Goal: Complete application form: Complete application form

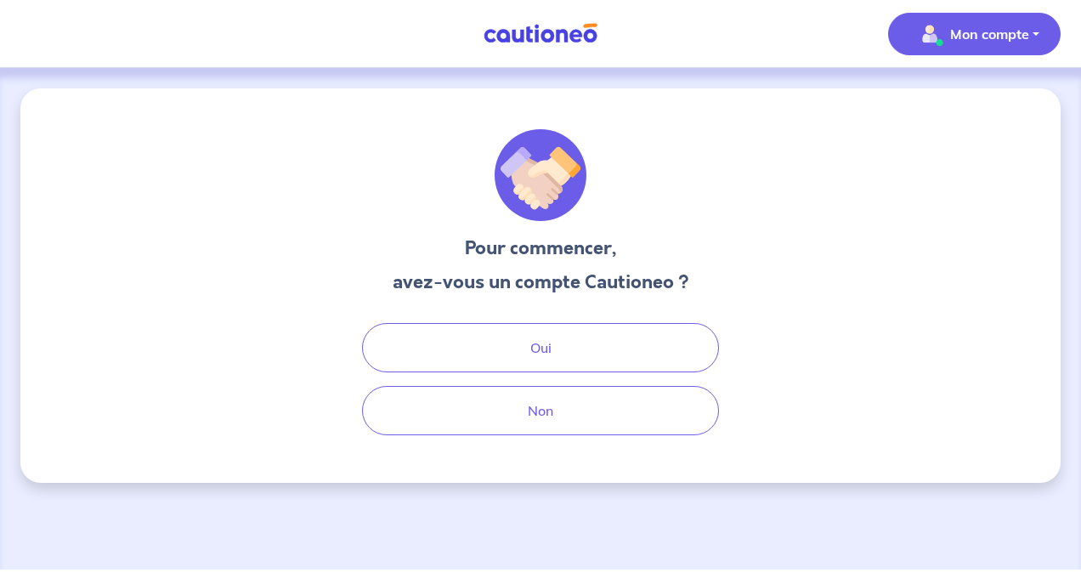
click at [930, 36] on img "button" at bounding box center [929, 33] width 27 height 27
click at [927, 107] on link "Mes informations" at bounding box center [957, 105] width 137 height 27
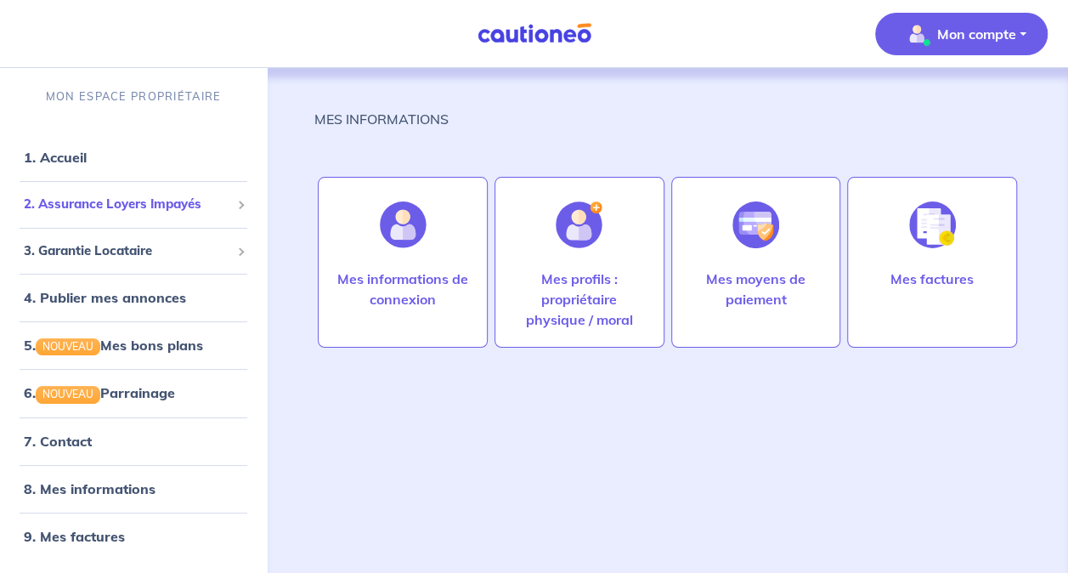
click at [173, 215] on div "2. Assurance Loyers Impayés" at bounding box center [133, 204] width 253 height 33
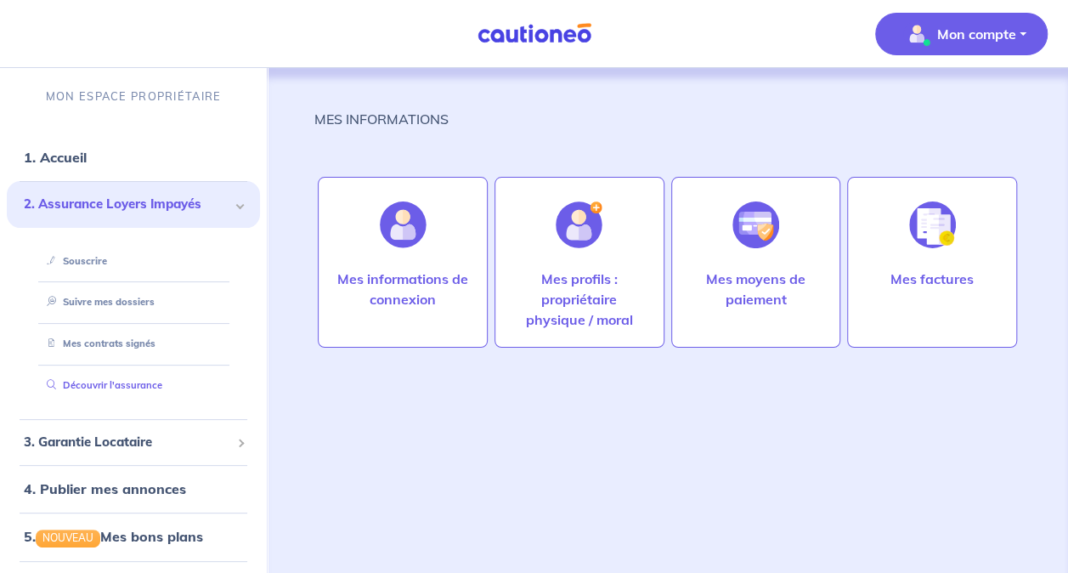
scroll to position [86, 0]
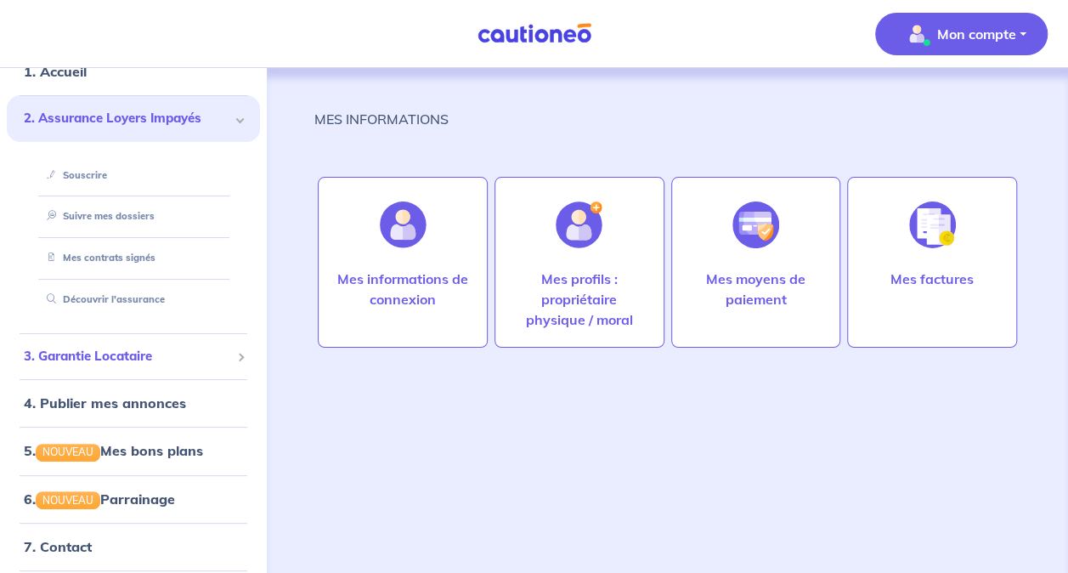
click at [173, 353] on span "3. Garantie Locataire" at bounding box center [127, 357] width 206 height 20
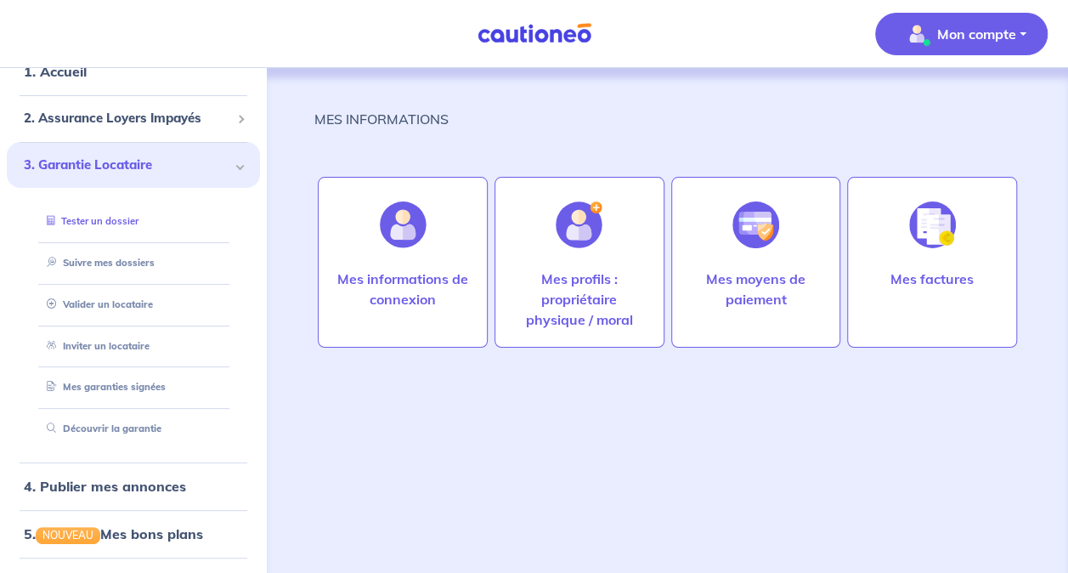
click at [139, 227] on link "Tester un dossier" at bounding box center [89, 221] width 99 height 12
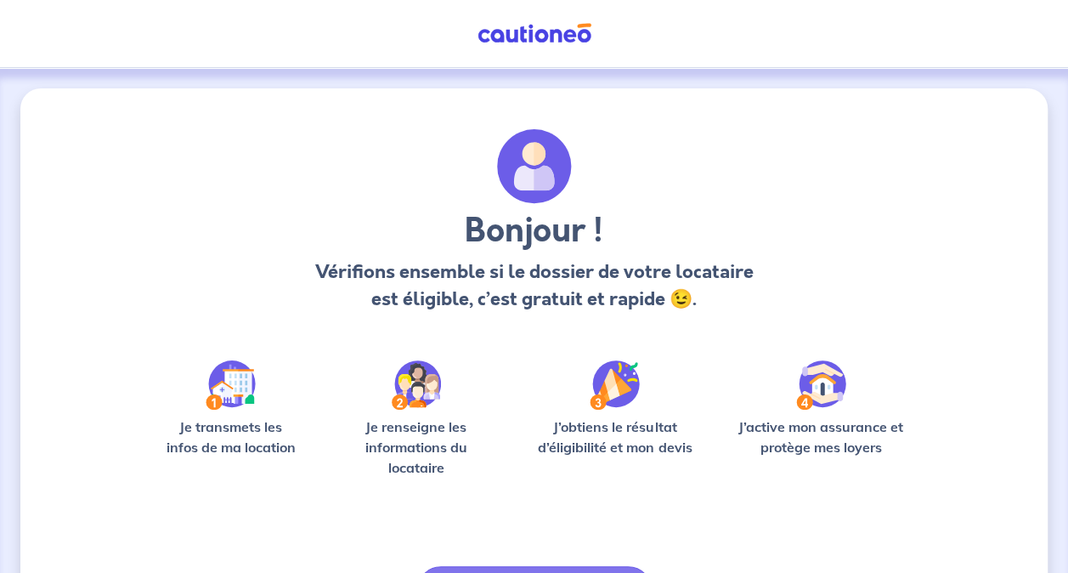
scroll to position [110, 0]
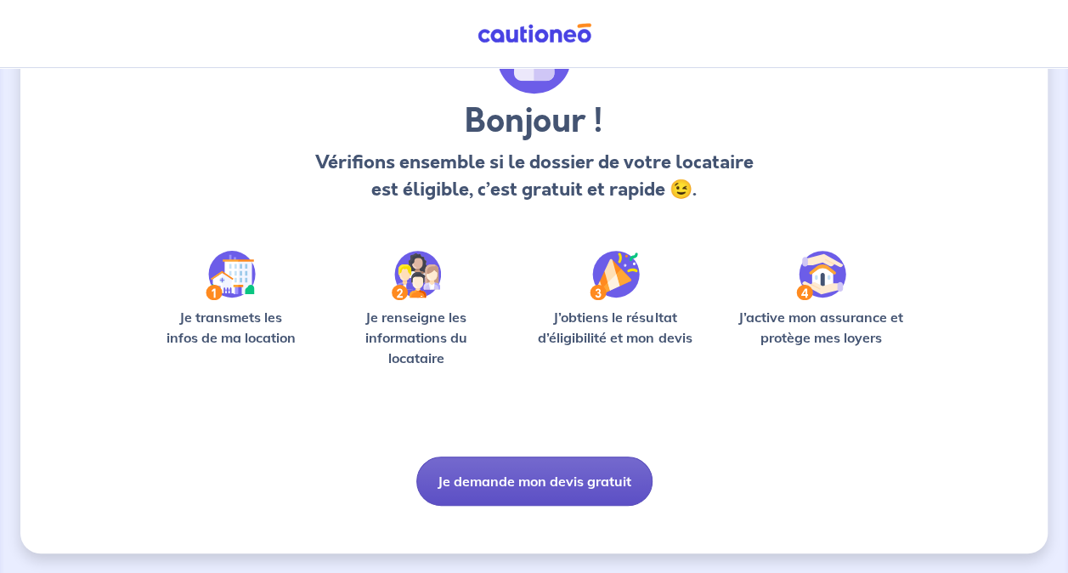
click at [591, 475] on button "Je demande mon devis gratuit" at bounding box center [534, 480] width 236 height 49
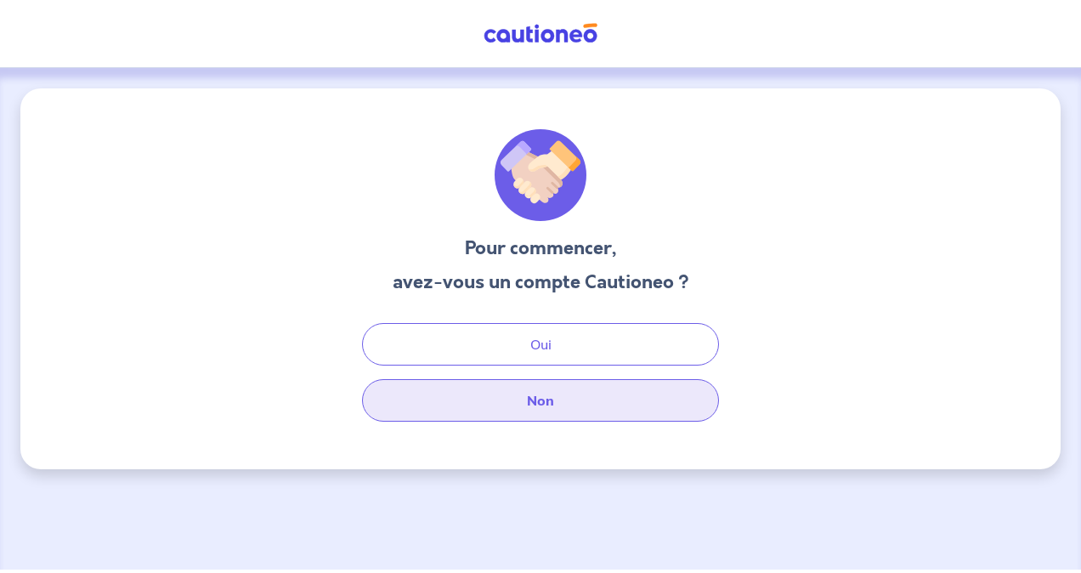
click at [561, 407] on button "Non" at bounding box center [540, 400] width 357 height 42
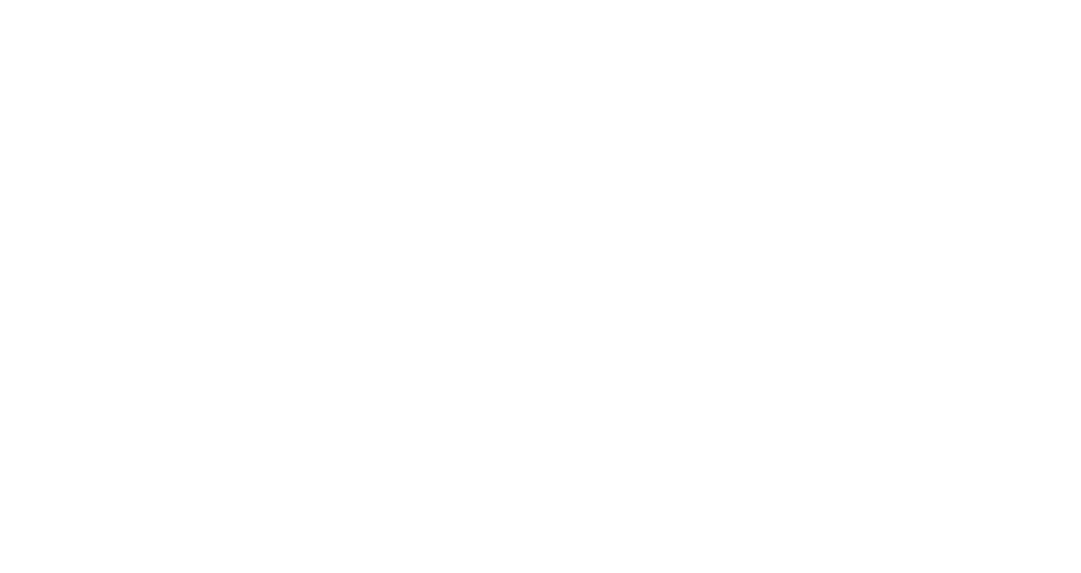
select select "FR"
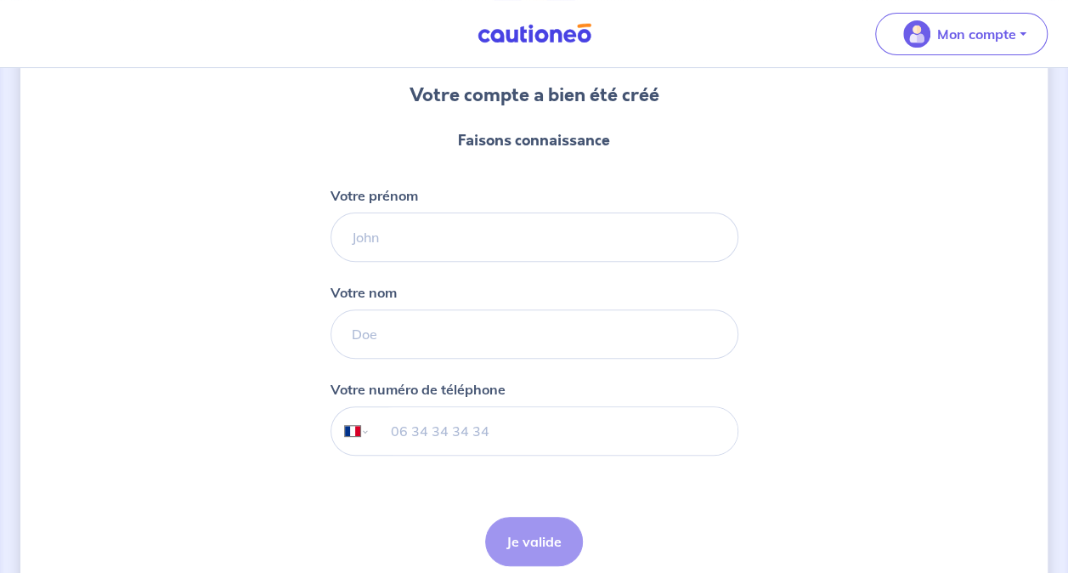
scroll to position [155, 0]
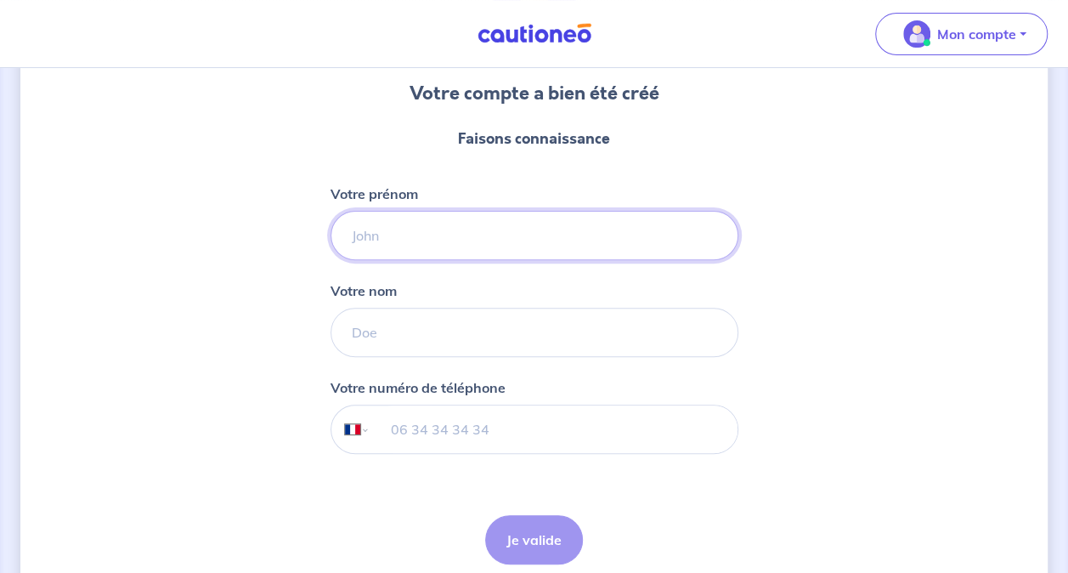
click at [484, 248] on input "Votre prénom" at bounding box center [535, 235] width 408 height 49
type input "Jassim"
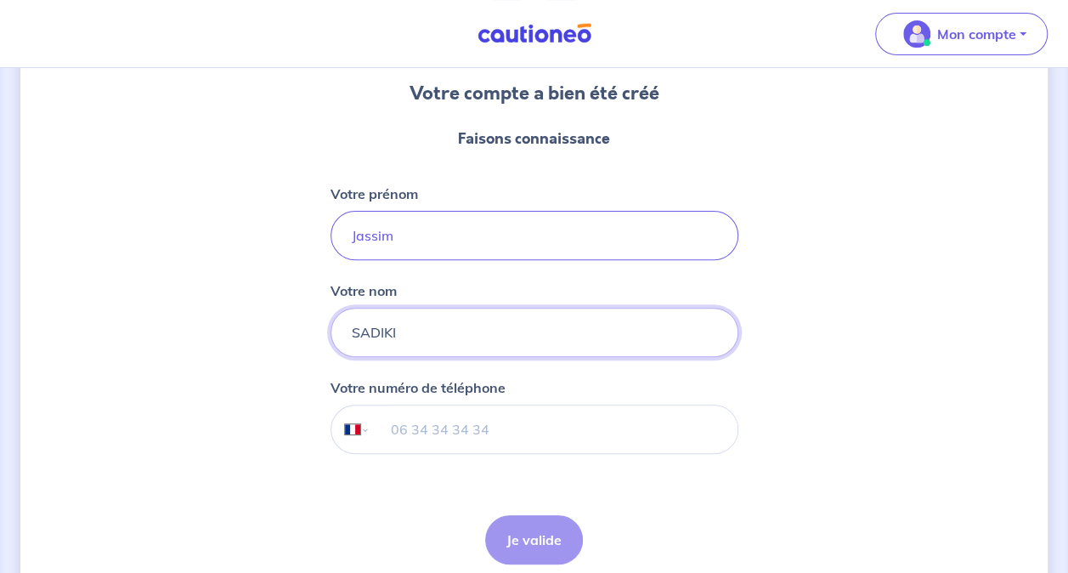
type input "SADIKI"
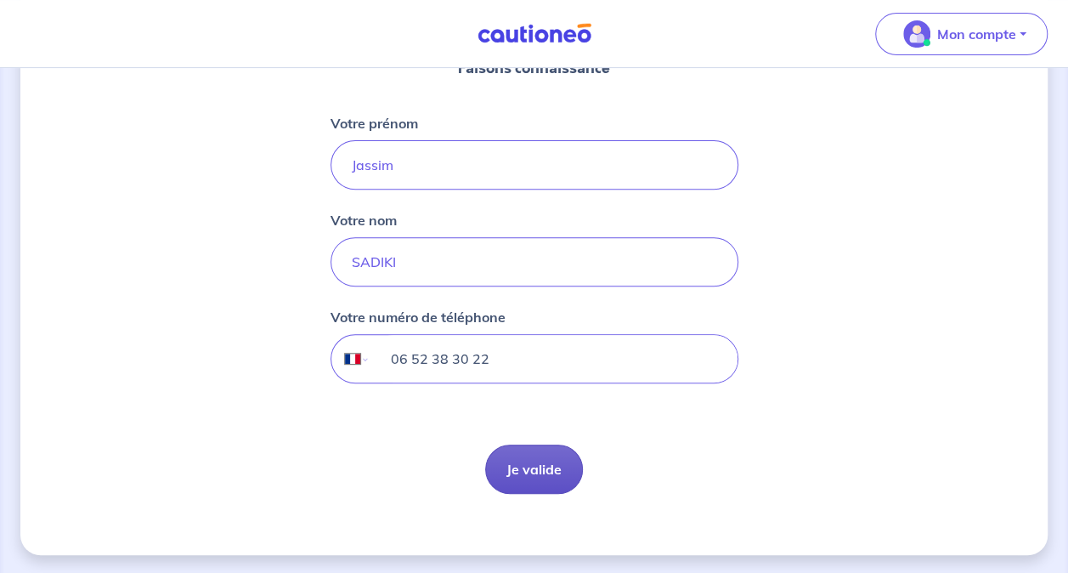
type input "06 52 38 30 22"
click at [539, 469] on button "Je valide" at bounding box center [534, 468] width 98 height 49
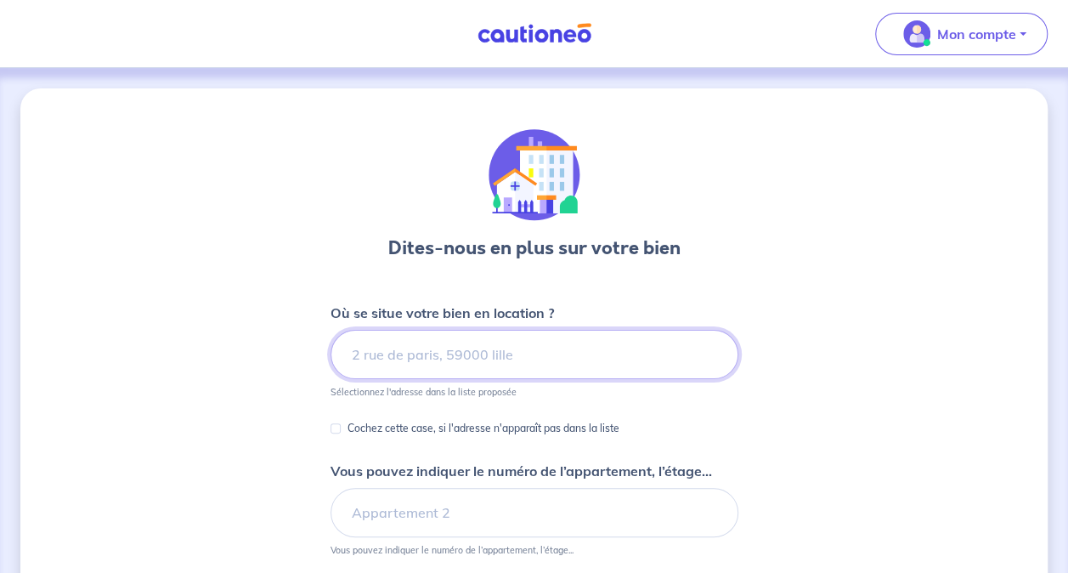
scroll to position [175, 0]
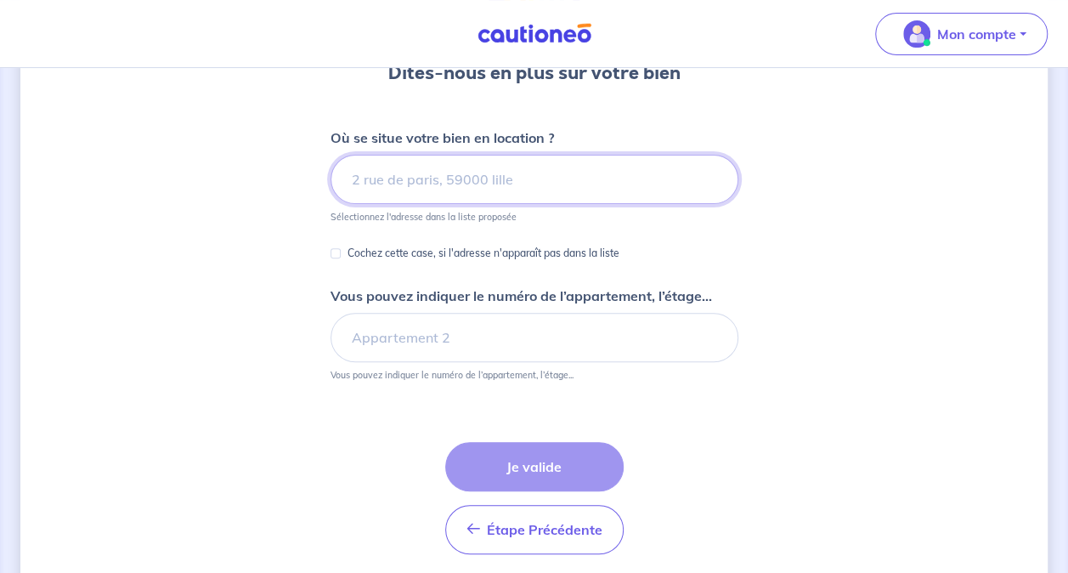
click at [482, 195] on input at bounding box center [535, 179] width 408 height 49
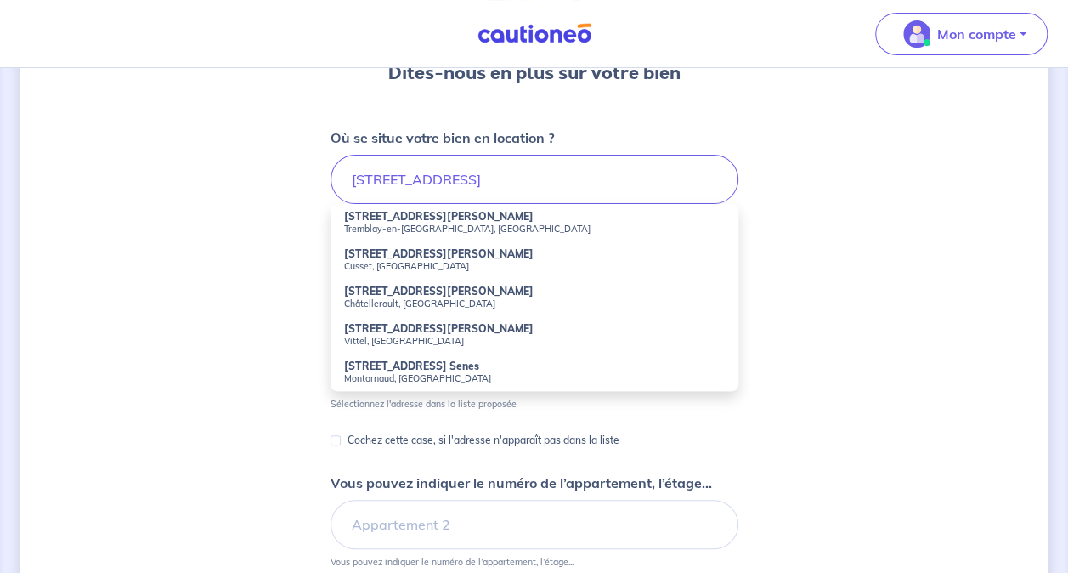
click at [478, 212] on li "108 Avenue Gilbert Berger Tremblay-en-France, France" at bounding box center [535, 222] width 408 height 37
type input "[STREET_ADDRESS][PERSON_NAME]"
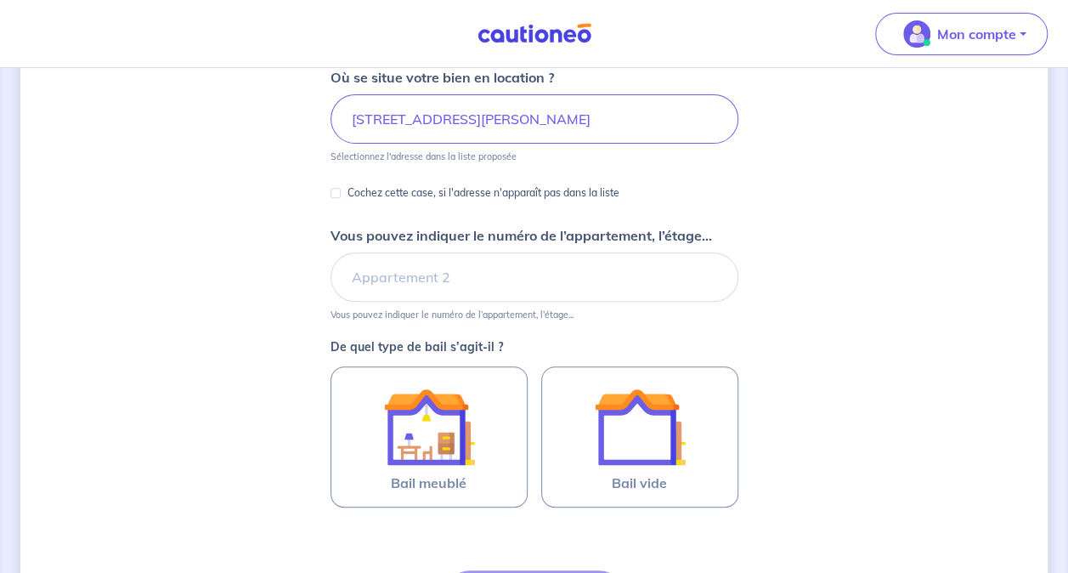
scroll to position [236, 0]
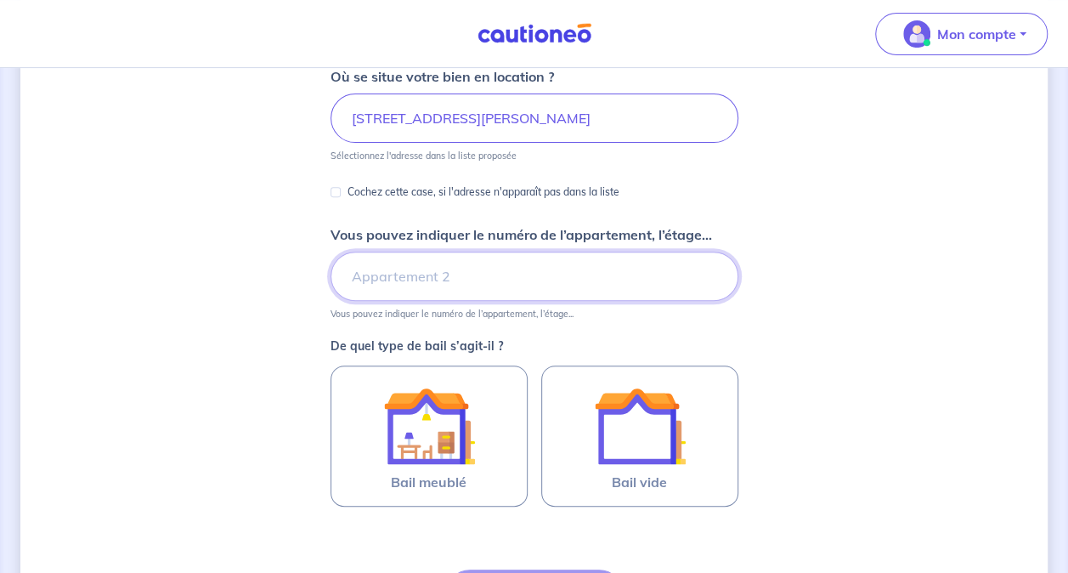
click at [499, 282] on input "Vous pouvez indiquer le numéro de l’appartement, l’étage..." at bounding box center [535, 276] width 408 height 49
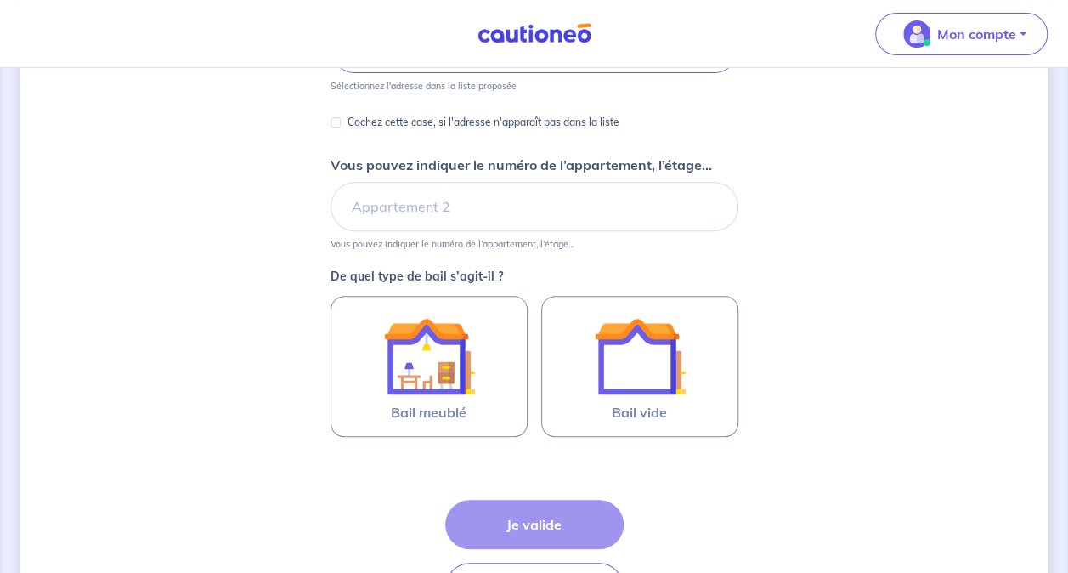
scroll to position [312, 0]
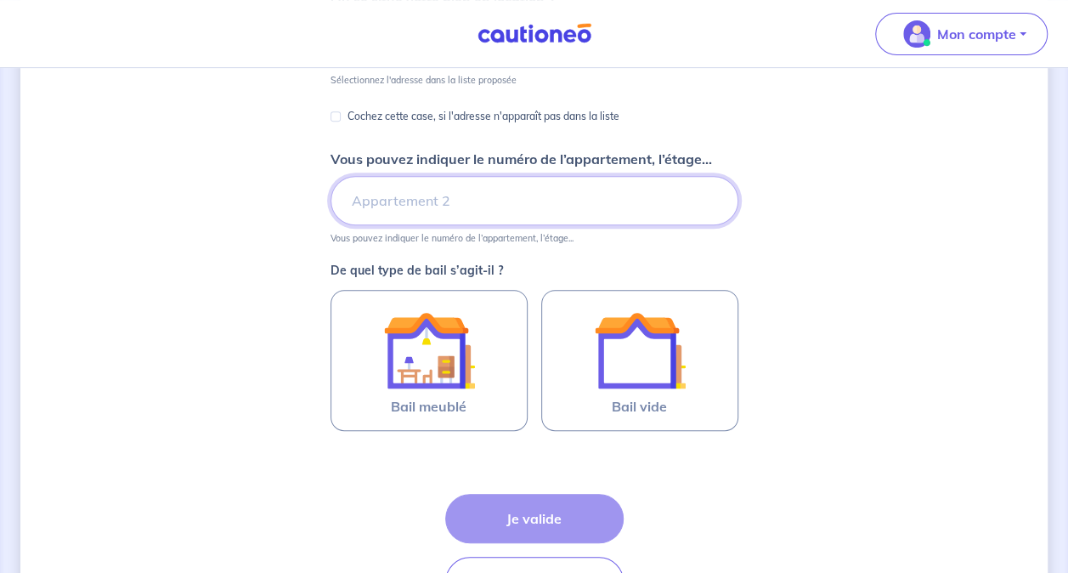
click at [489, 206] on input "Vous pouvez indiquer le numéro de l’appartement, l’étage..." at bounding box center [535, 200] width 408 height 49
click at [508, 204] on input "A33" at bounding box center [535, 200] width 408 height 49
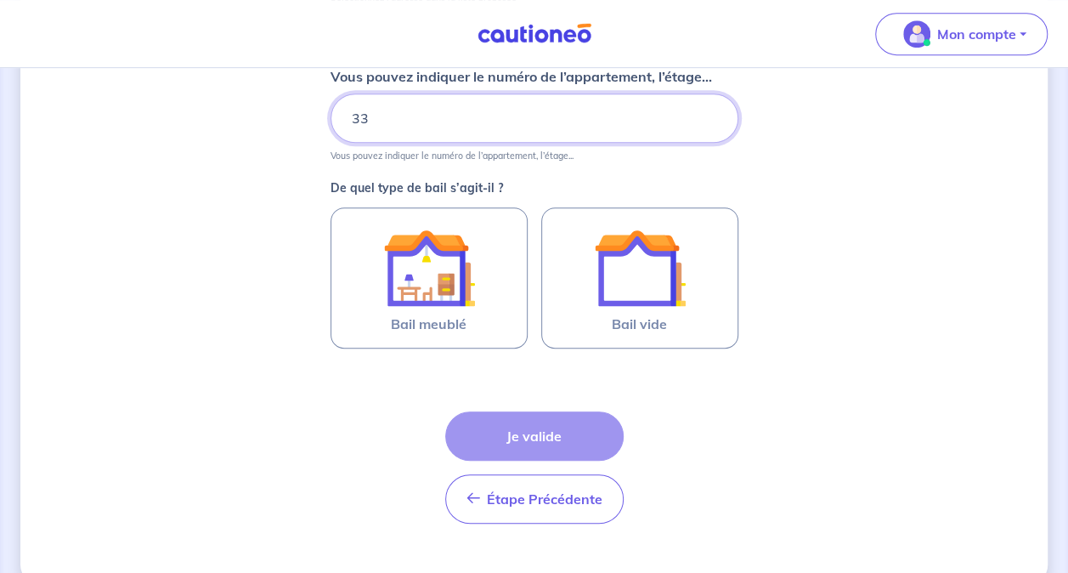
scroll to position [397, 0]
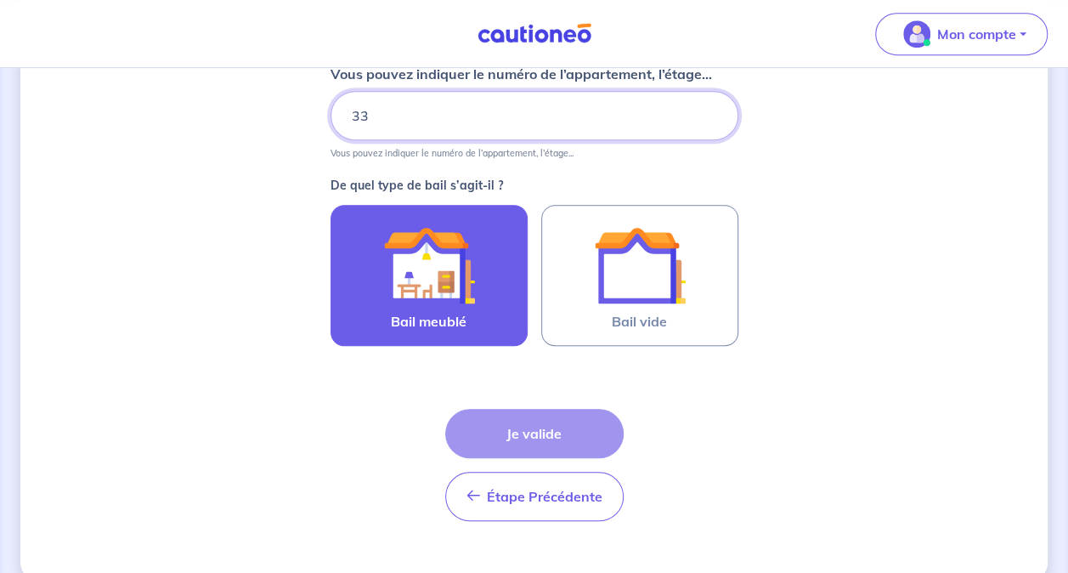
type input "33"
click at [489, 286] on div at bounding box center [429, 265] width 155 height 92
click at [0, 0] on input "Bail meublé" at bounding box center [0, 0] width 0 height 0
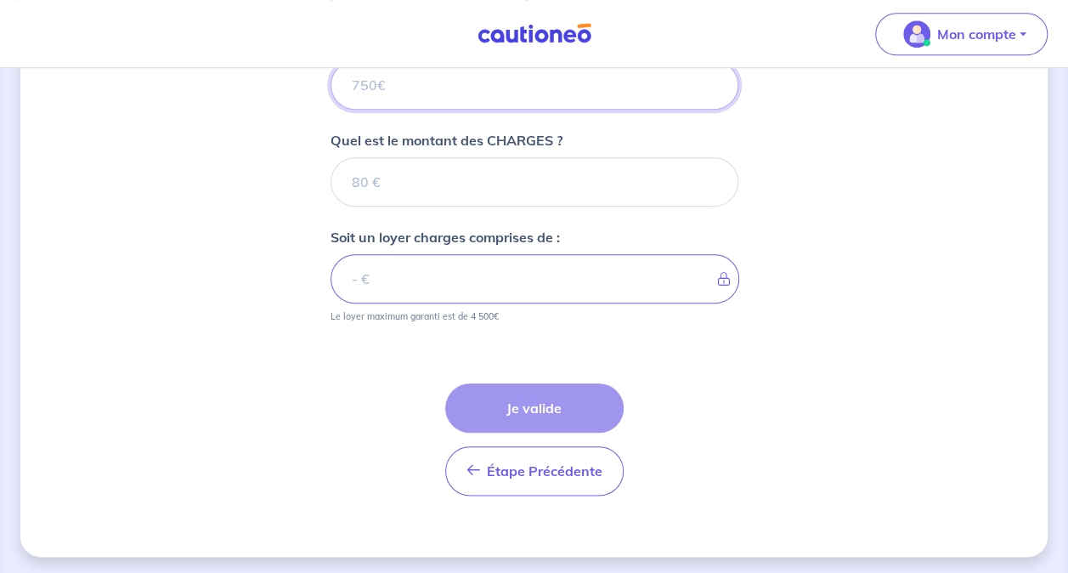
scroll to position [585, 0]
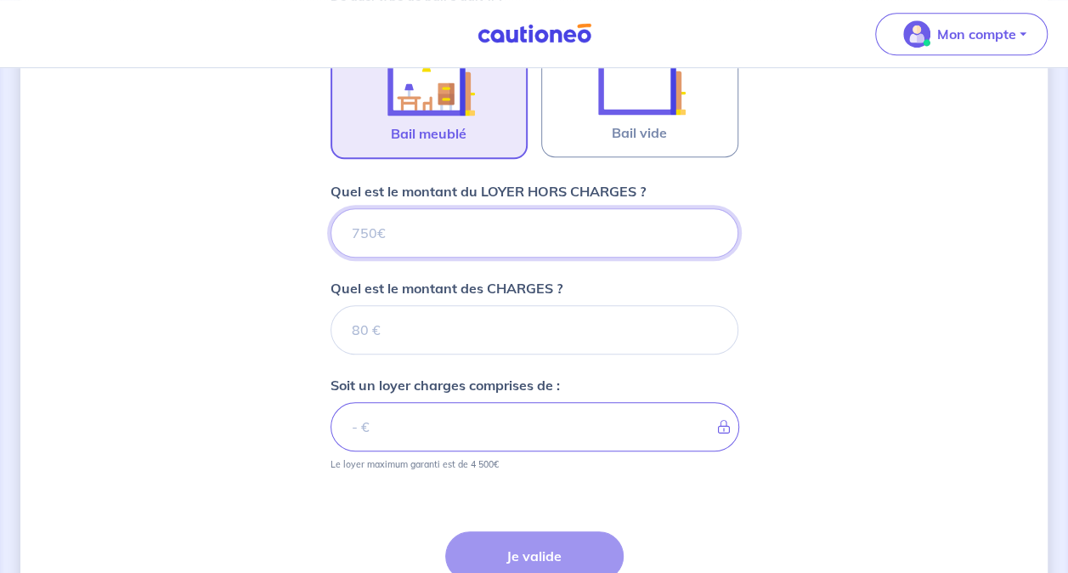
click at [471, 223] on input "Quel est le montant du LOYER HORS CHARGES ?" at bounding box center [535, 232] width 408 height 49
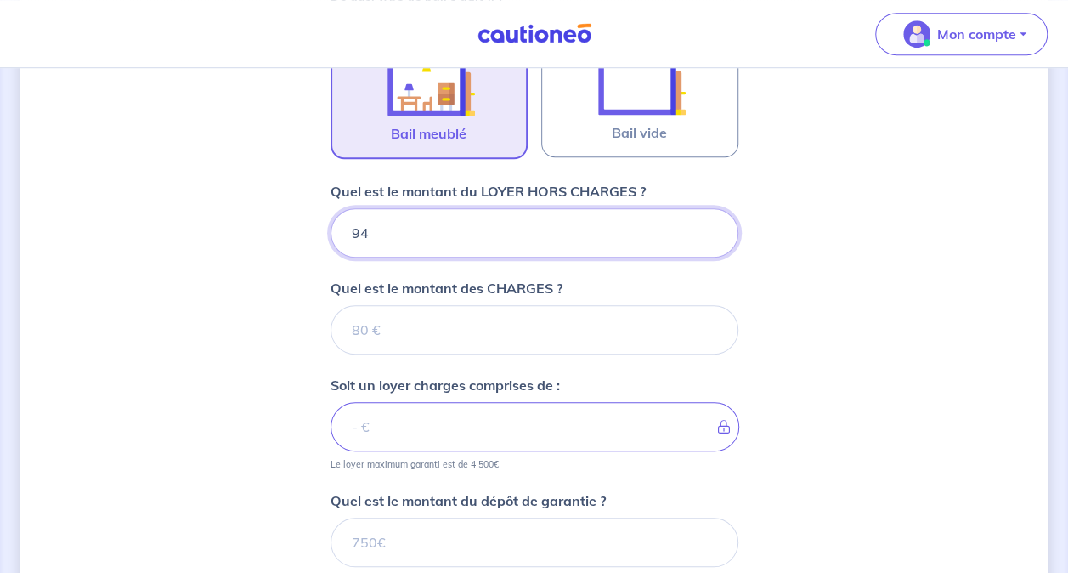
type input "940"
type input "150"
type input "1090"
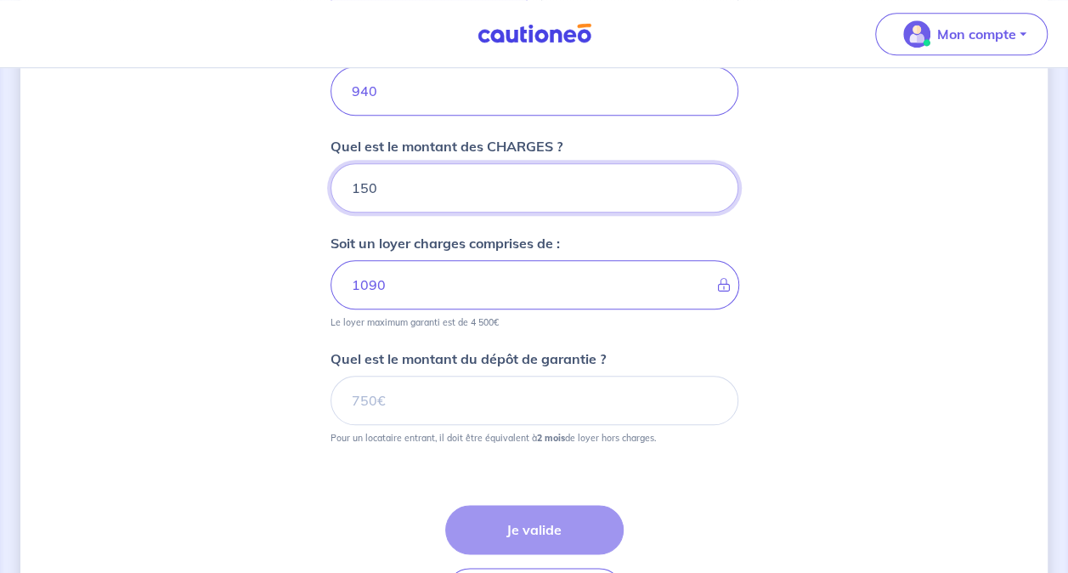
scroll to position [766, 0]
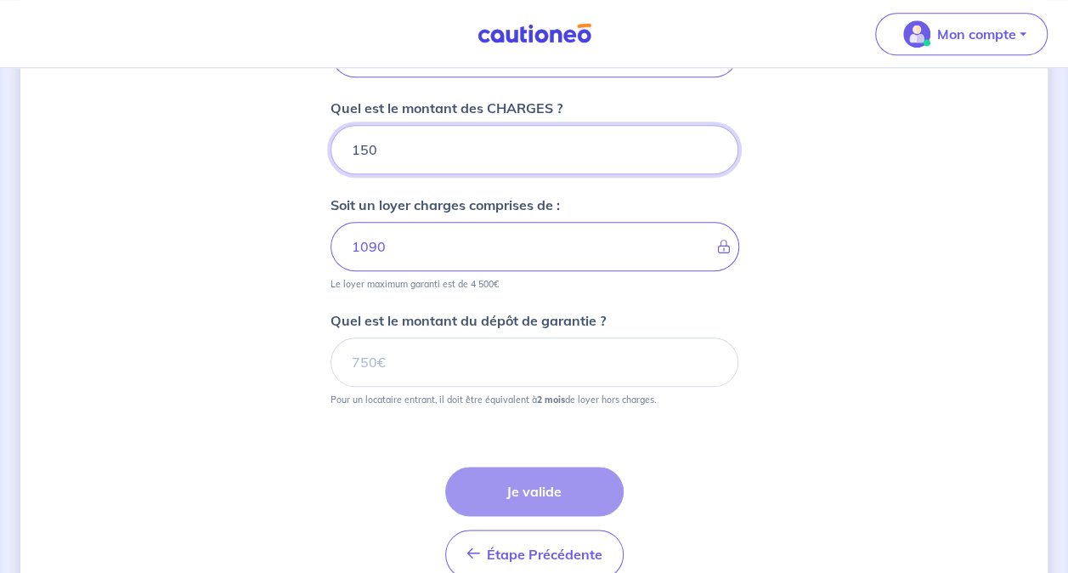
type input "150"
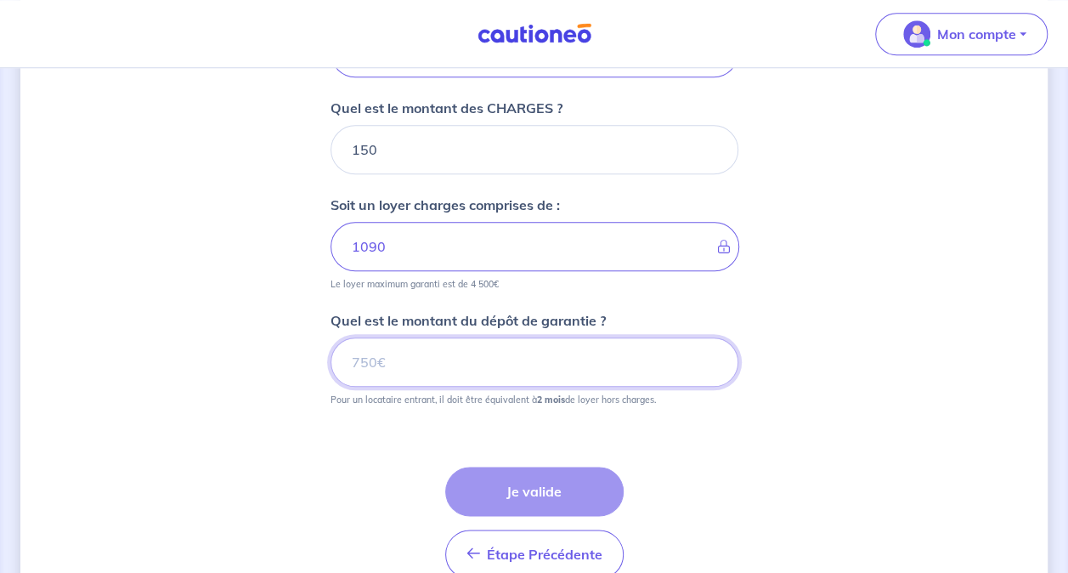
click at [478, 354] on input "Quel est le montant du dépôt de garantie ?" at bounding box center [535, 361] width 408 height 49
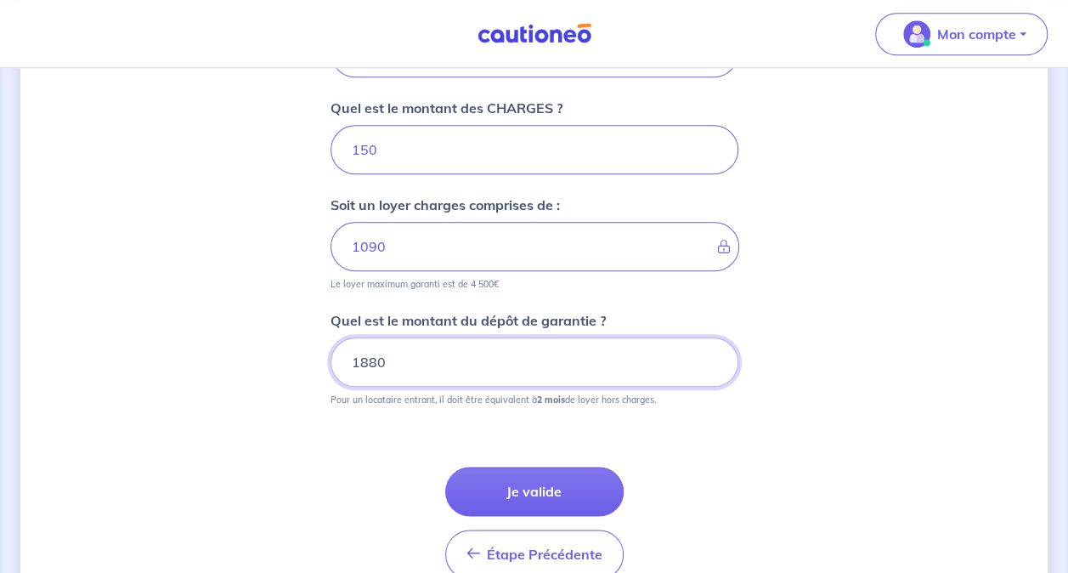
scroll to position [848, 0]
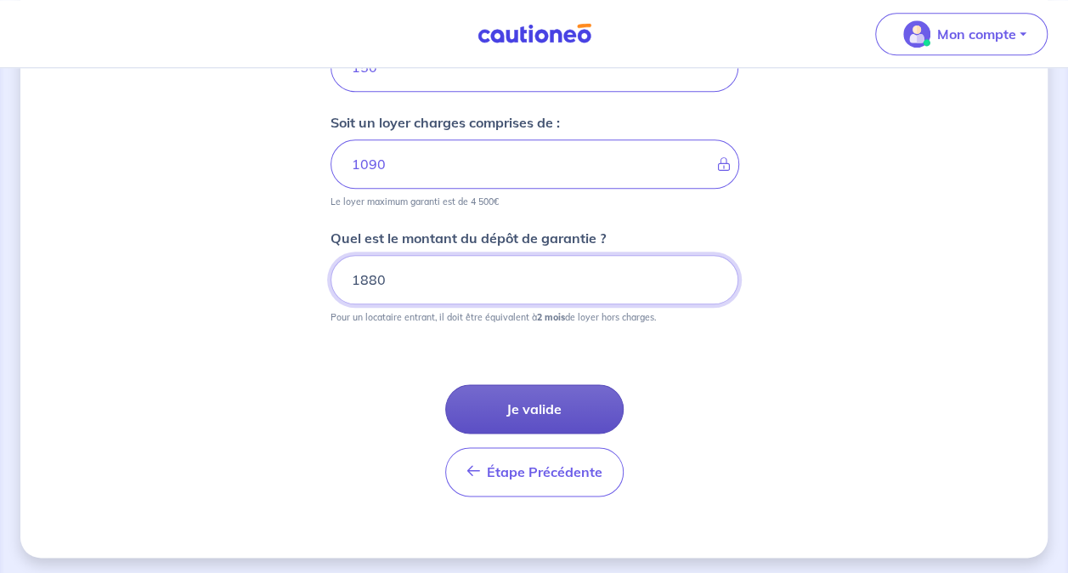
type input "1880"
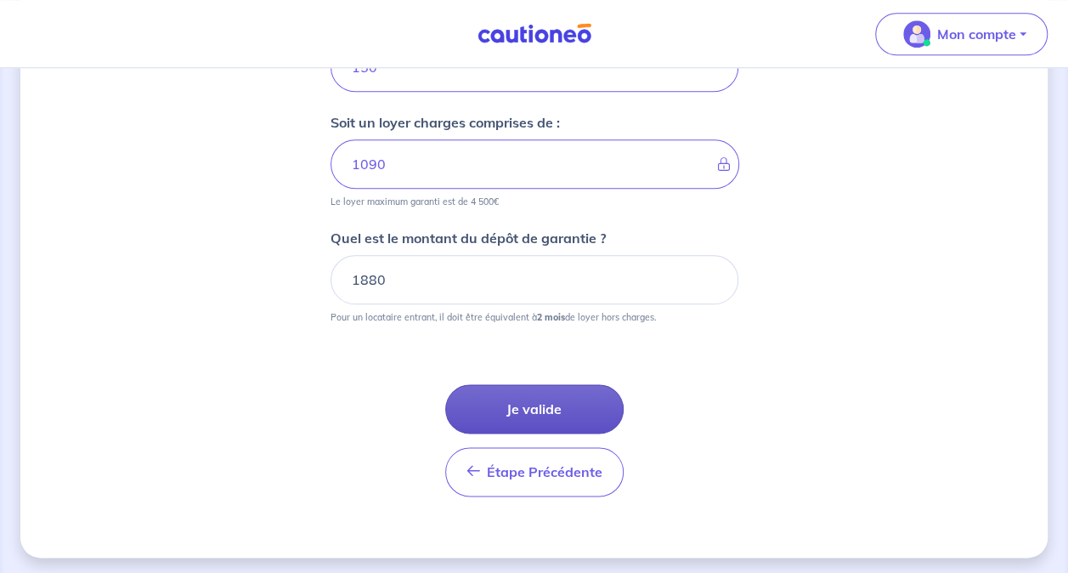
click at [557, 399] on button "Je valide" at bounding box center [534, 408] width 178 height 49
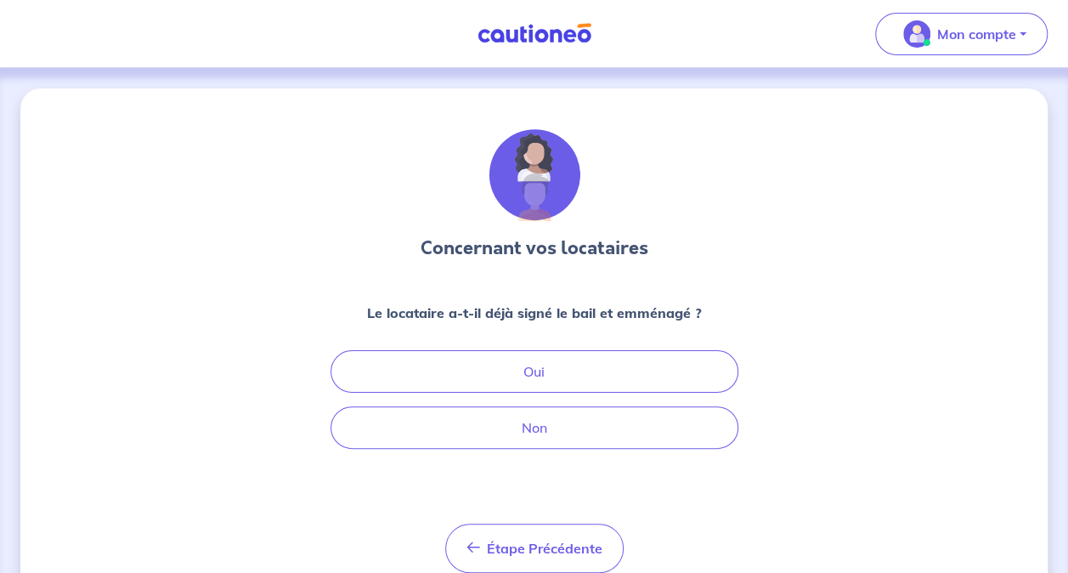
scroll to position [66, 0]
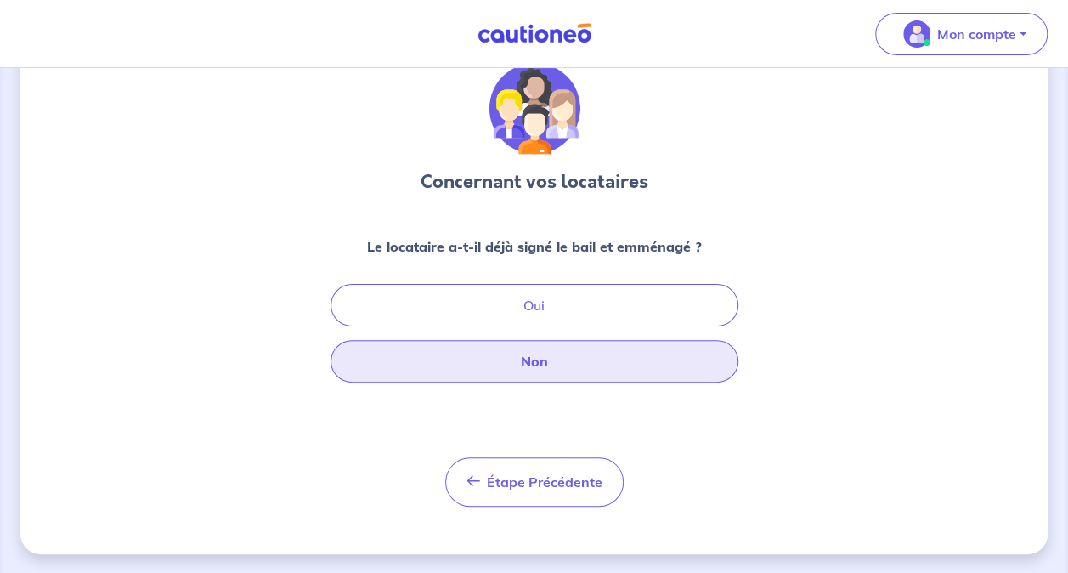
click at [627, 364] on button "Non" at bounding box center [535, 361] width 408 height 42
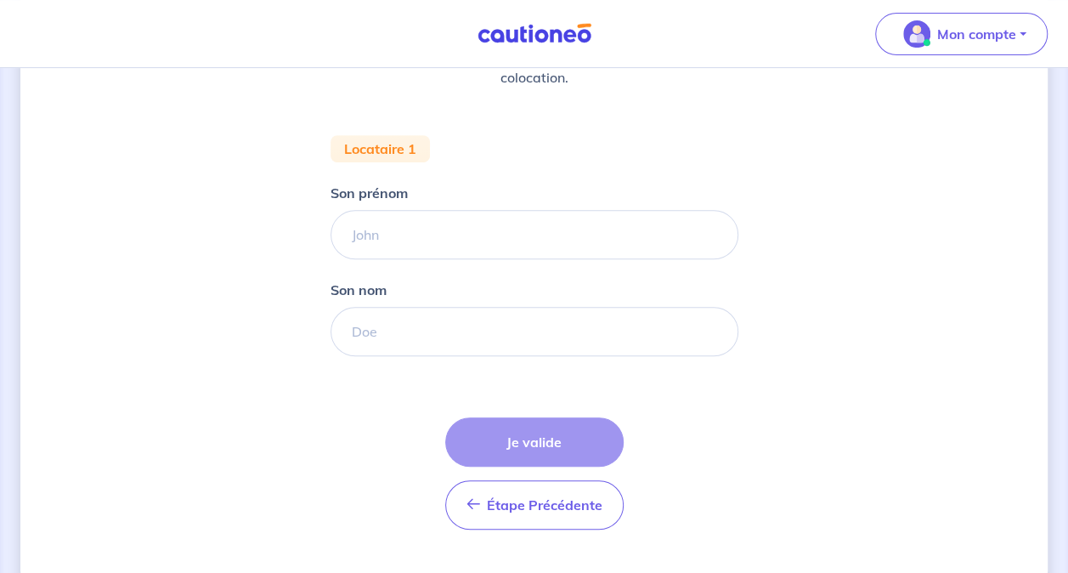
scroll to position [299, 0]
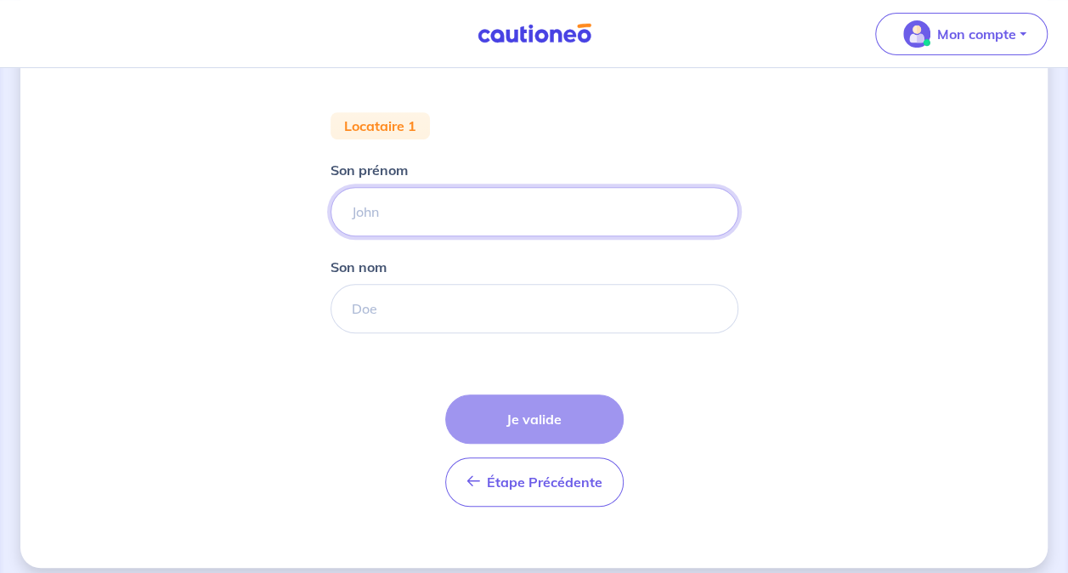
click at [524, 215] on input "Son prénom" at bounding box center [535, 211] width 408 height 49
type input "[PERSON_NAME]"
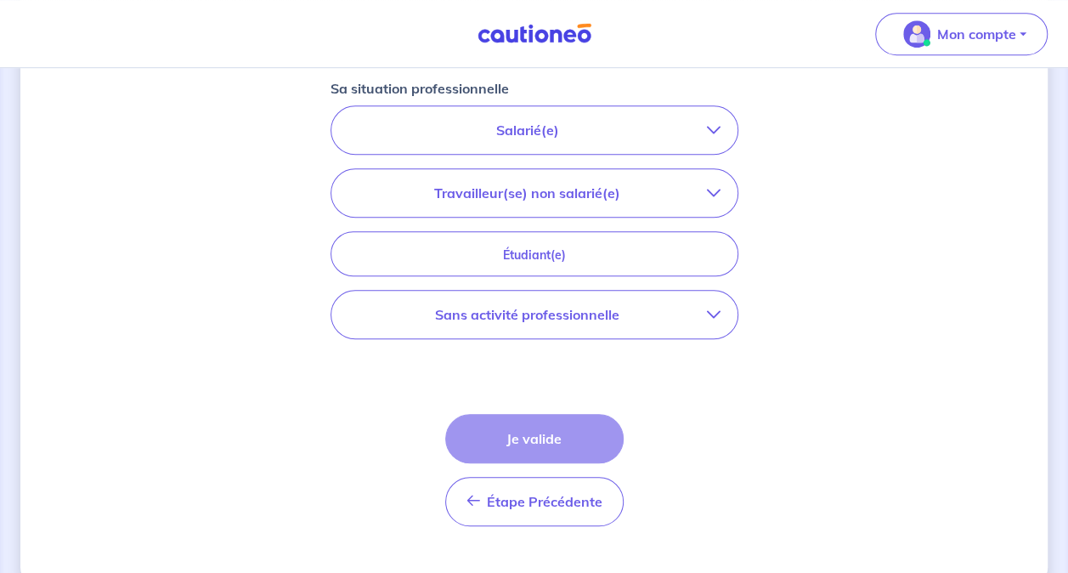
scroll to position [575, 0]
type input "Yousfi"
click at [598, 139] on button "Salarié(e)" at bounding box center [534, 129] width 406 height 48
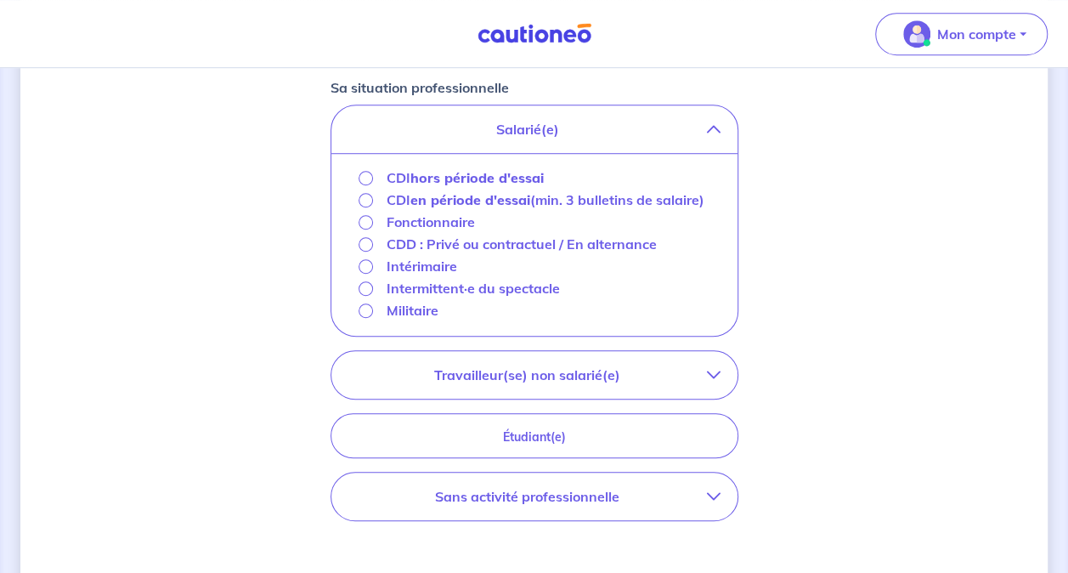
click at [519, 175] on strong "hors période d'essai" at bounding box center [476, 177] width 133 height 17
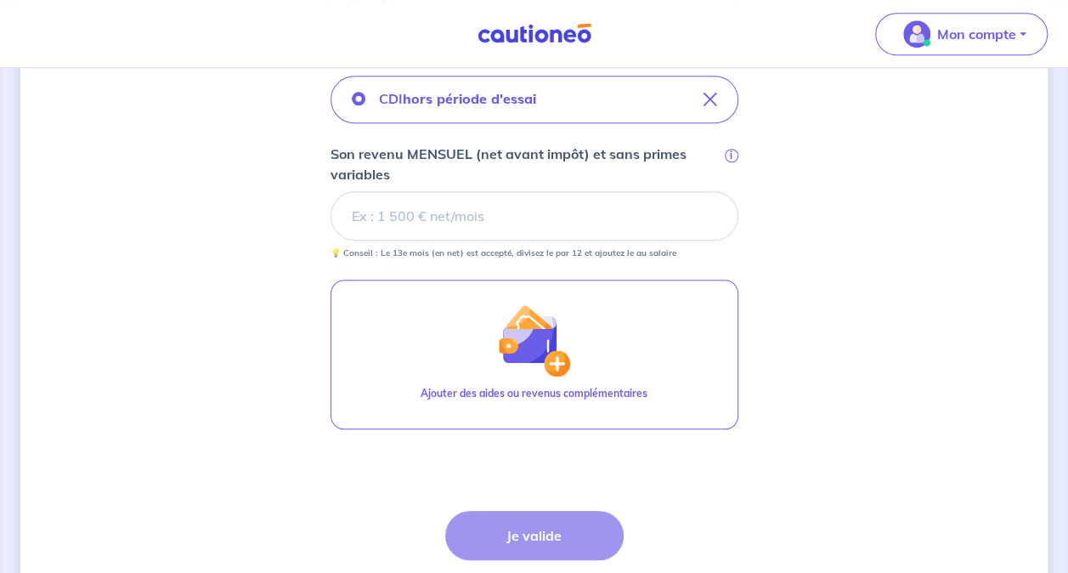
scroll to position [606, 0]
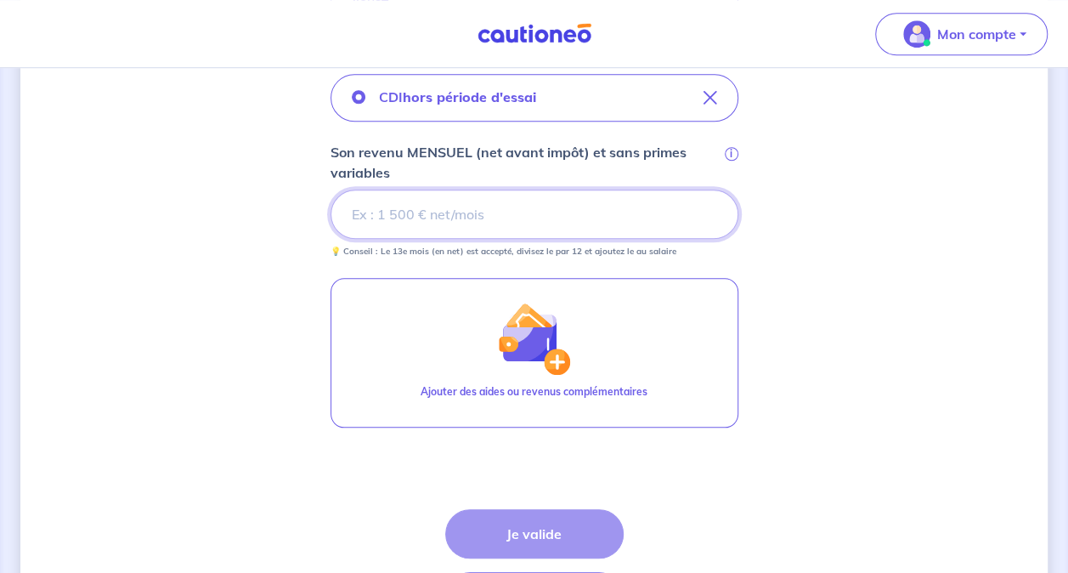
click at [427, 220] on input "Son revenu MENSUEL (net avant impôt) et sans primes variables i" at bounding box center [535, 213] width 408 height 49
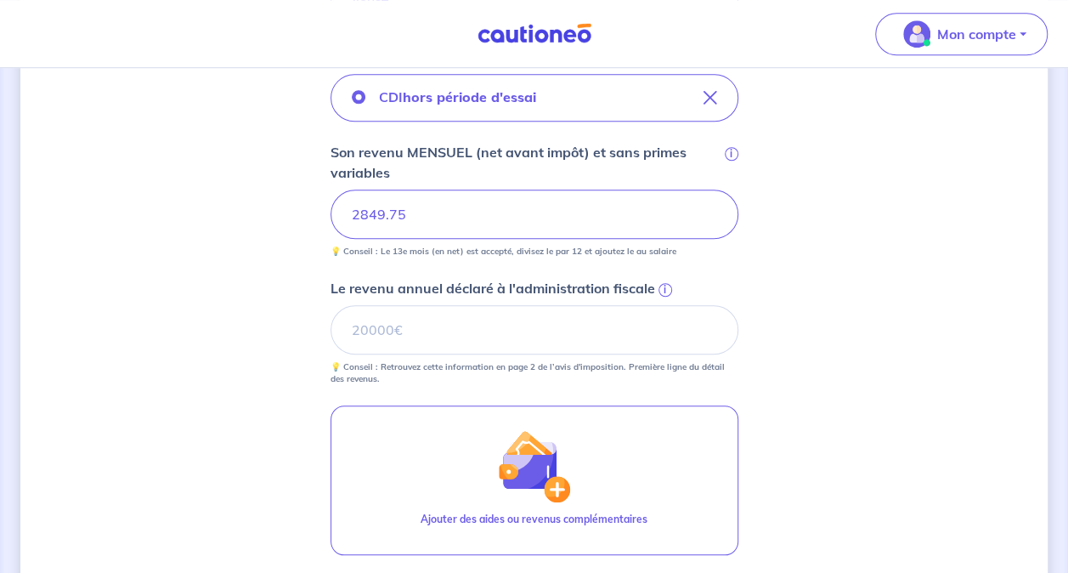
scroll to position [622, 0]
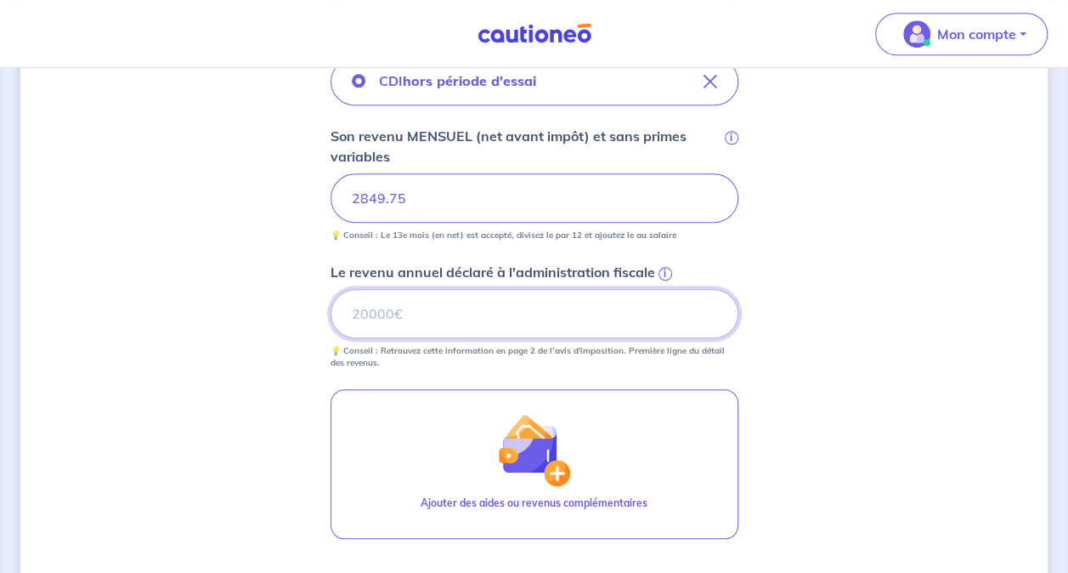
click at [450, 313] on input "Le revenu annuel déclaré à l'administration fiscale i" at bounding box center [535, 313] width 408 height 49
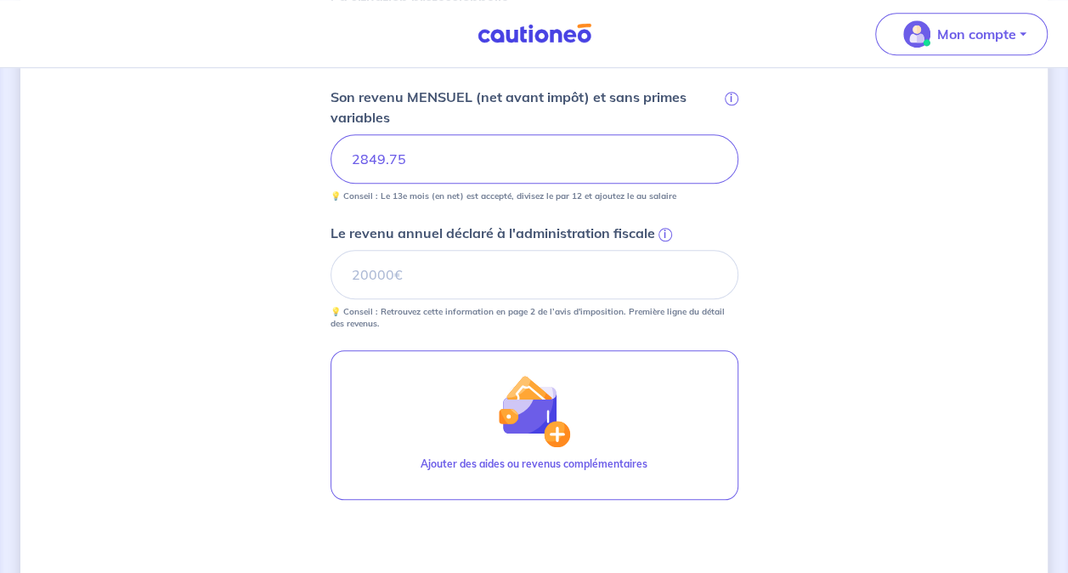
scroll to position [671, 0]
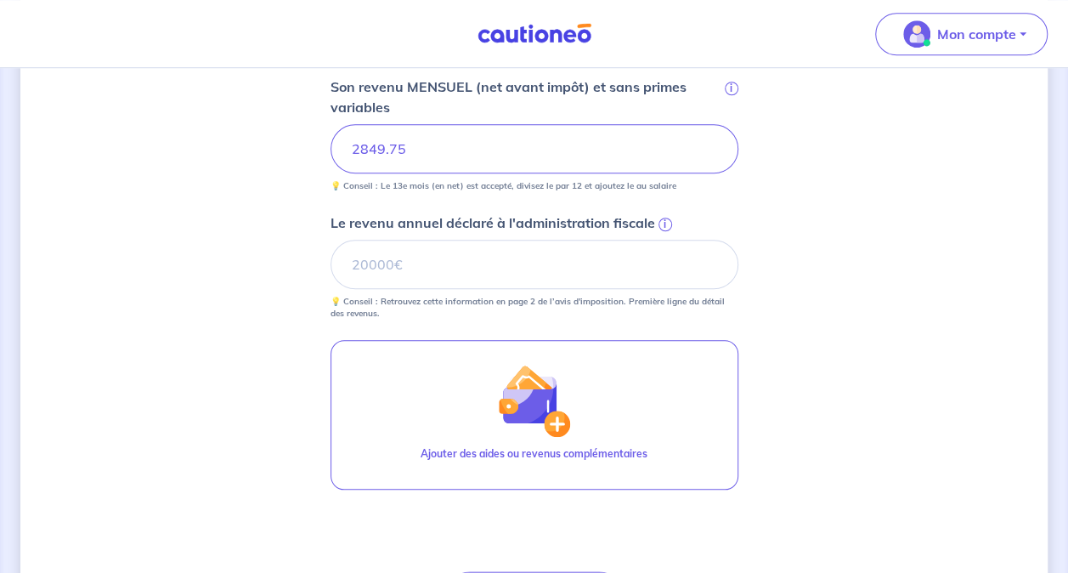
click at [666, 221] on span "i" at bounding box center [666, 225] width 14 height 14
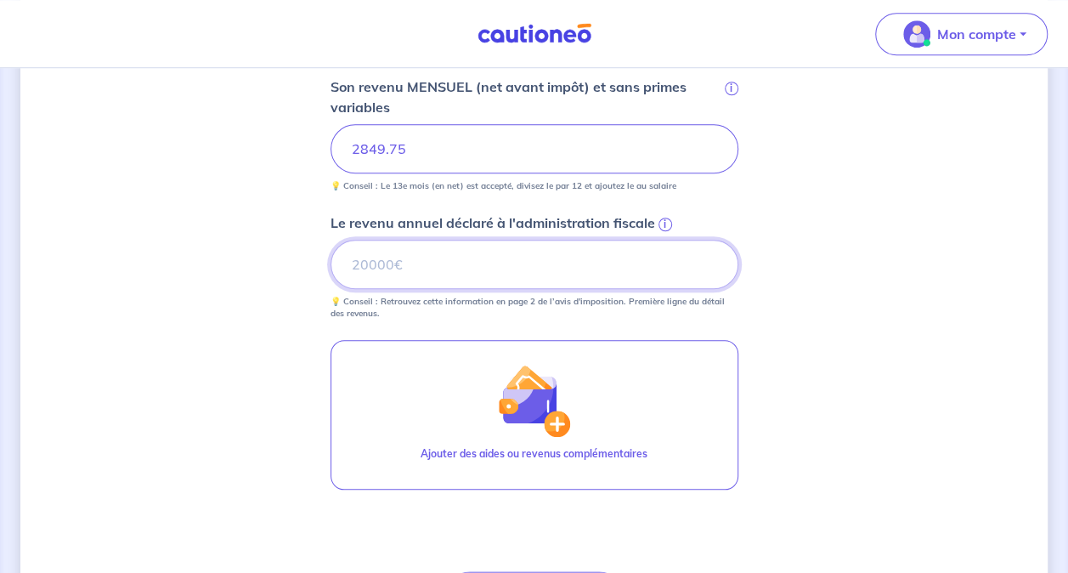
click at [666, 240] on input "Le revenu annuel déclaré à l'administration fiscale i" at bounding box center [535, 264] width 408 height 49
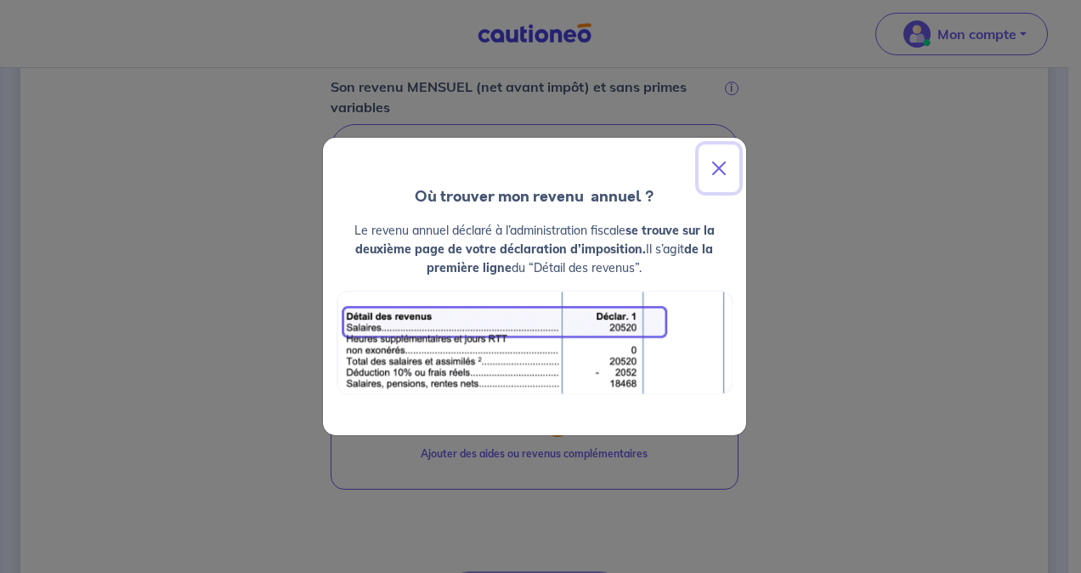
click at [724, 165] on button "Close" at bounding box center [718, 168] width 41 height 48
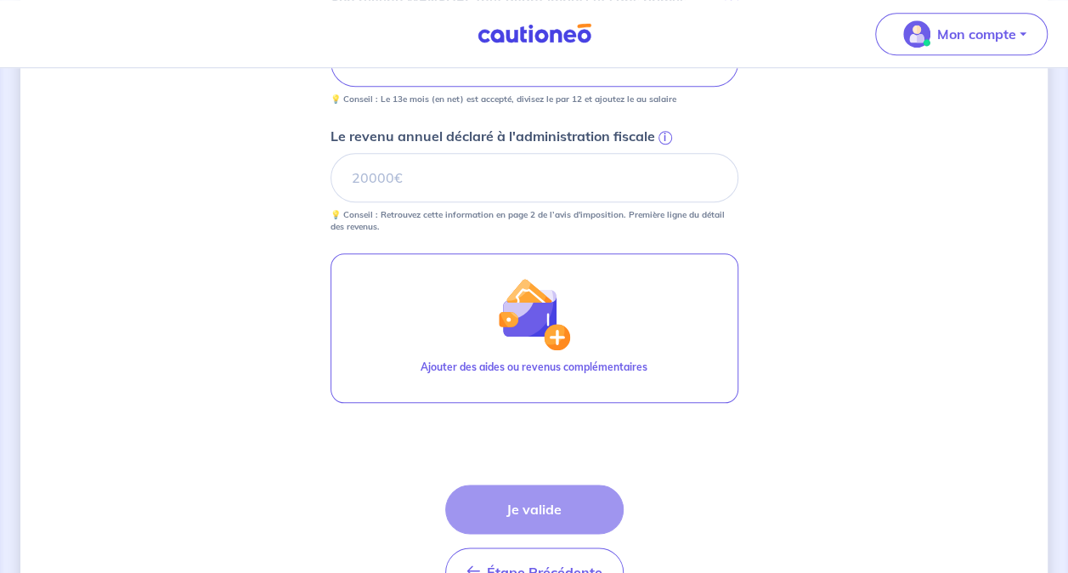
scroll to position [765, 0]
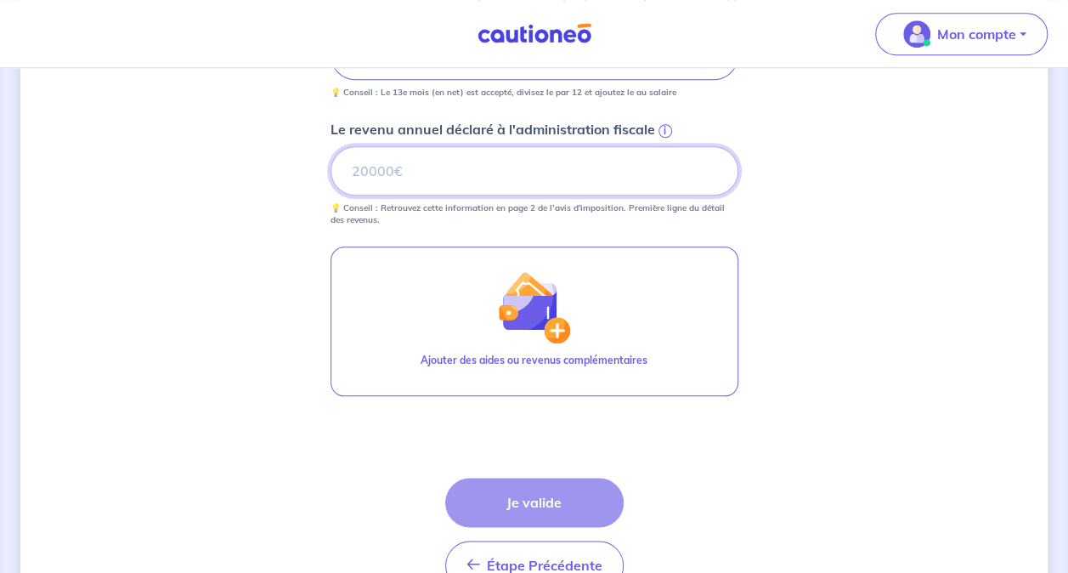
click at [561, 167] on input "Le revenu annuel déclaré à l'administration fiscale i" at bounding box center [535, 170] width 408 height 49
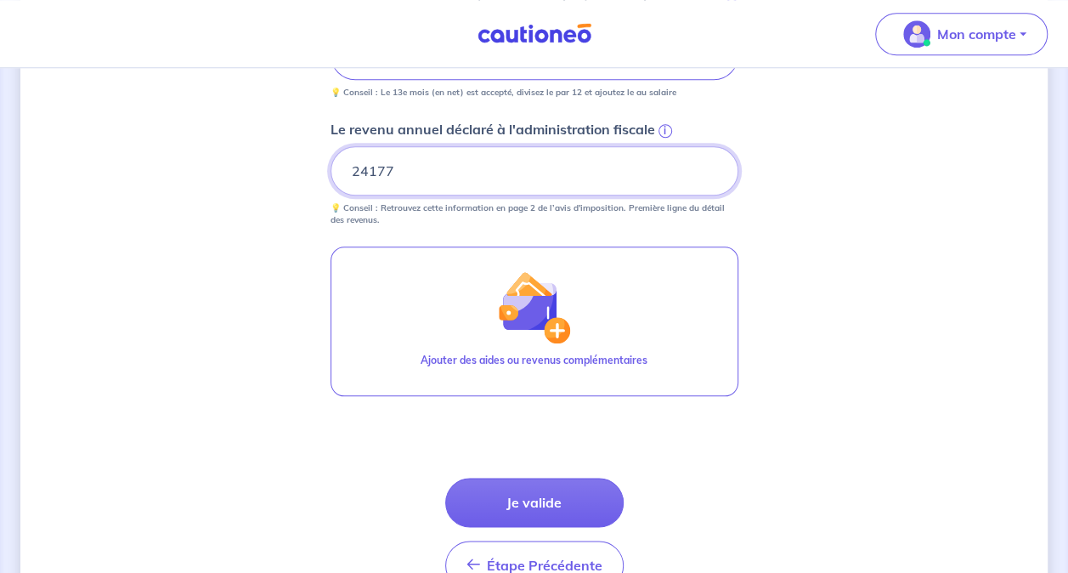
scroll to position [859, 0]
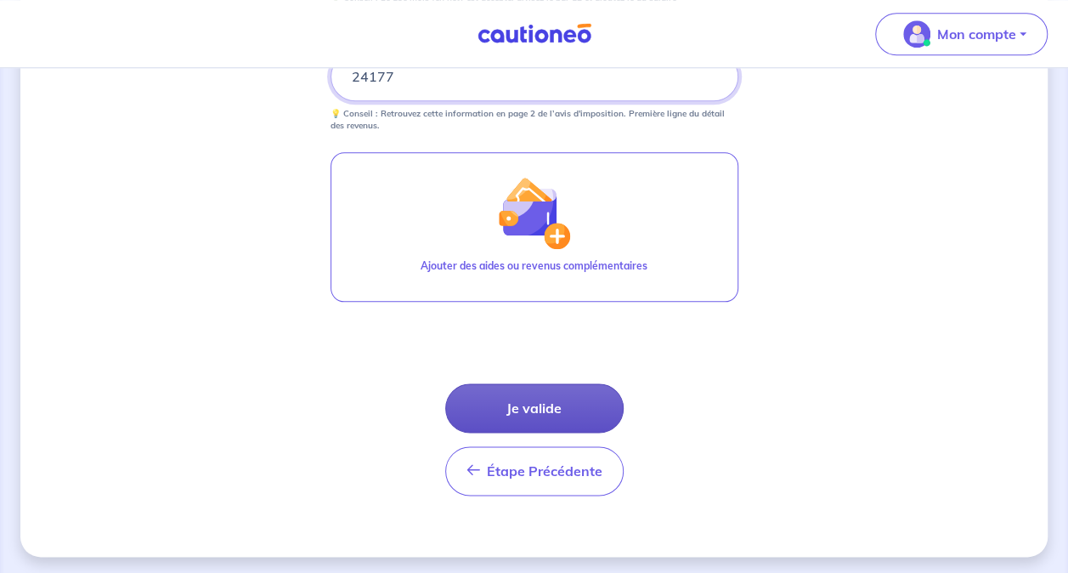
type input "24177"
click at [549, 406] on button "Je valide" at bounding box center [534, 407] width 178 height 49
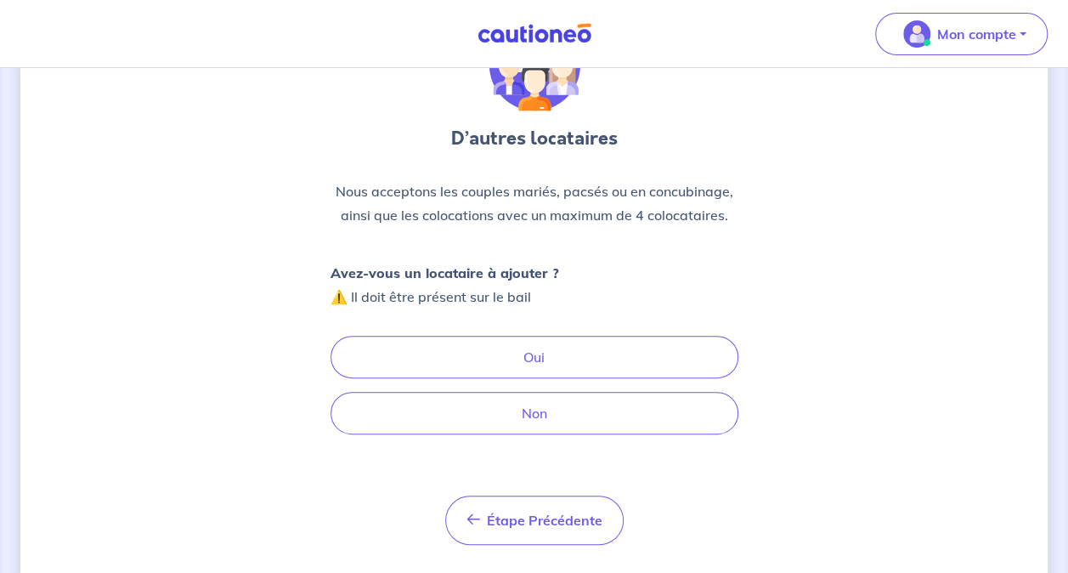
scroll to position [120, 0]
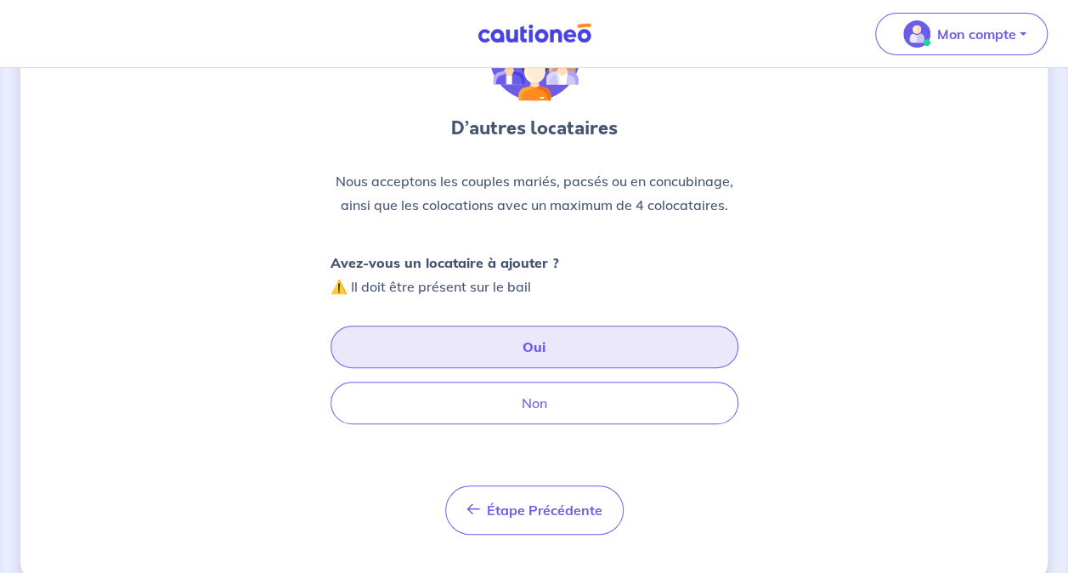
click at [546, 348] on button "Oui" at bounding box center [535, 346] width 408 height 42
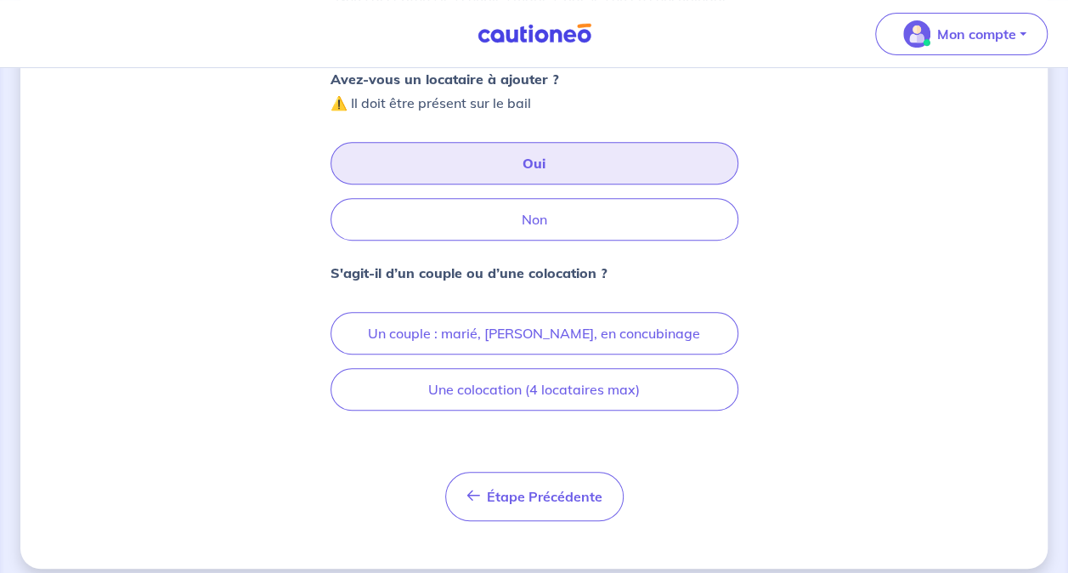
scroll to position [316, 0]
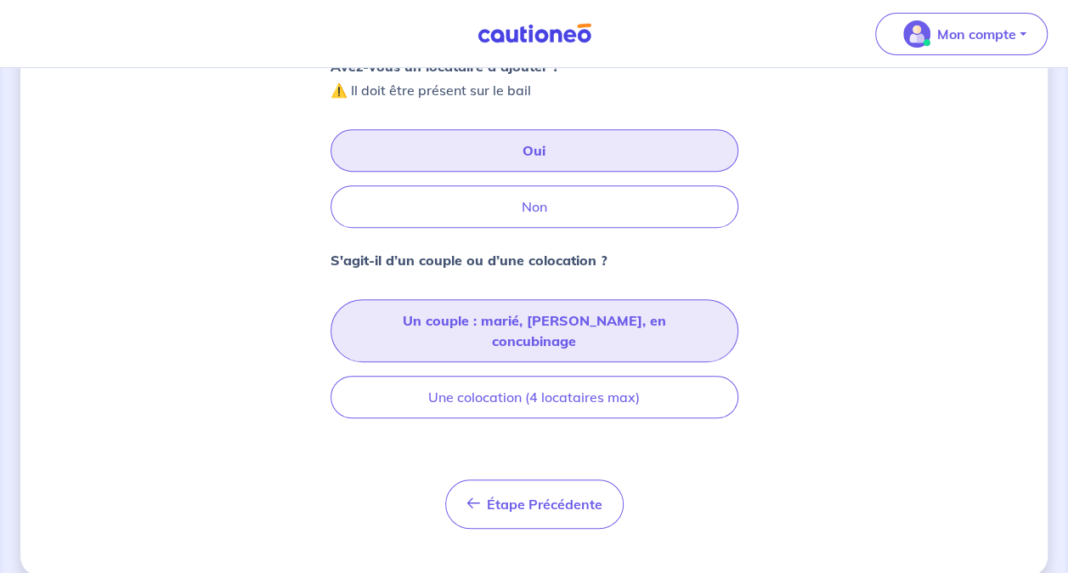
click at [590, 321] on button "Un couple : marié, [PERSON_NAME], en concubinage" at bounding box center [535, 330] width 408 height 63
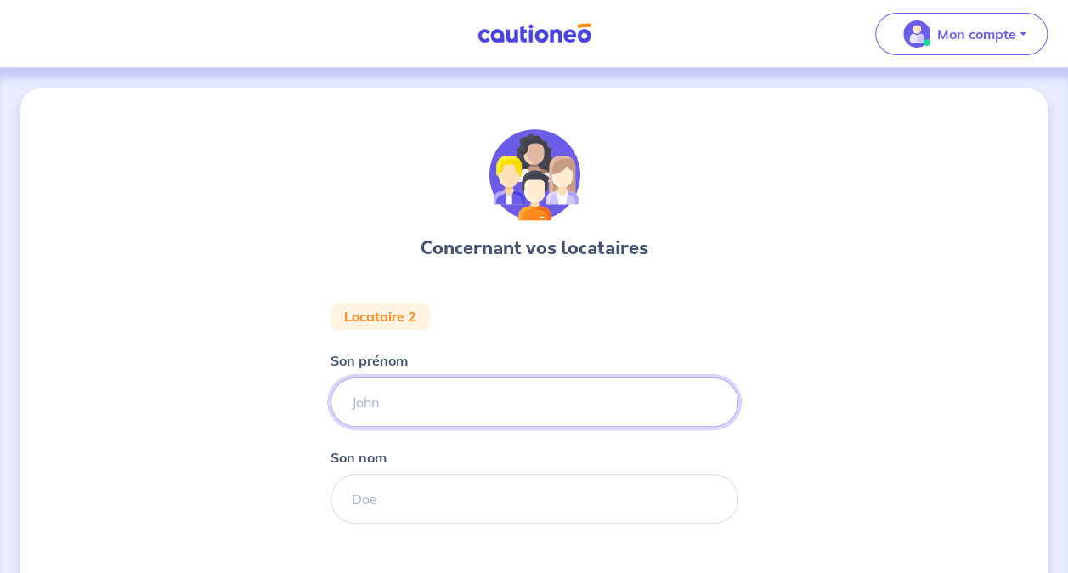
click at [580, 387] on input "Son prénom" at bounding box center [535, 401] width 408 height 49
type input "Chaymae"
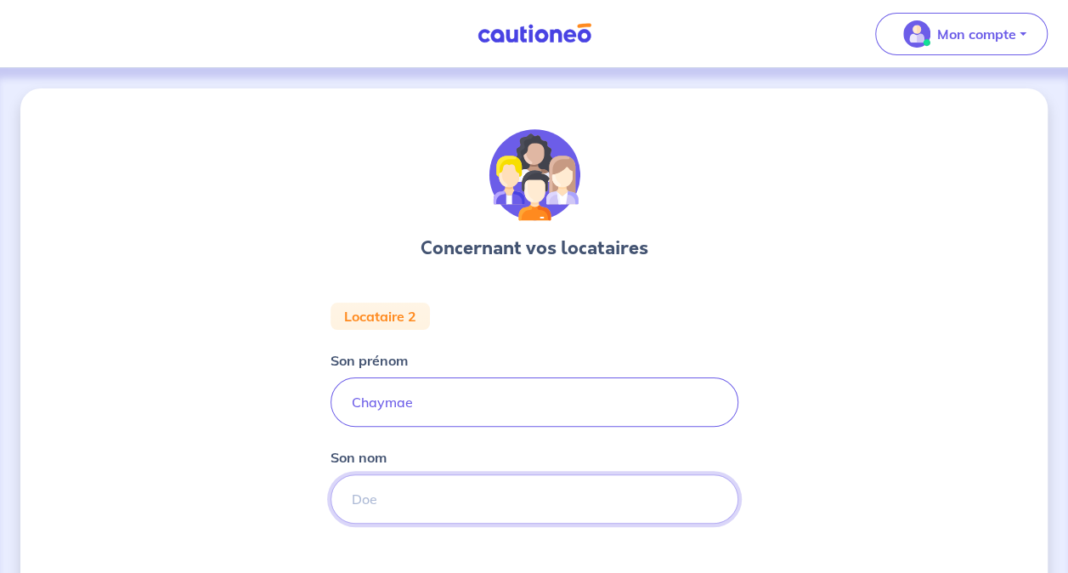
click at [557, 500] on input "Son nom" at bounding box center [535, 498] width 408 height 49
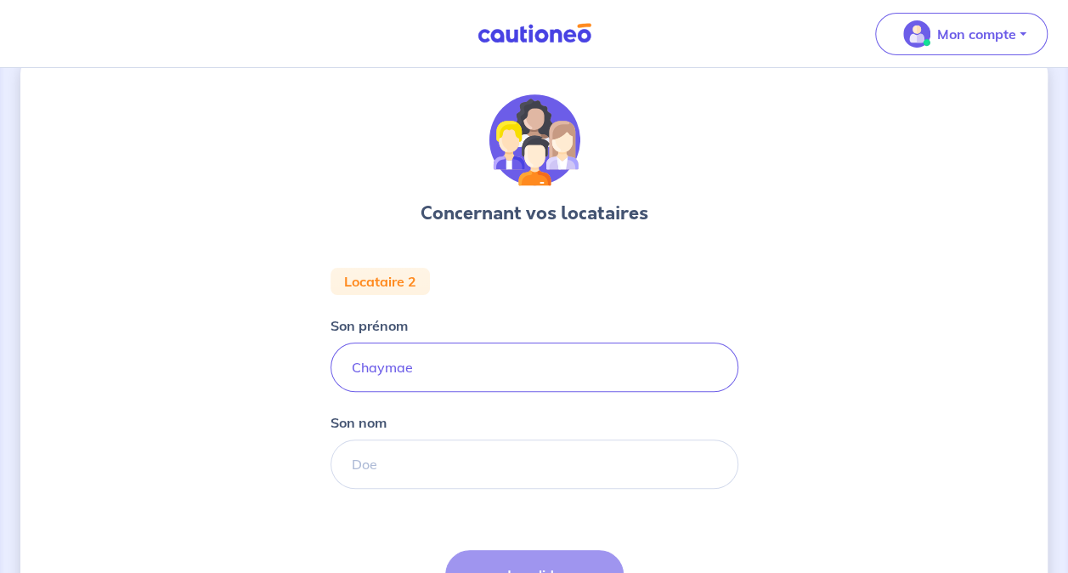
scroll to position [42, 0]
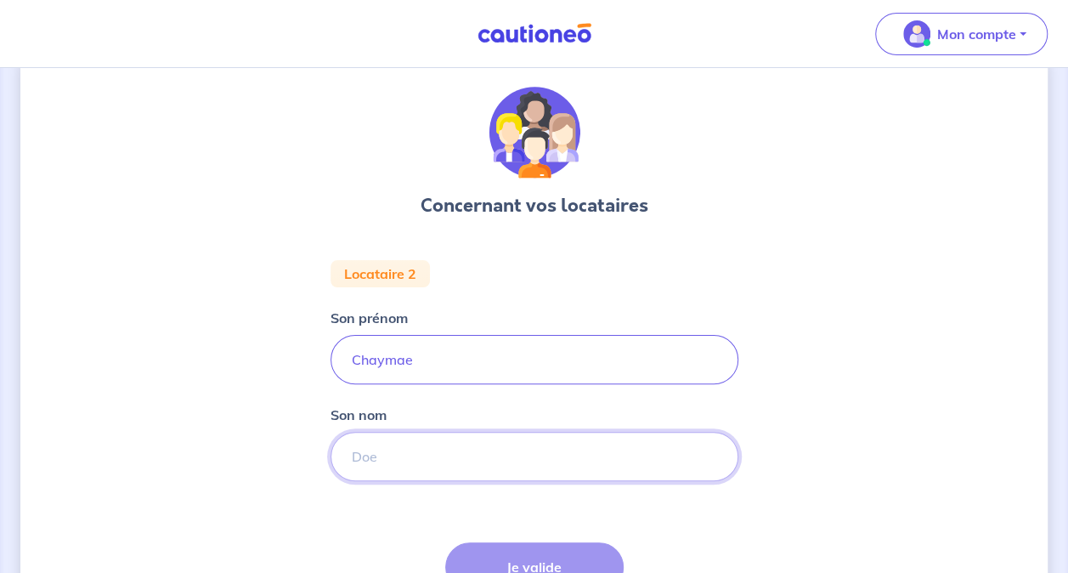
click at [528, 452] on input "Son nom" at bounding box center [535, 456] width 408 height 49
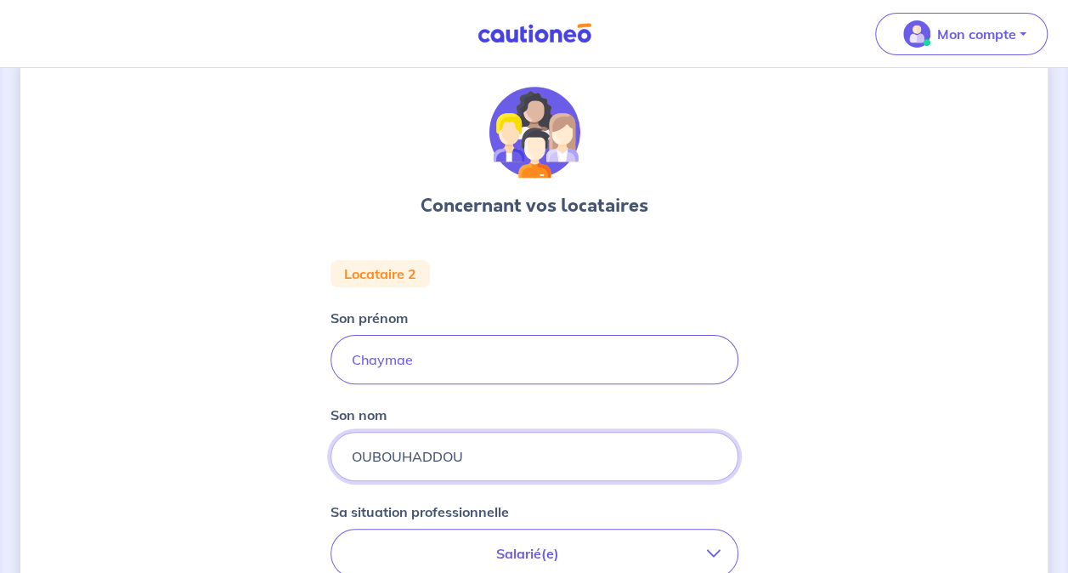
type input "OUBOUHADDOU"
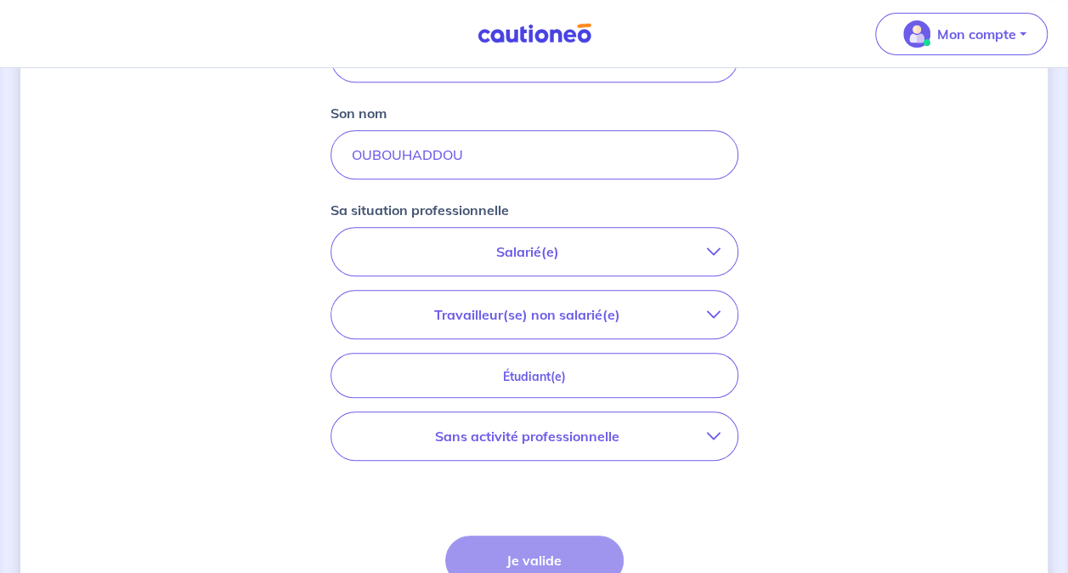
scroll to position [350, 0]
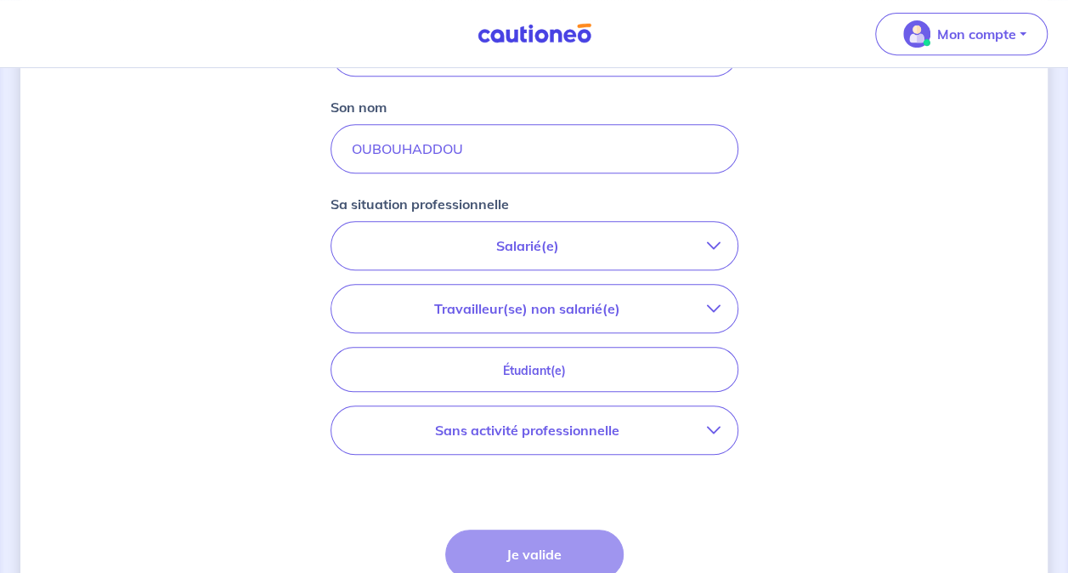
click at [602, 421] on p "Sans activité professionnelle" at bounding box center [527, 430] width 359 height 20
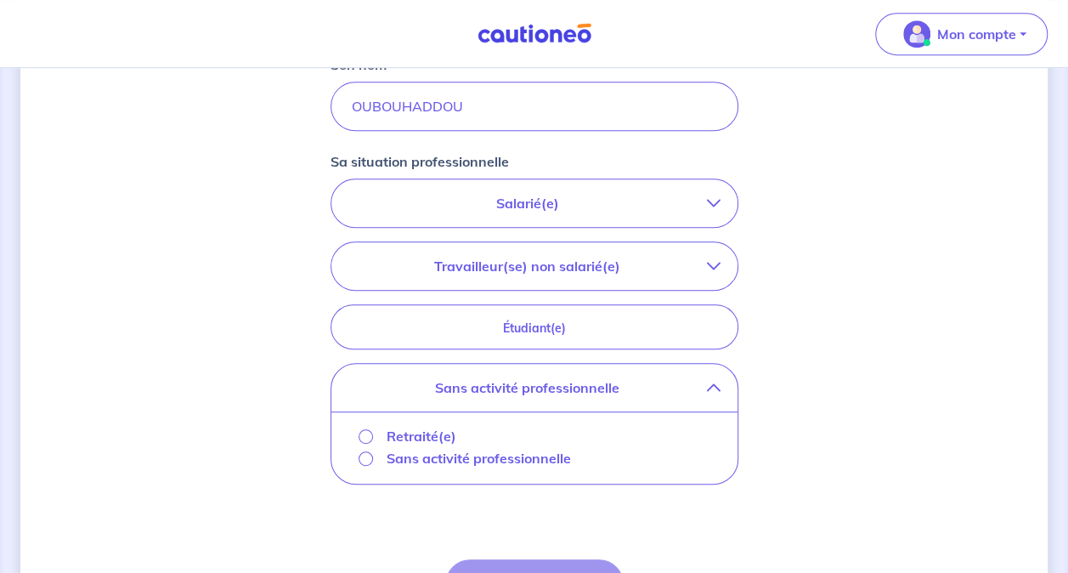
scroll to position [395, 0]
click at [429, 450] on p "Sans activité professionnelle" at bounding box center [479, 455] width 184 height 20
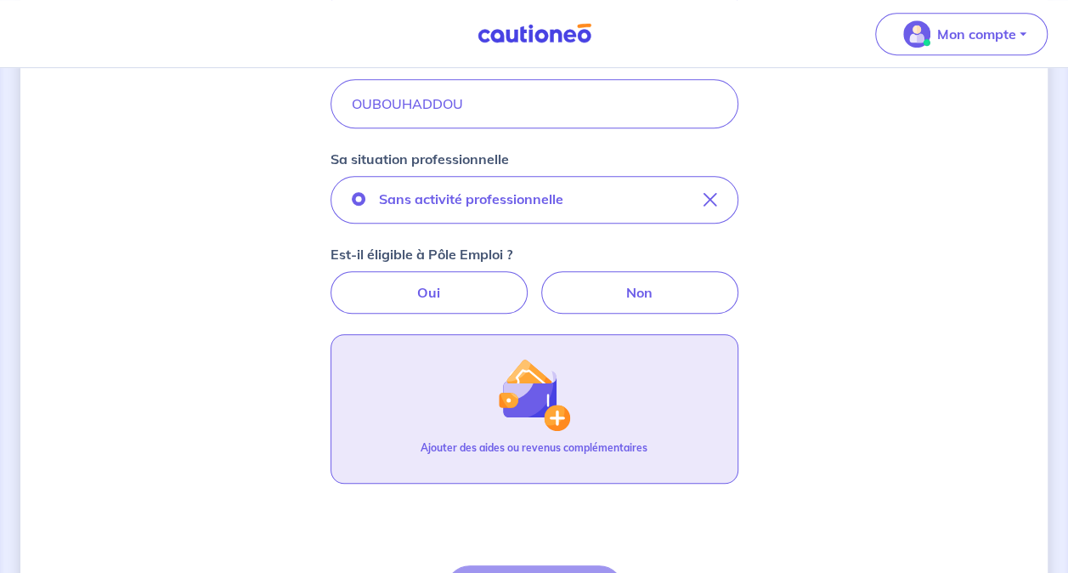
scroll to position [578, 0]
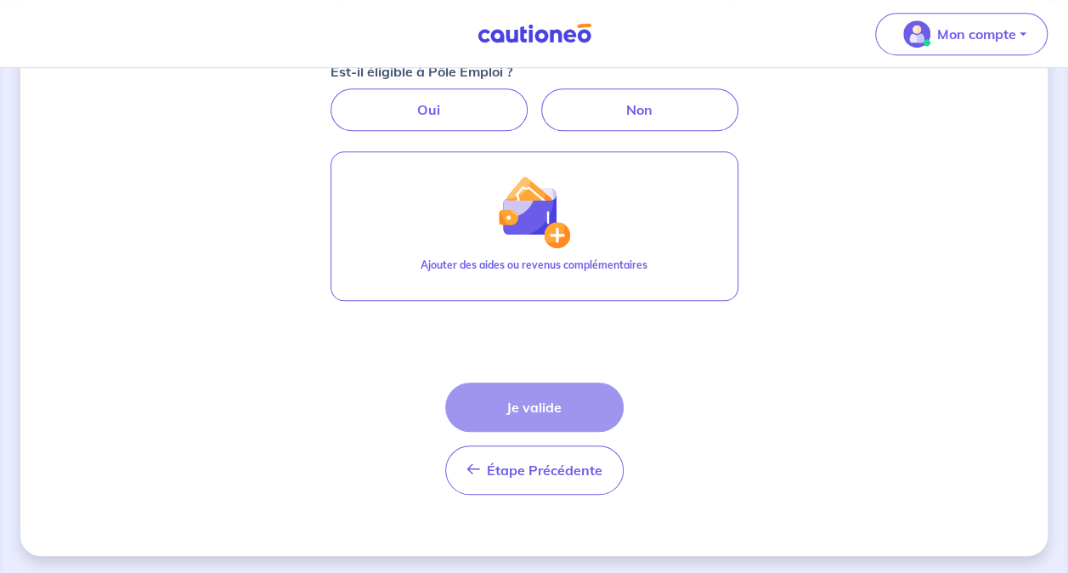
click at [578, 394] on div "Étape Précédente Précédent Je valide Je valide" at bounding box center [534, 438] width 178 height 112
click at [529, 403] on div "Étape Précédente Précédent Je valide Je valide" at bounding box center [534, 438] width 178 height 112
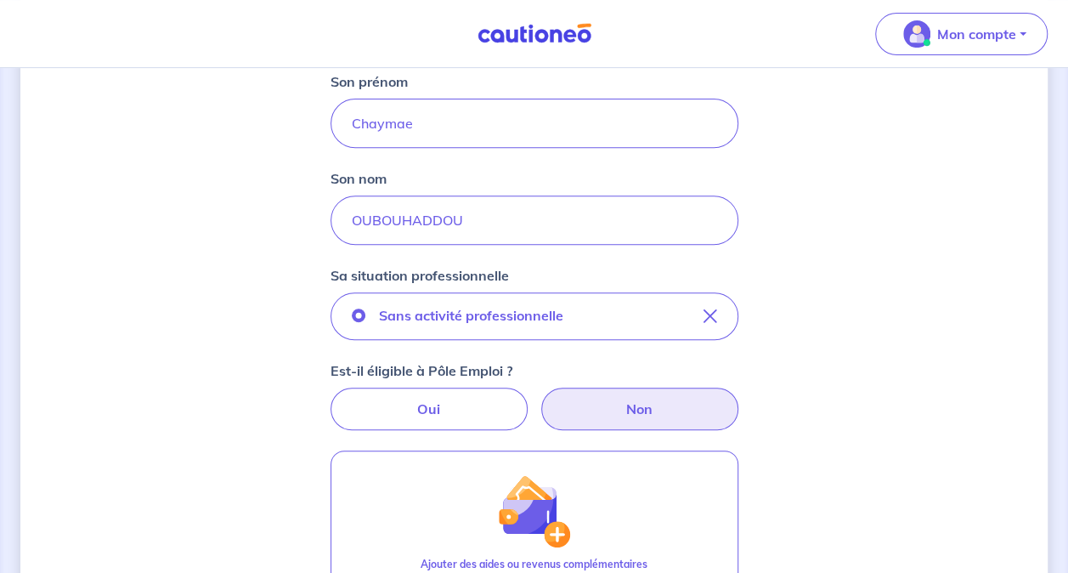
scroll to position [285, 0]
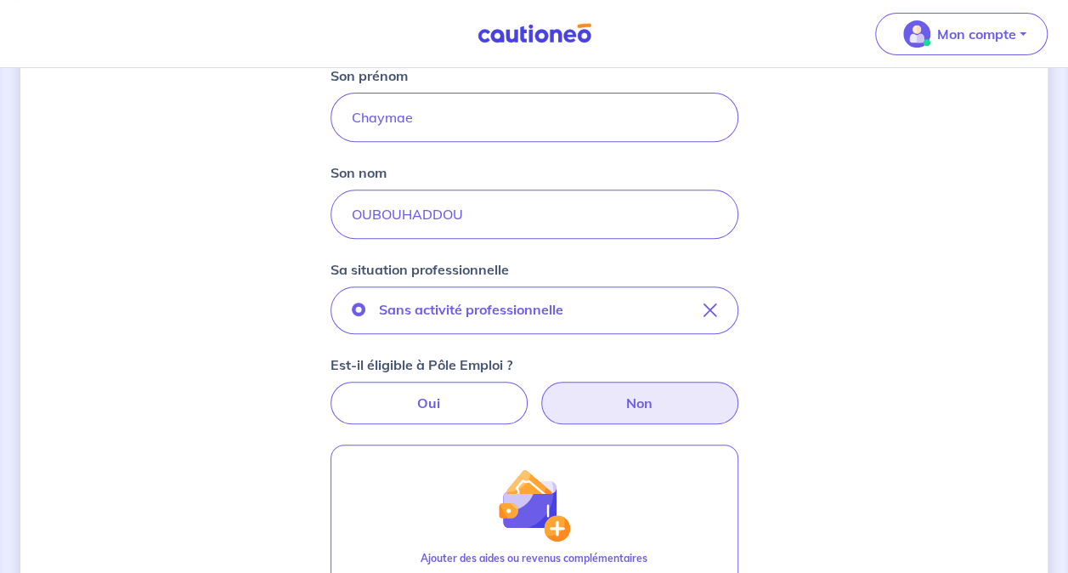
click at [608, 403] on label "Non" at bounding box center [639, 403] width 197 height 42
click at [540, 393] on input "Non" at bounding box center [534, 387] width 11 height 11
radio input "true"
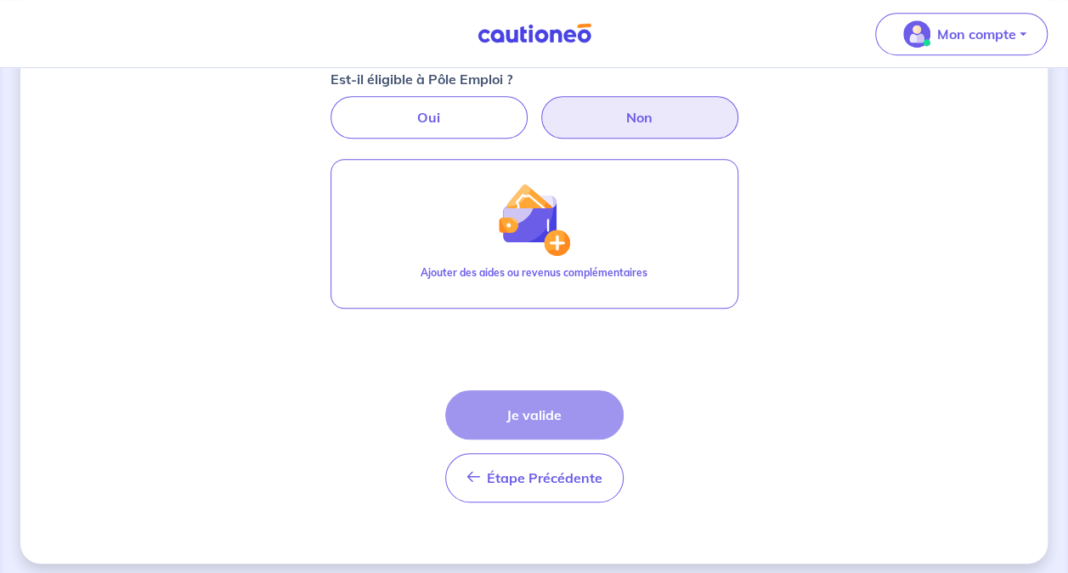
scroll to position [578, 0]
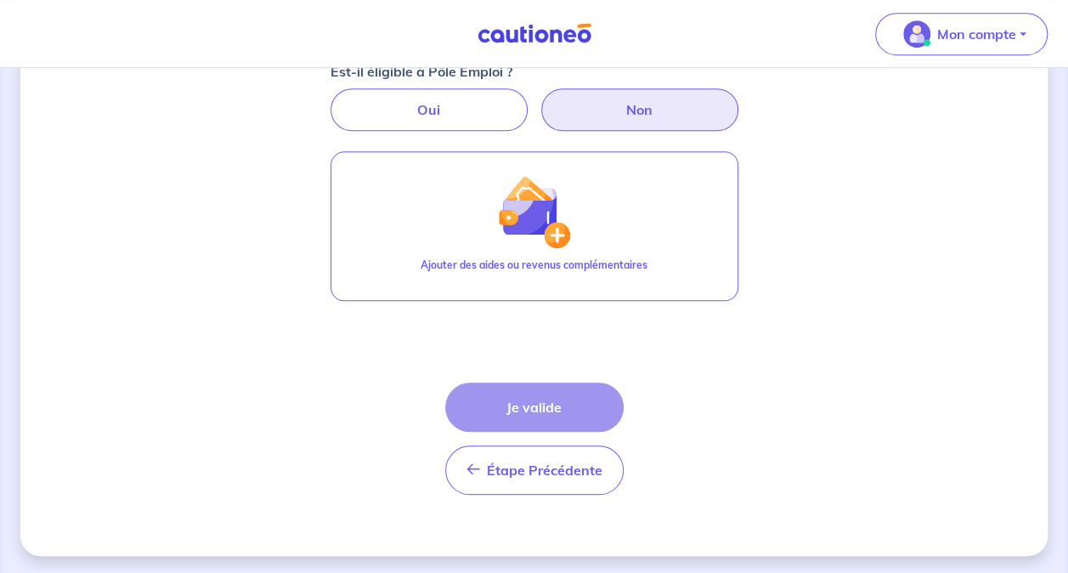
click at [537, 407] on div "Étape Précédente Précédent Je valide Je valide" at bounding box center [534, 438] width 178 height 112
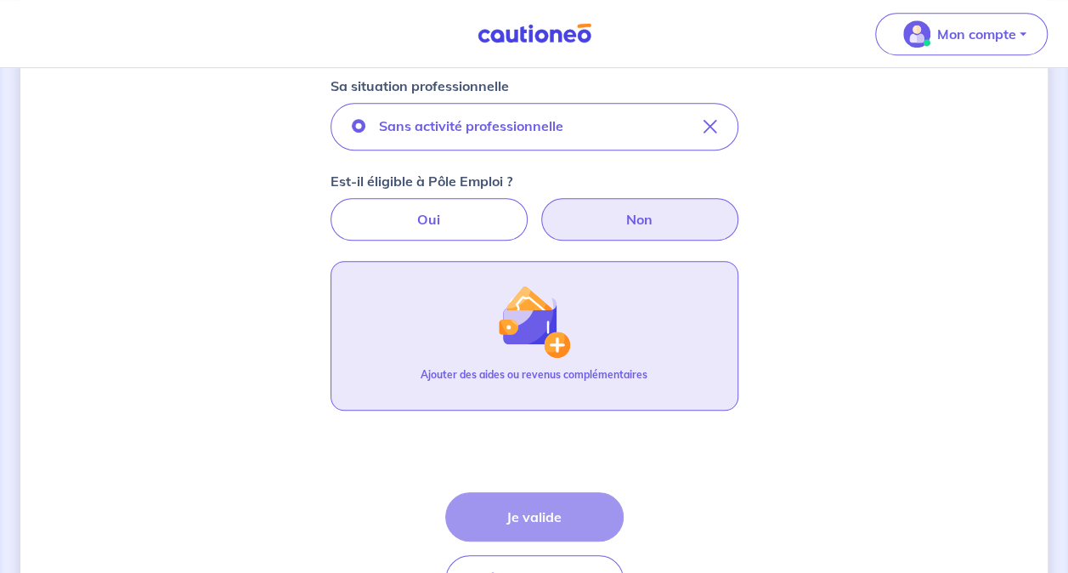
scroll to position [467, 0]
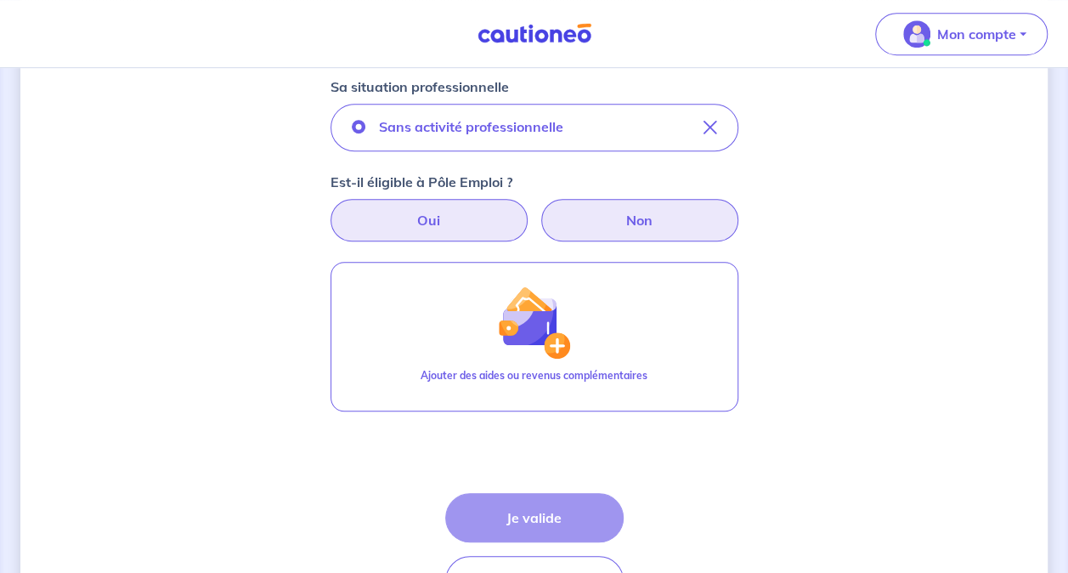
click at [520, 208] on label "Oui" at bounding box center [429, 220] width 197 height 42
click at [529, 208] on input "Oui" at bounding box center [534, 204] width 11 height 11
radio input "true"
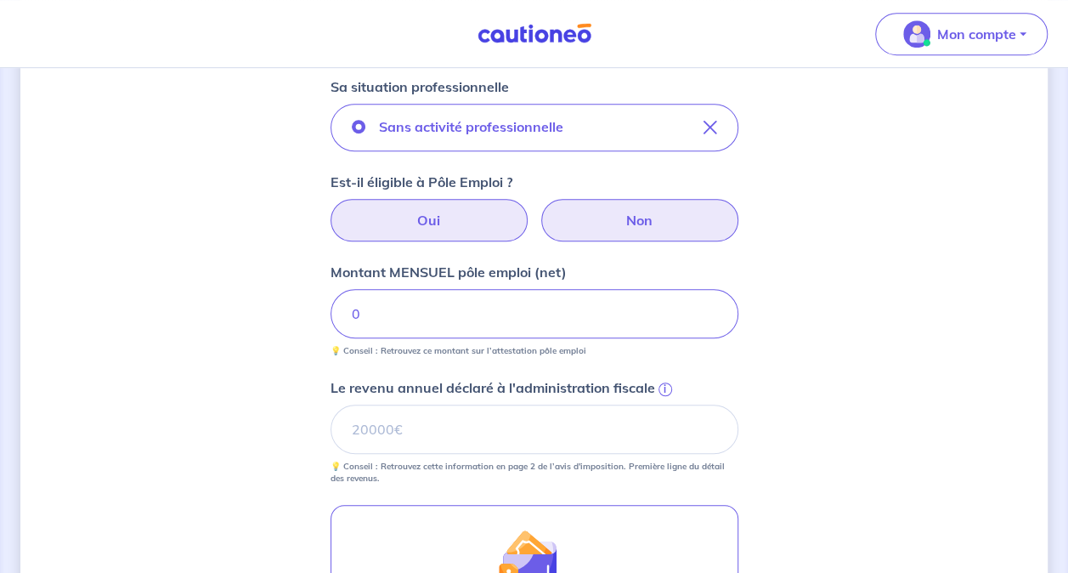
click at [602, 216] on label "Non" at bounding box center [639, 220] width 197 height 42
click at [540, 210] on input "Non" at bounding box center [534, 204] width 11 height 11
radio input "true"
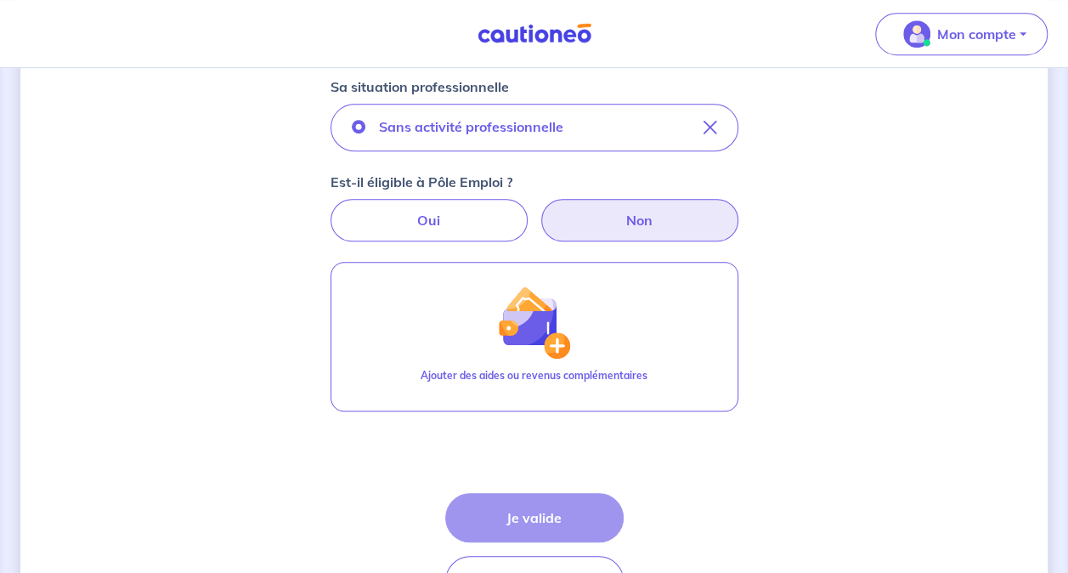
click at [515, 520] on div "Étape Précédente Précédent Je valide Je valide" at bounding box center [534, 549] width 178 height 112
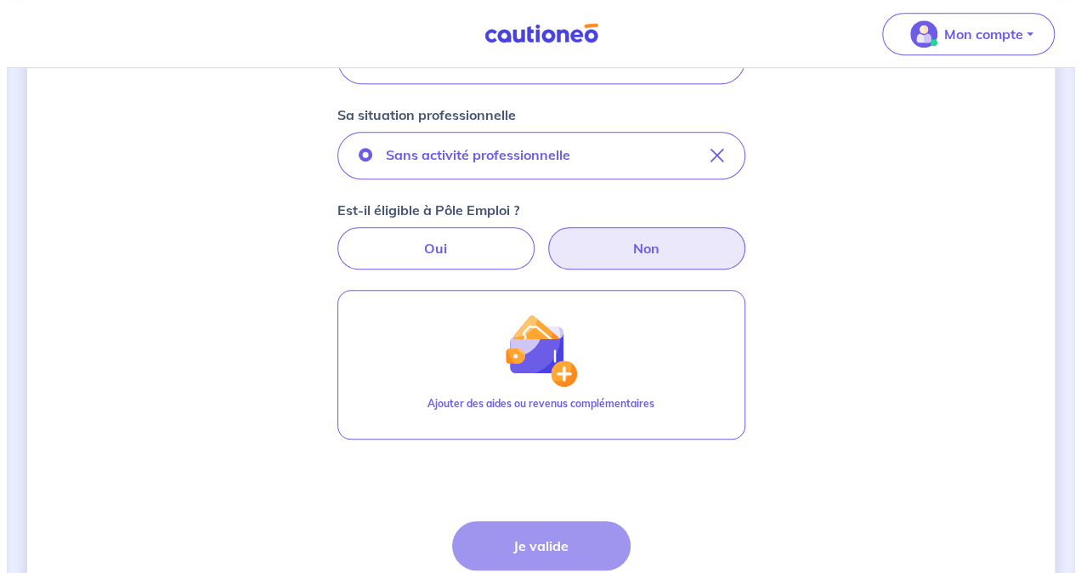
scroll to position [440, 0]
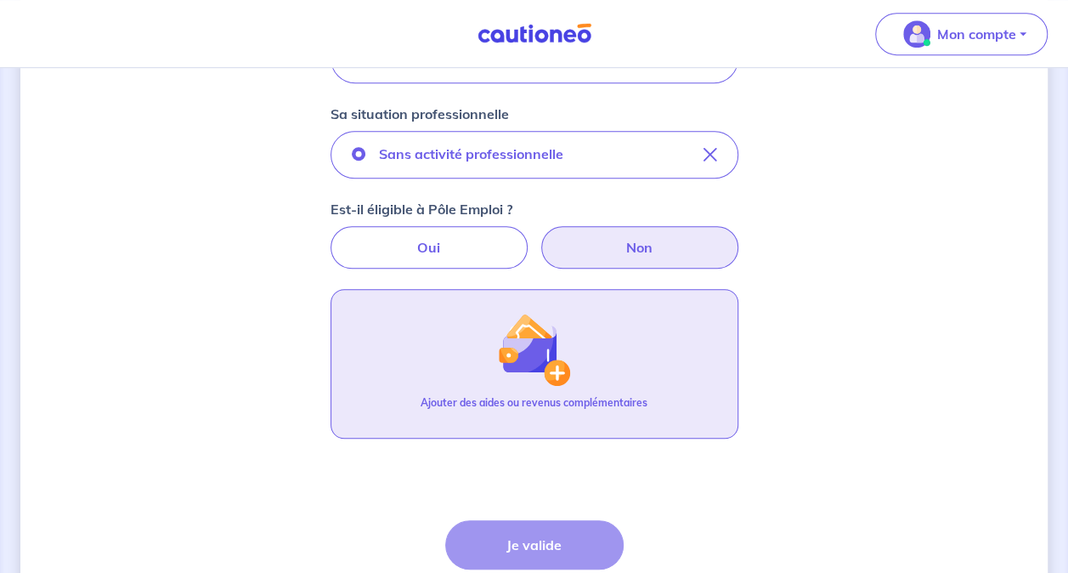
click at [493, 360] on button "Ajouter des aides ou revenus complémentaires" at bounding box center [535, 364] width 408 height 150
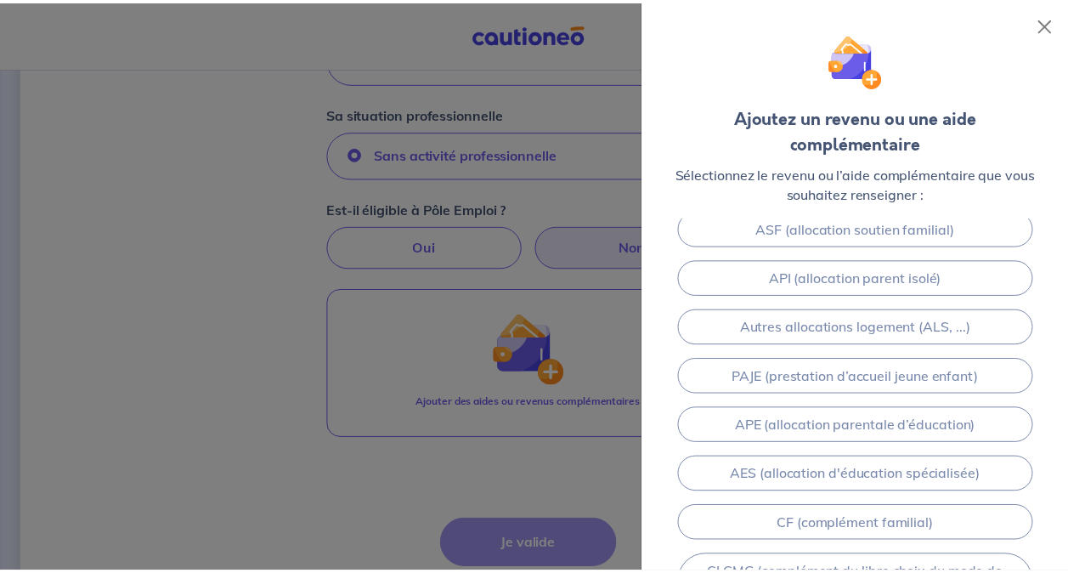
scroll to position [432, 0]
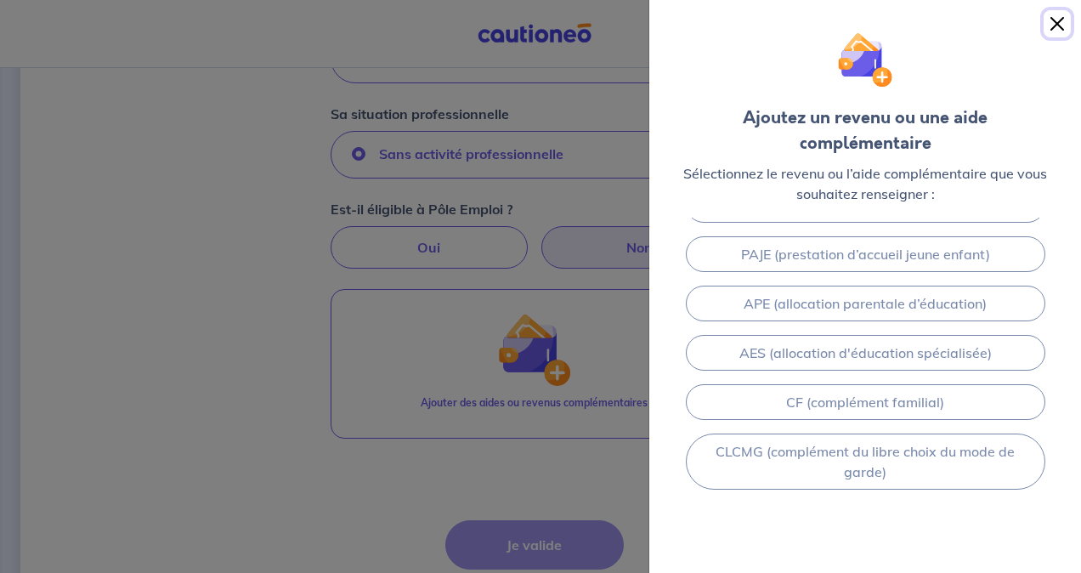
click at [1052, 32] on button "Close" at bounding box center [1056, 23] width 27 height 27
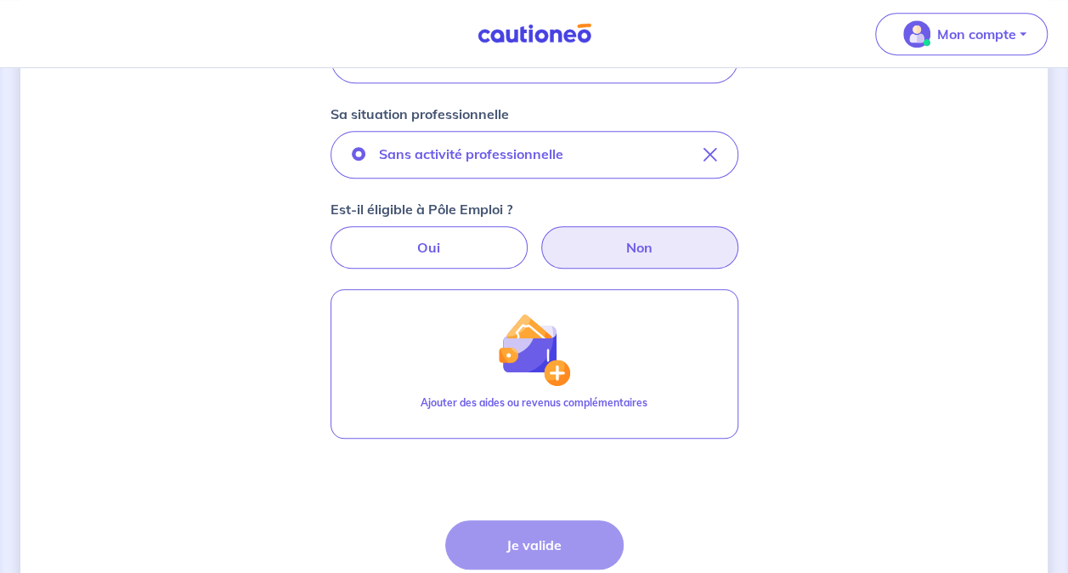
click at [513, 535] on div "Étape Précédente Précédent Je valide Je valide" at bounding box center [534, 576] width 178 height 112
drag, startPoint x: 513, startPoint y: 535, endPoint x: 475, endPoint y: 253, distance: 284.7
click at [475, 253] on label "Oui" at bounding box center [429, 247] width 197 height 42
click at [529, 237] on input "Oui" at bounding box center [534, 231] width 11 height 11
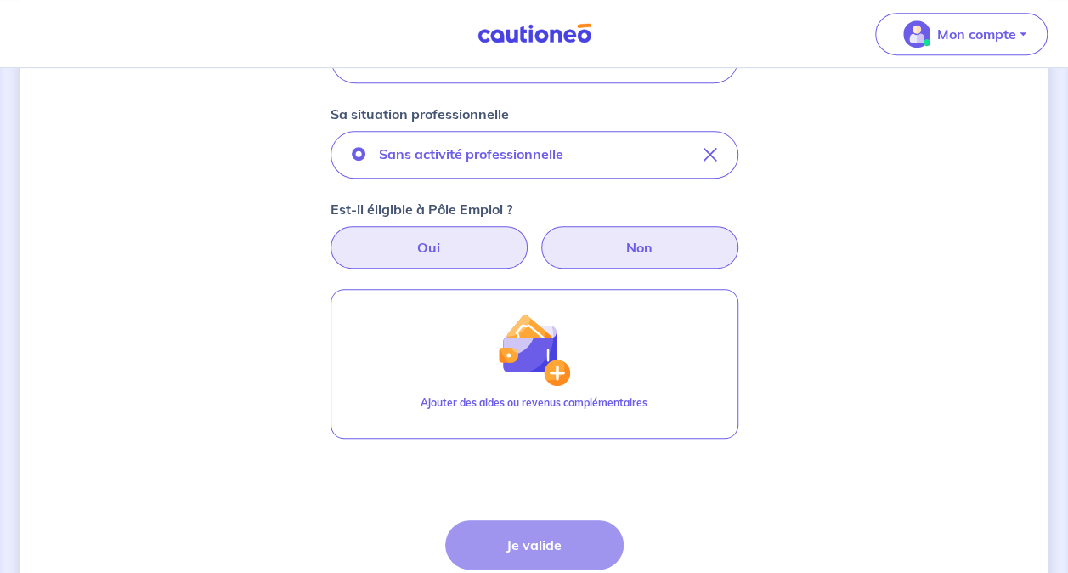
radio input "true"
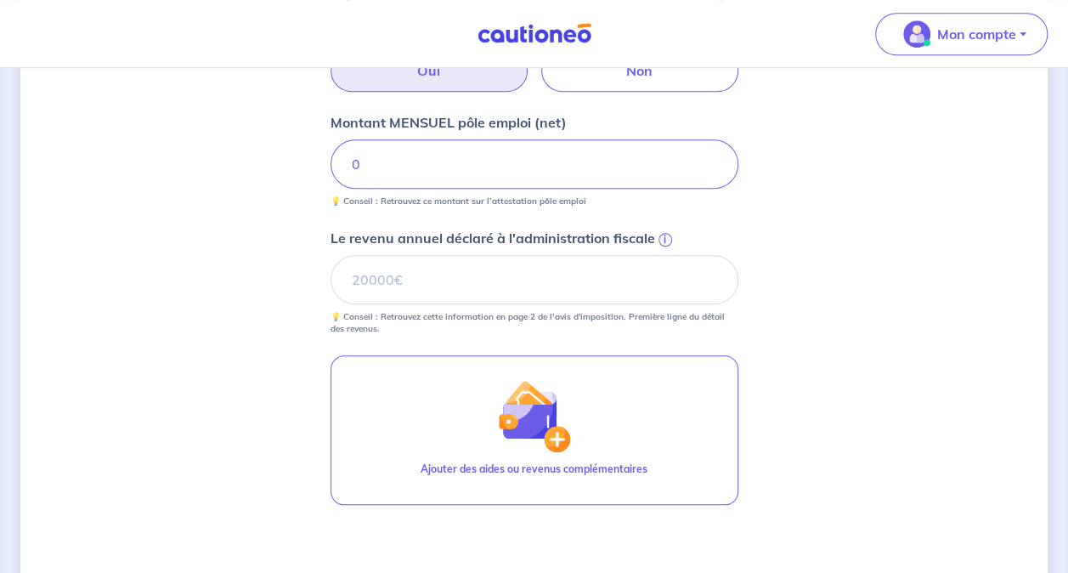
scroll to position [625, 0]
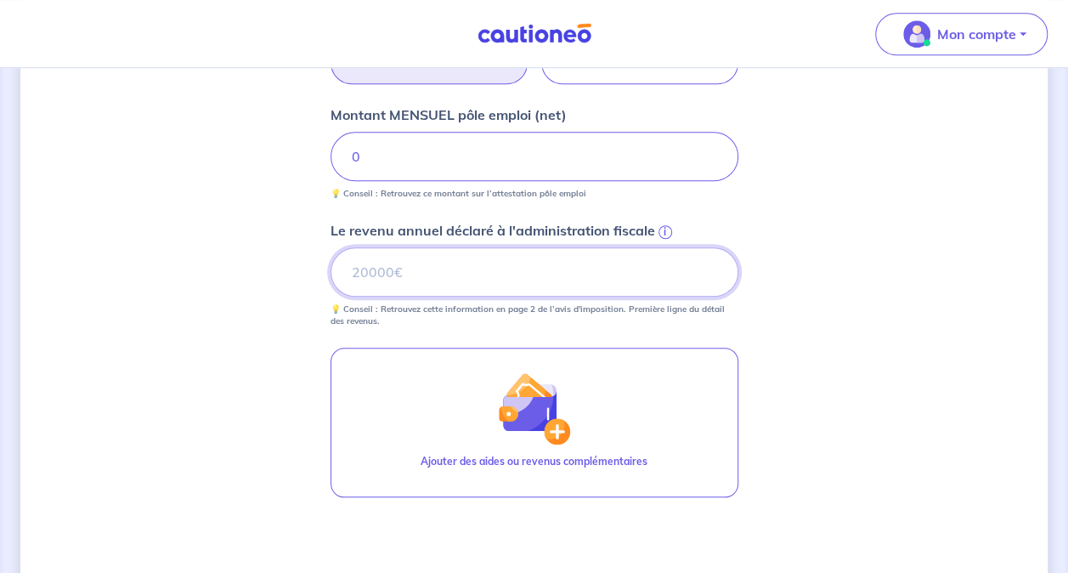
click at [482, 257] on input "Le revenu annuel déclaré à l'administration fiscale i" at bounding box center [535, 271] width 408 height 49
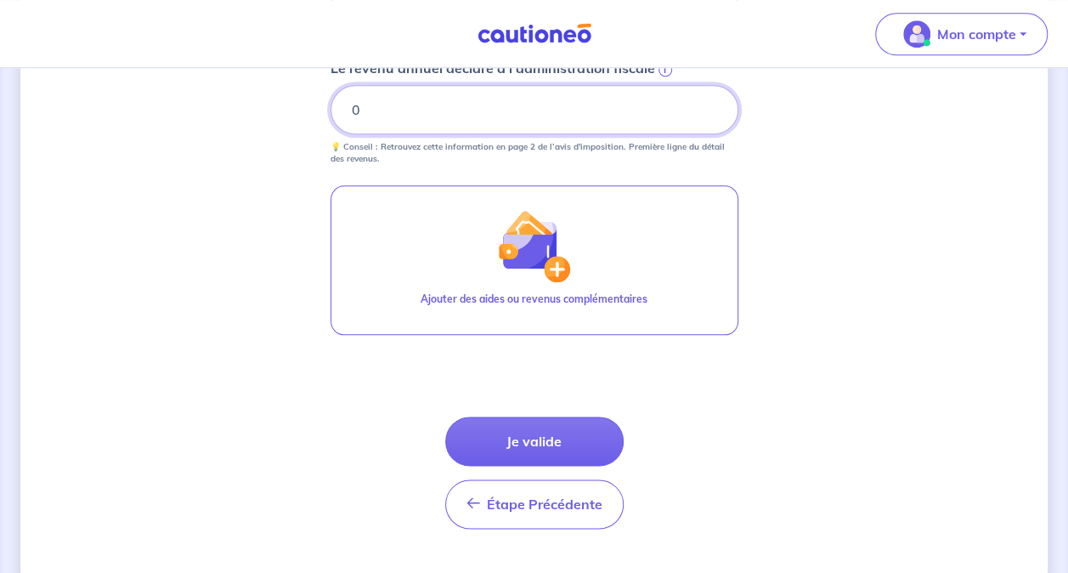
scroll to position [819, 0]
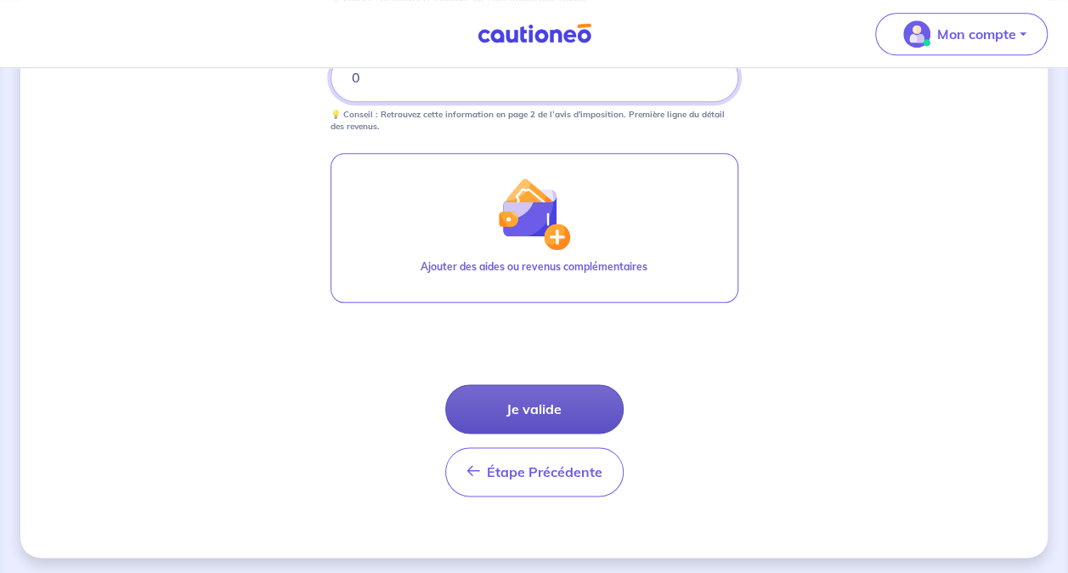
type input "0"
click at [537, 412] on button "Je valide" at bounding box center [534, 408] width 178 height 49
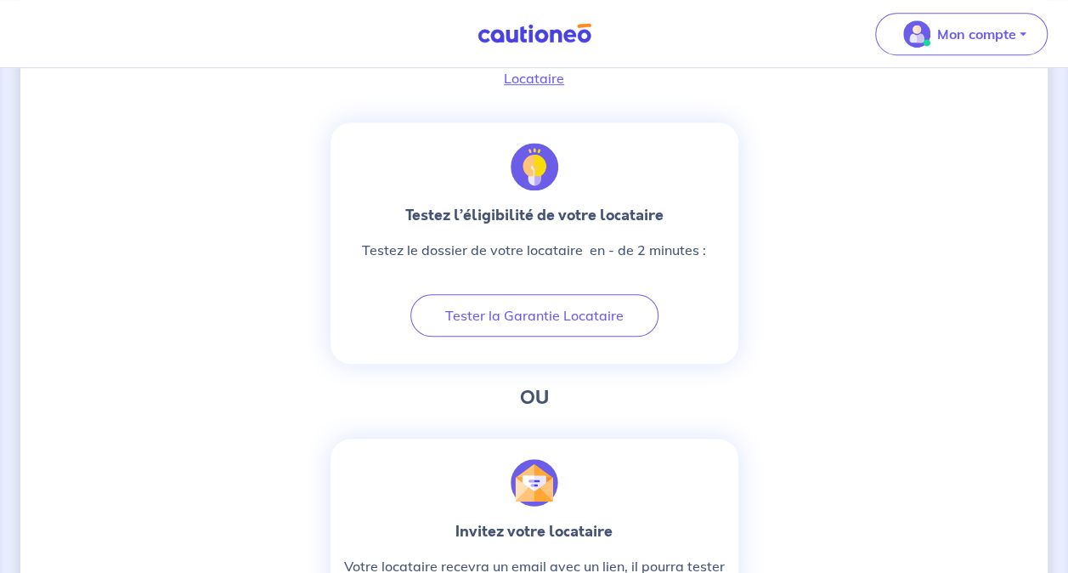
scroll to position [526, 0]
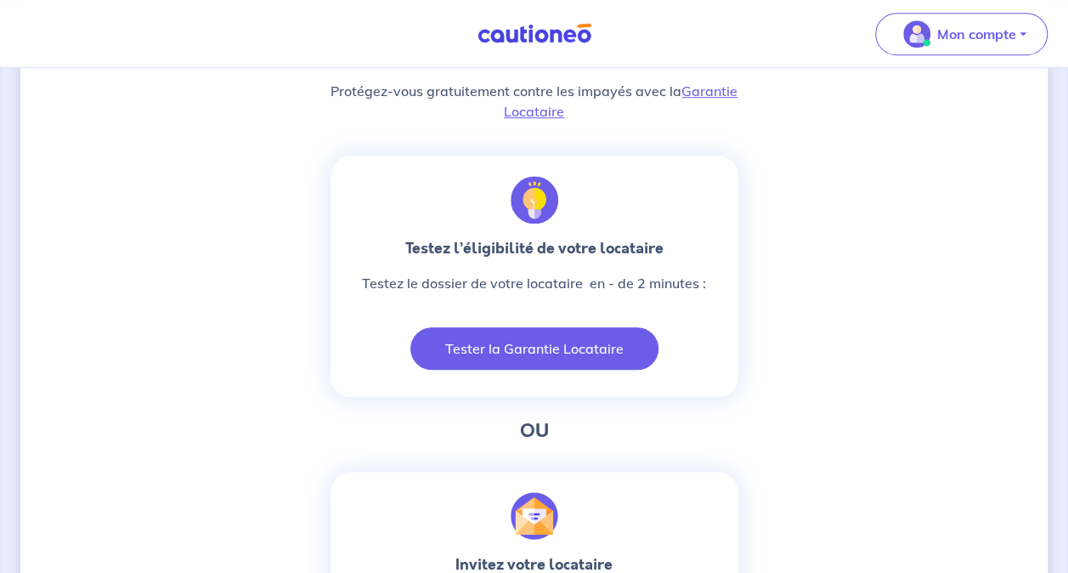
click at [498, 338] on button "Tester la Garantie Locataire" at bounding box center [534, 348] width 248 height 42
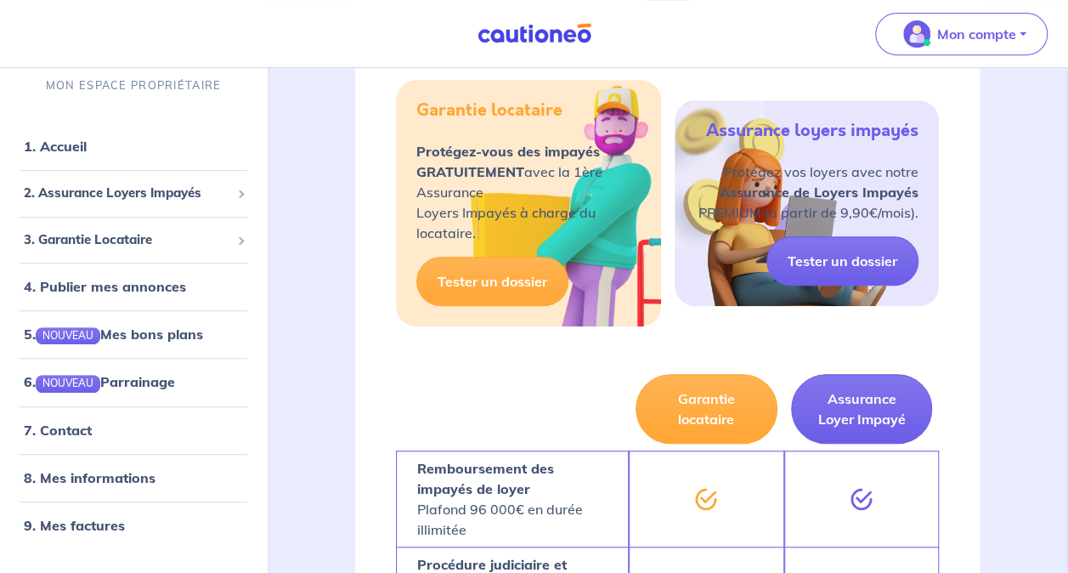
scroll to position [350, 0]
drag, startPoint x: 704, startPoint y: 387, endPoint x: 588, endPoint y: 406, distance: 117.2
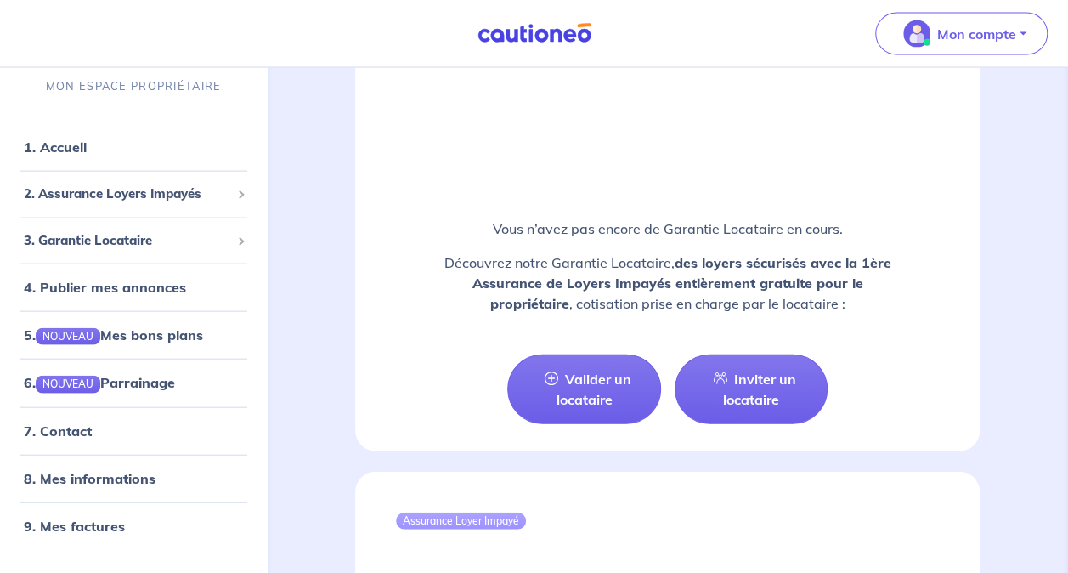
scroll to position [1790, 0]
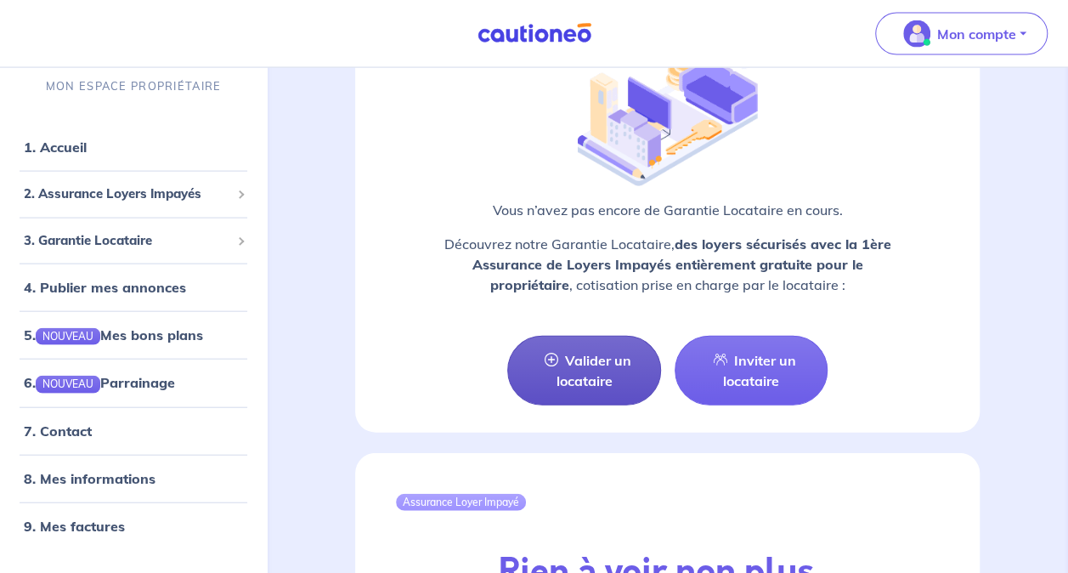
click at [595, 378] on link "Valider un locataire" at bounding box center [583, 371] width 153 height 70
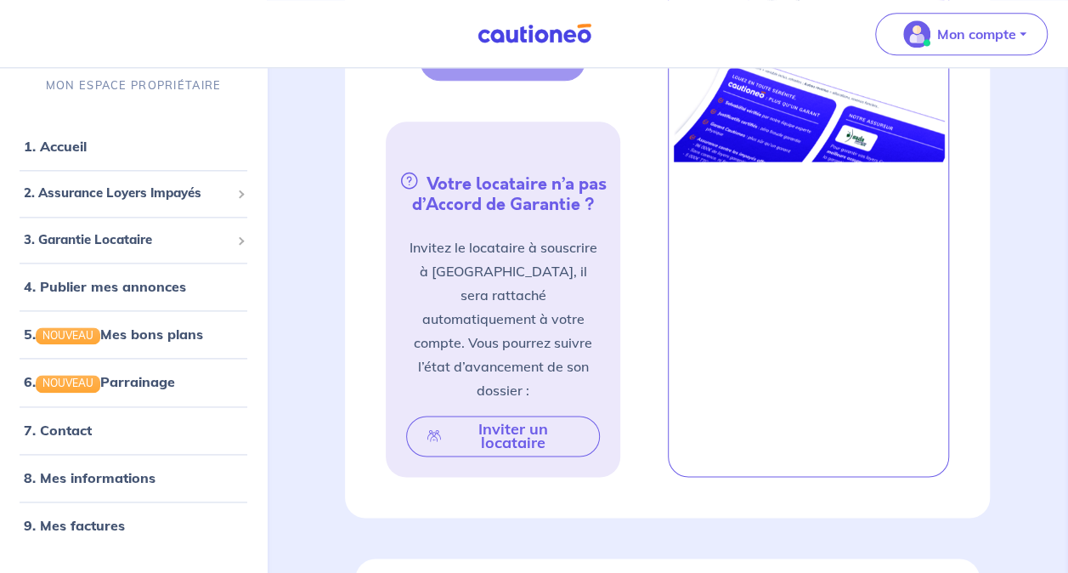
scroll to position [1278, 0]
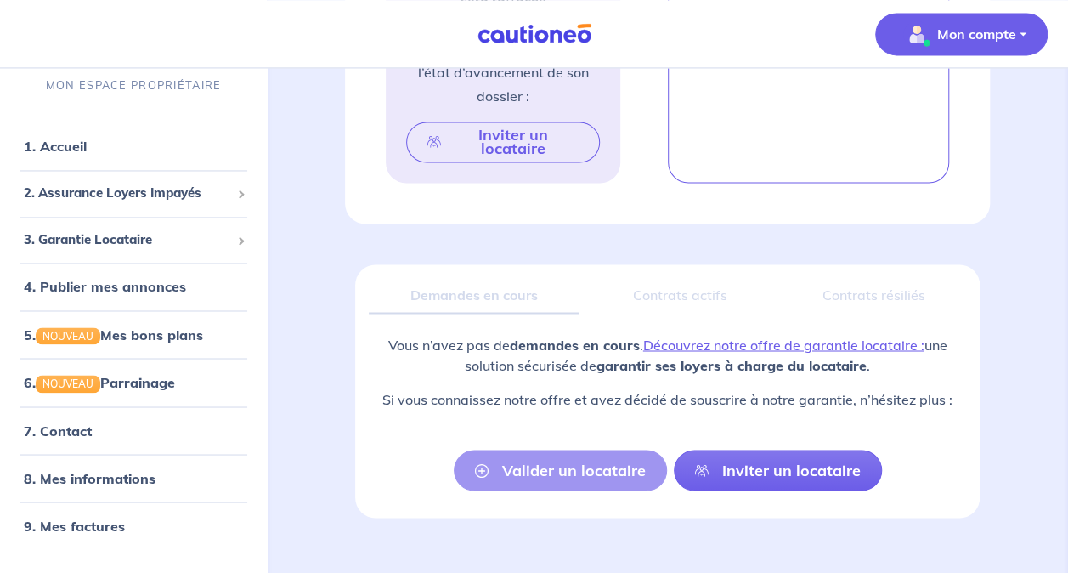
click at [937, 33] on p "Mon compte" at bounding box center [976, 34] width 79 height 20
click at [921, 107] on link "Mes informations" at bounding box center [944, 105] width 137 height 27
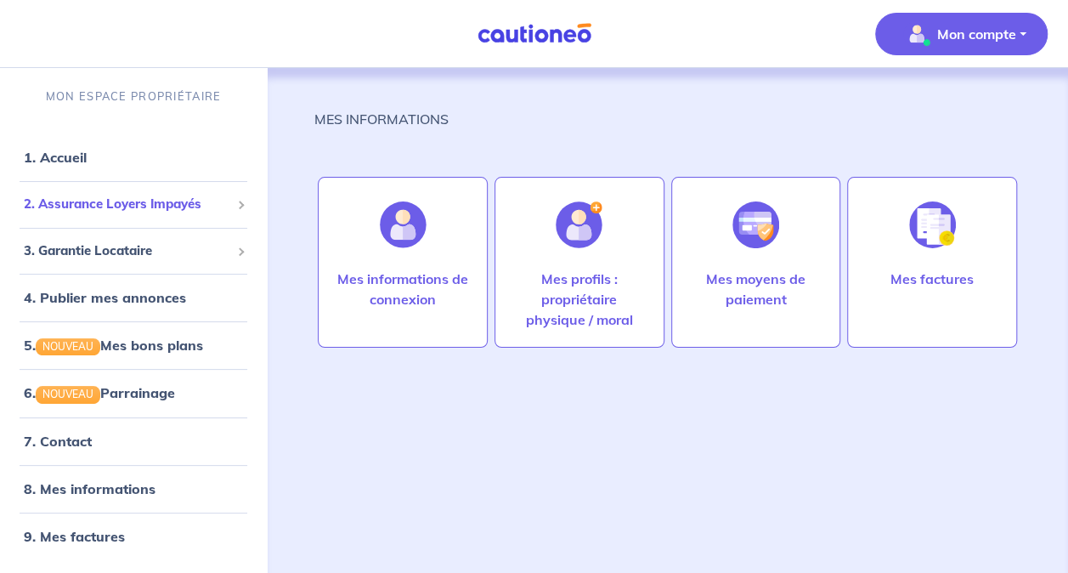
click at [112, 197] on span "2. Assurance Loyers Impayés" at bounding box center [127, 205] width 206 height 20
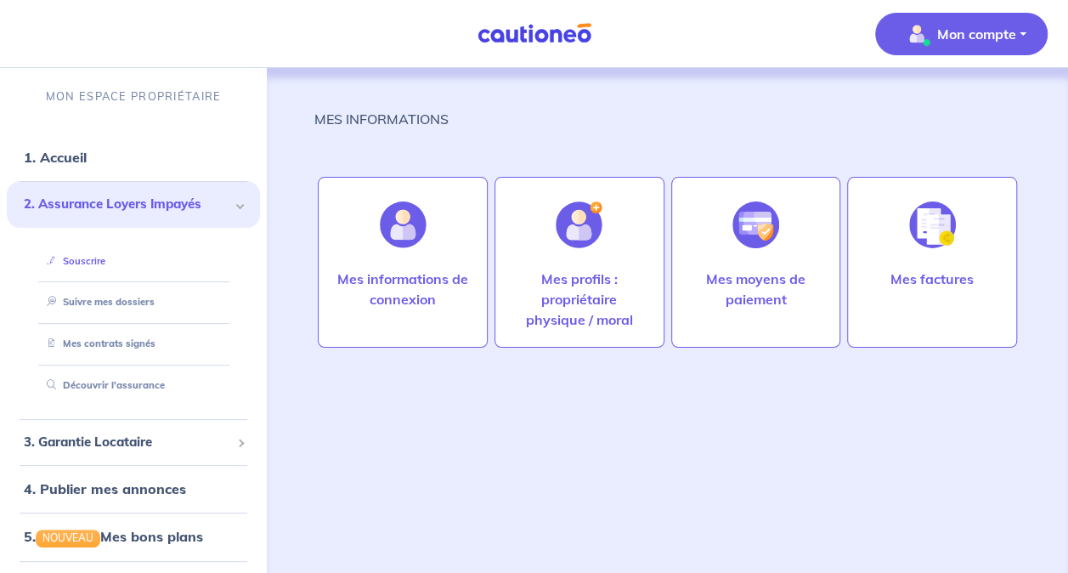
click at [80, 263] on link "Souscrire" at bounding box center [72, 261] width 65 height 12
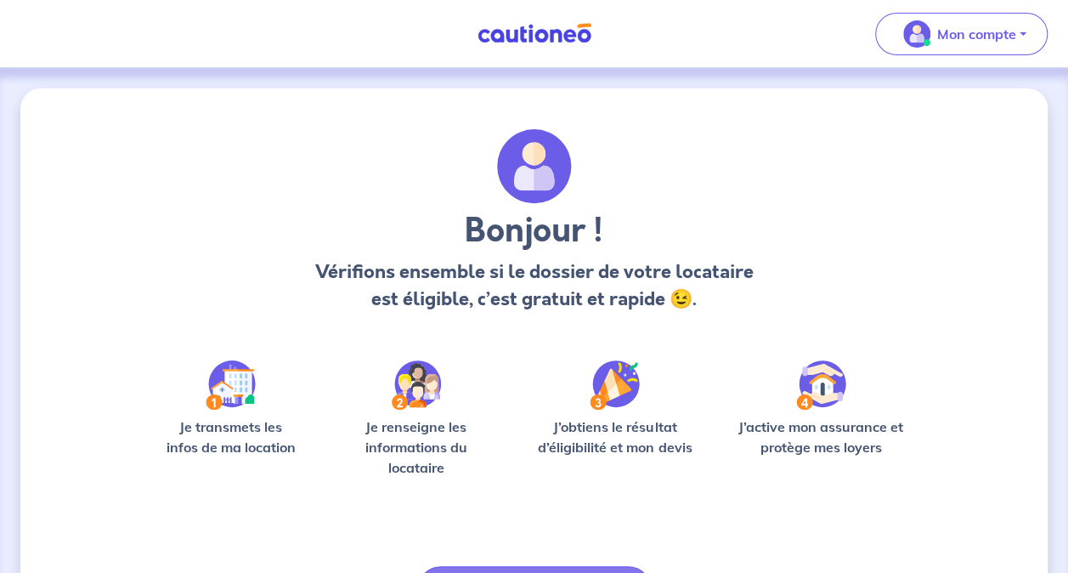
scroll to position [110, 0]
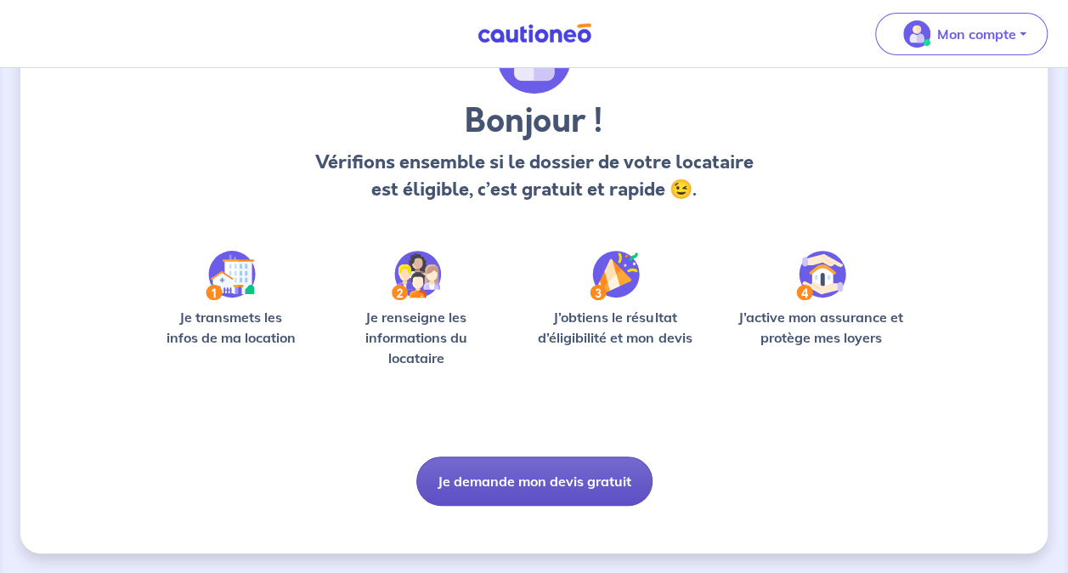
click at [500, 467] on button "Je demande mon devis gratuit" at bounding box center [534, 480] width 236 height 49
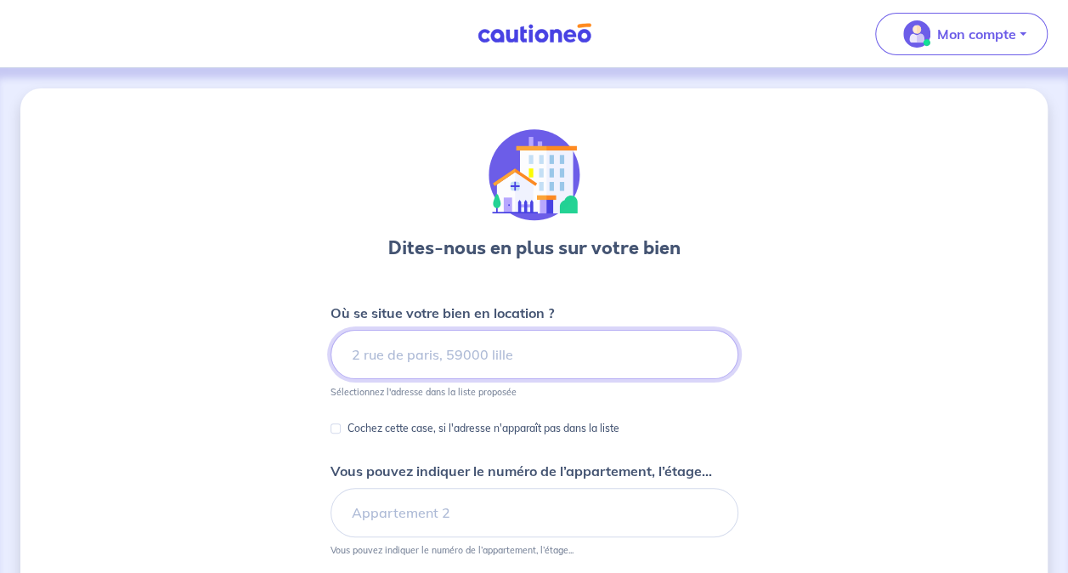
scroll to position [235, 0]
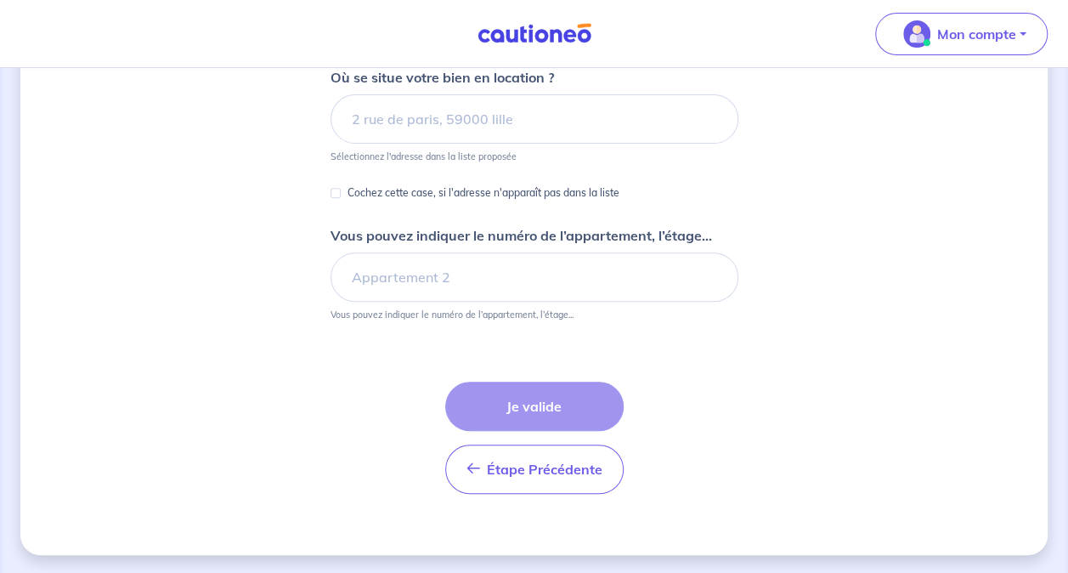
click at [467, 150] on p "Sélectionnez l'adresse dans la liste proposée" at bounding box center [424, 156] width 186 height 12
click at [457, 138] on input at bounding box center [535, 118] width 408 height 49
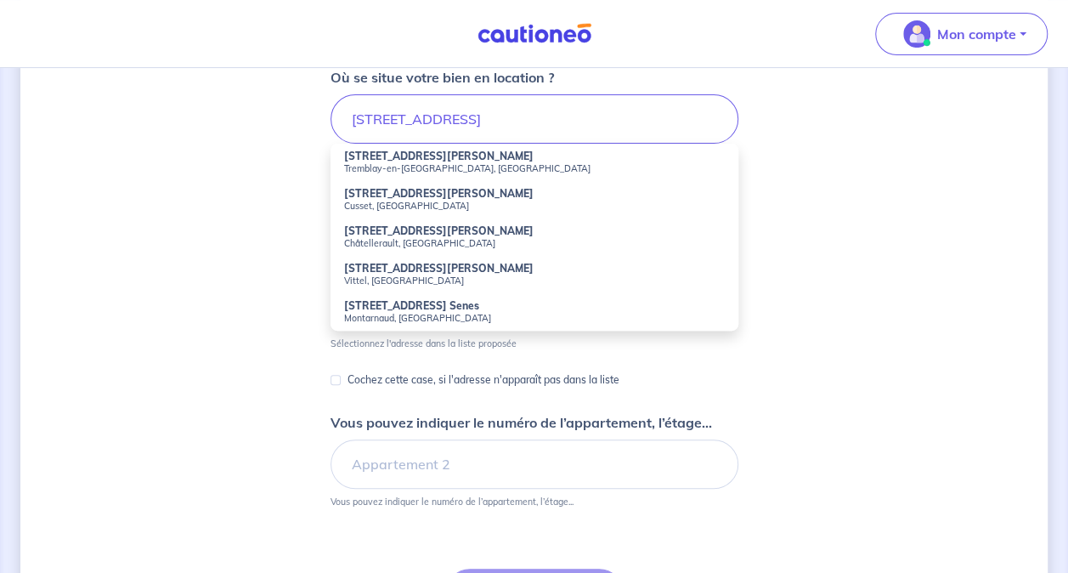
click at [467, 157] on strong "[STREET_ADDRESS][PERSON_NAME]" at bounding box center [438, 156] width 189 height 13
type input "[STREET_ADDRESS][PERSON_NAME]"
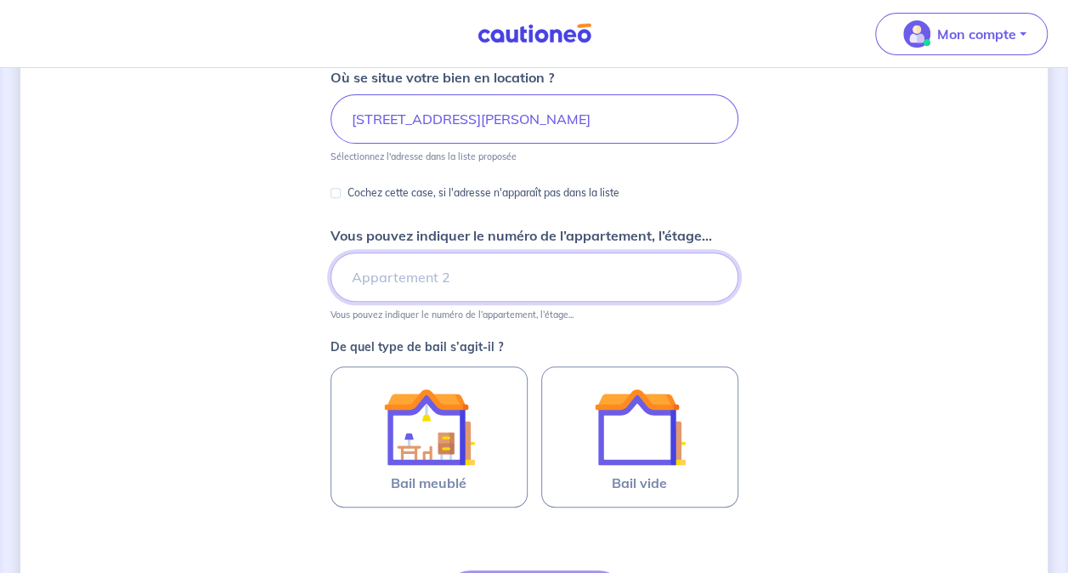
click at [404, 291] on input "Vous pouvez indiquer le numéro de l’appartement, l’étage..." at bounding box center [535, 276] width 408 height 49
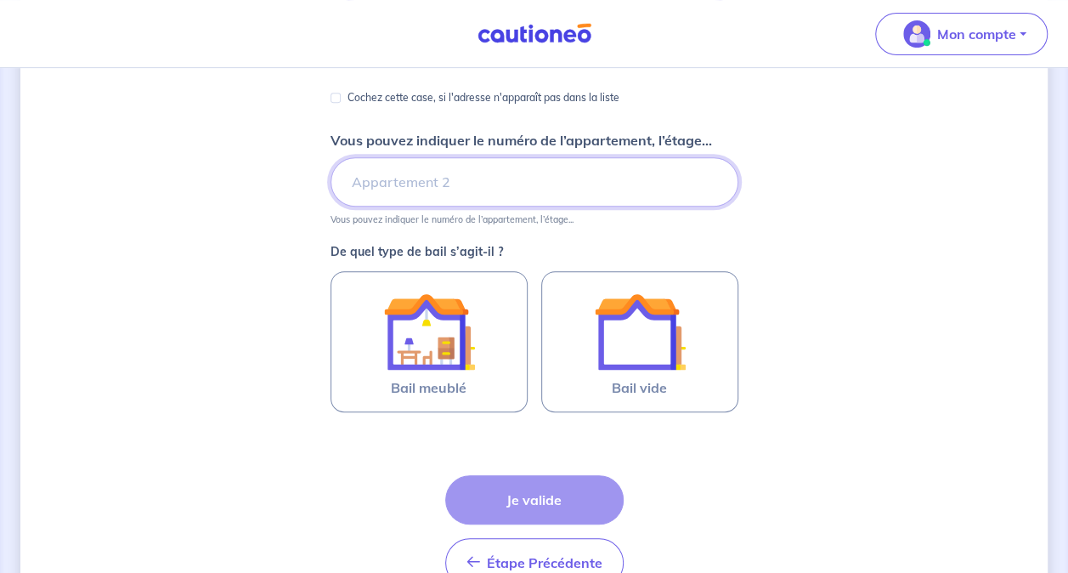
scroll to position [345, 0]
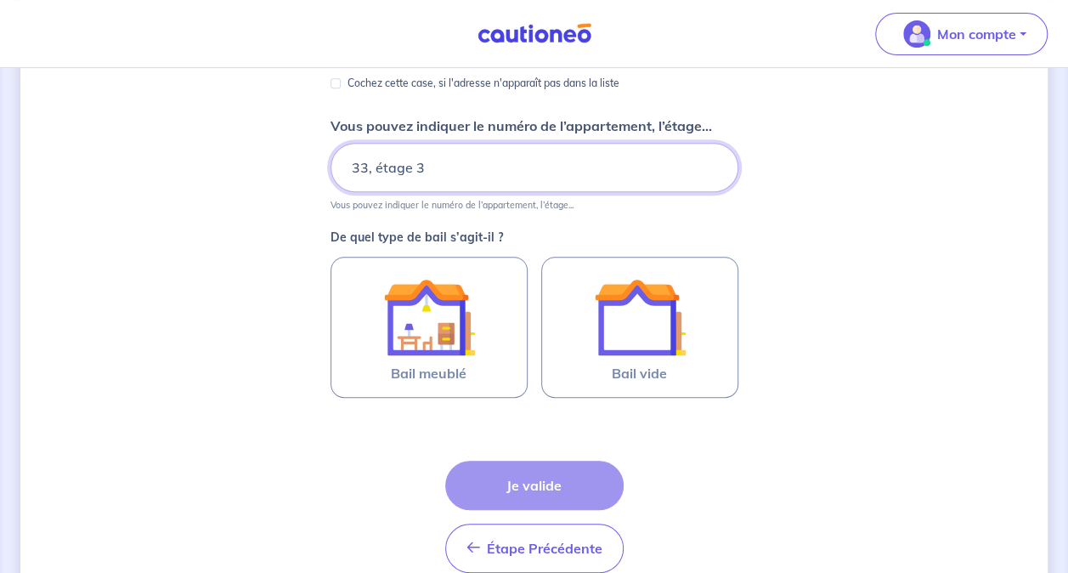
type input "33, étage 3"
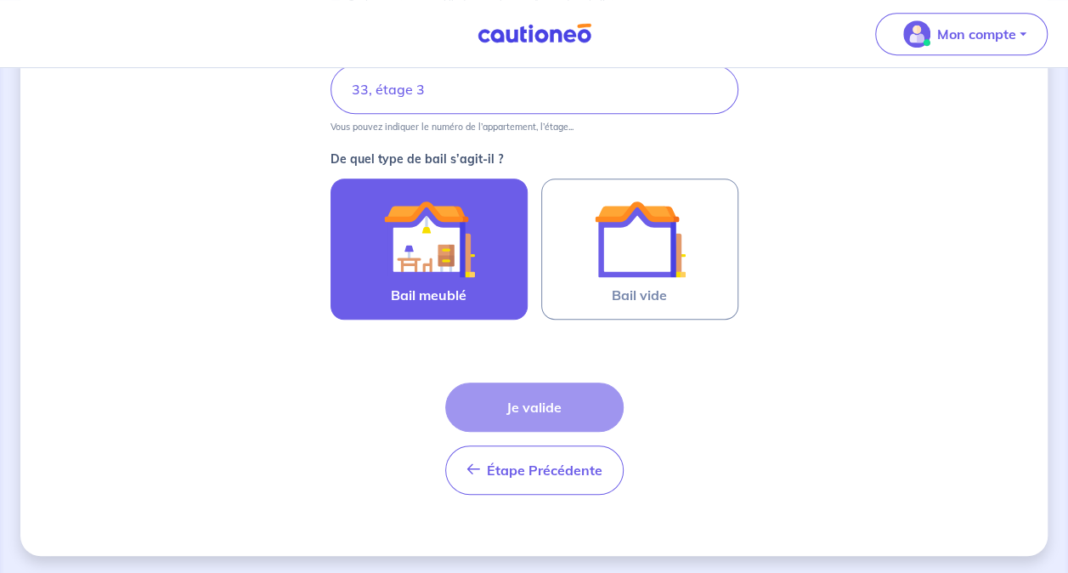
click at [464, 276] on img at bounding box center [429, 239] width 92 height 92
click at [0, 0] on input "Bail meublé" at bounding box center [0, 0] width 0 height 0
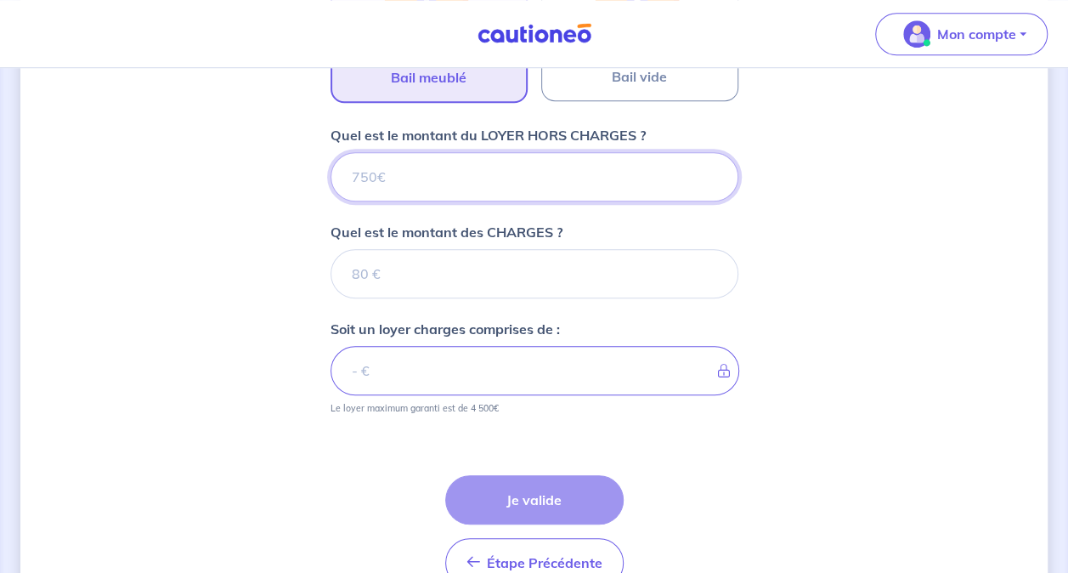
scroll to position [641, 0]
click at [493, 173] on input "Quel est le montant du LOYER HORS CHARGES ?" at bounding box center [535, 177] width 408 height 49
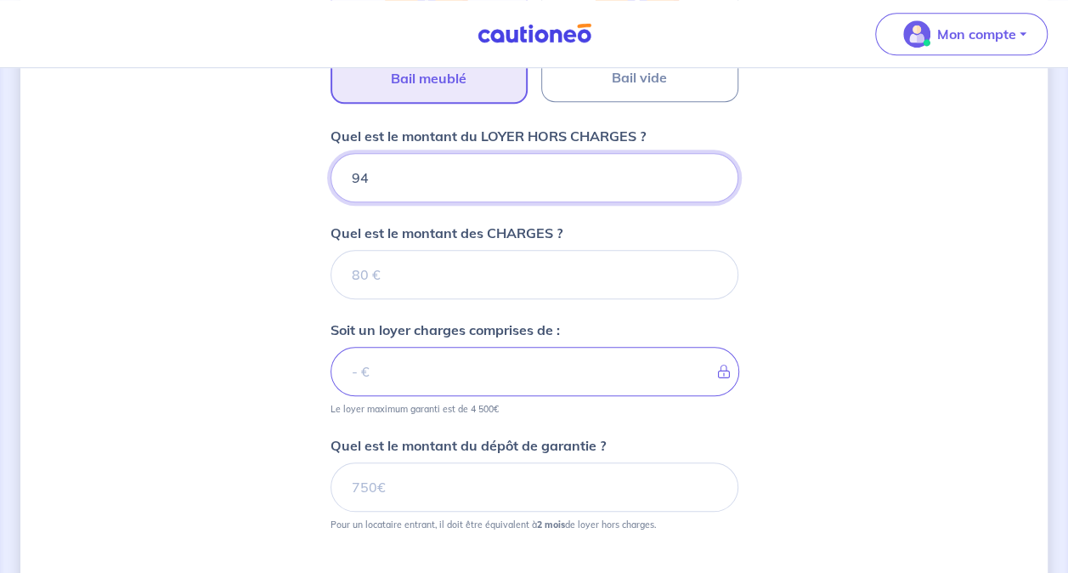
type input "940"
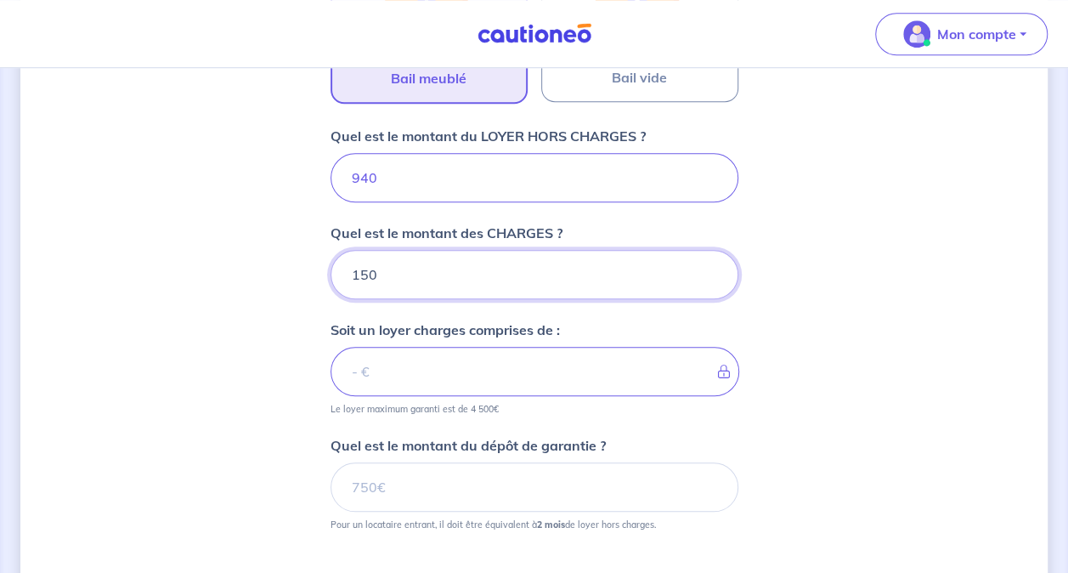
type input "150"
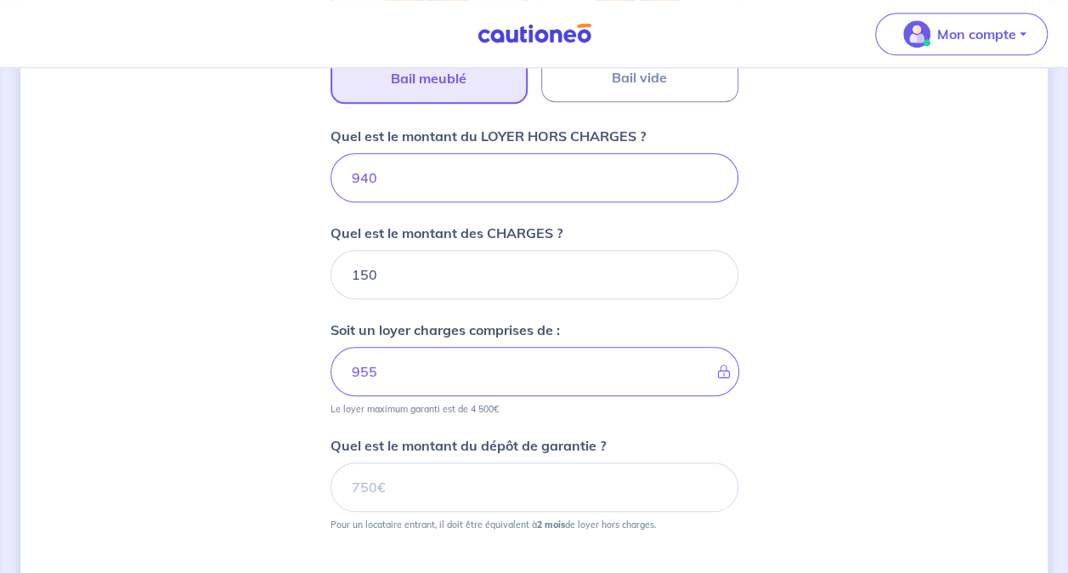
type input "1090"
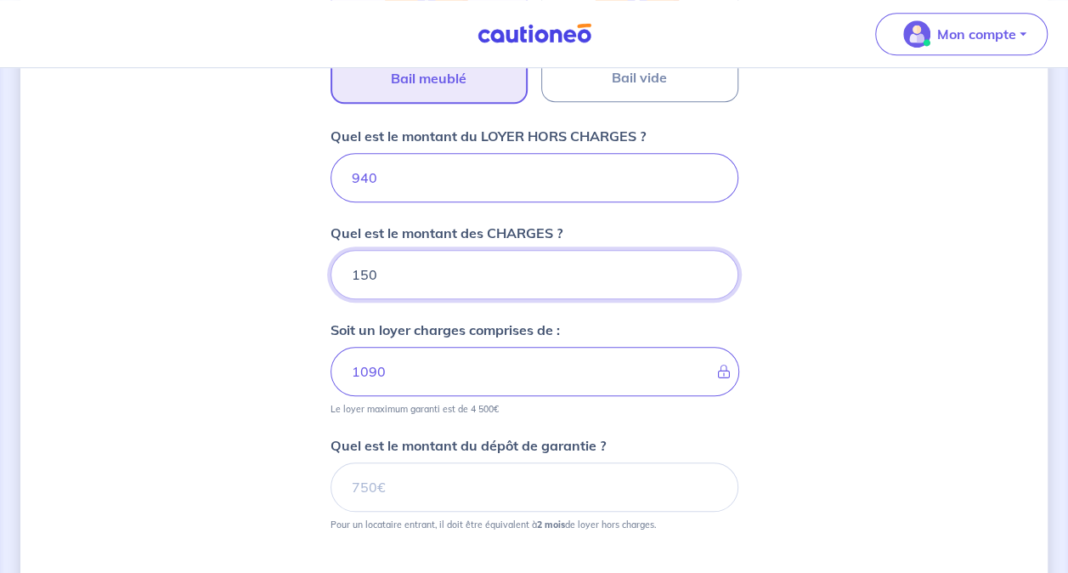
scroll to position [848, 0]
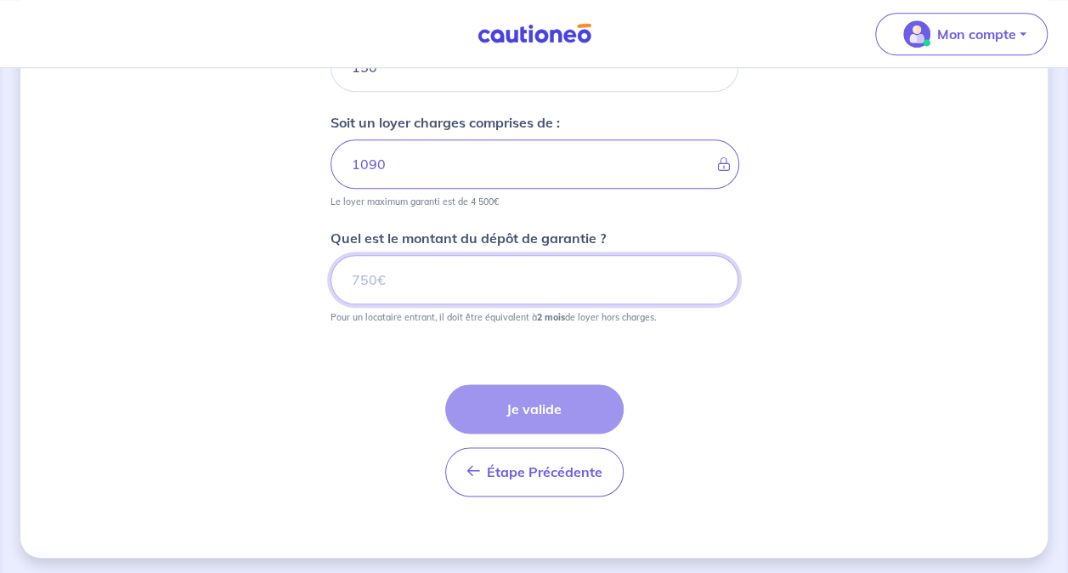
click at [501, 279] on input "Quel est le montant du dépôt de garantie ?" at bounding box center [535, 279] width 408 height 49
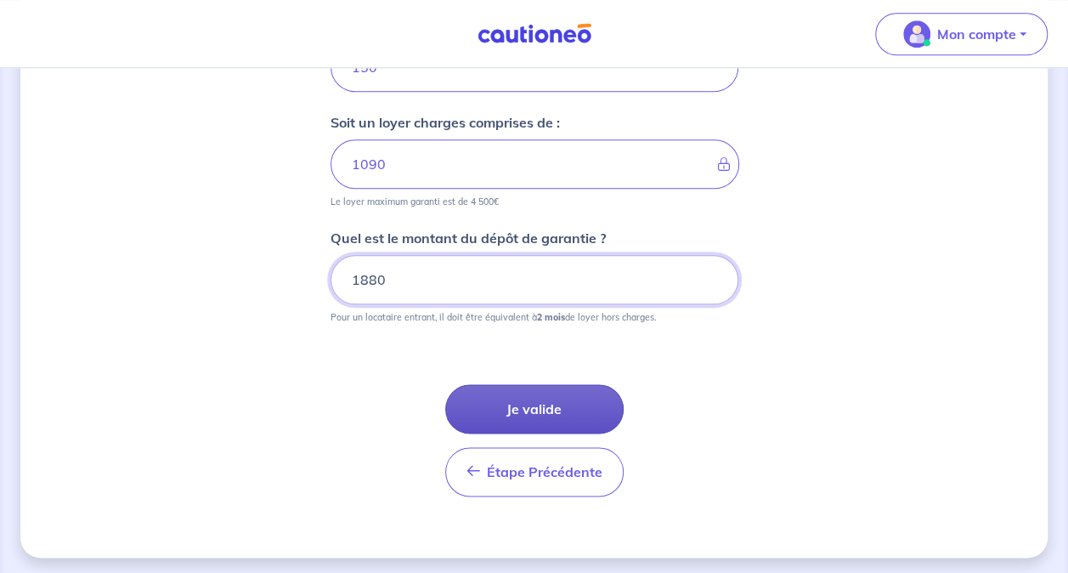
type input "1880"
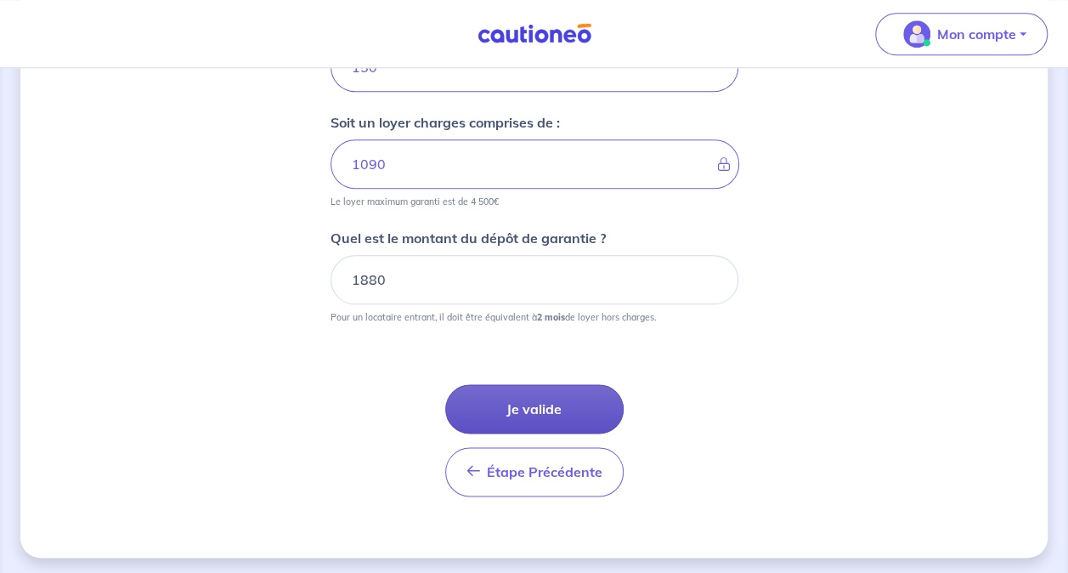
click at [551, 394] on button "Je valide" at bounding box center [534, 408] width 178 height 49
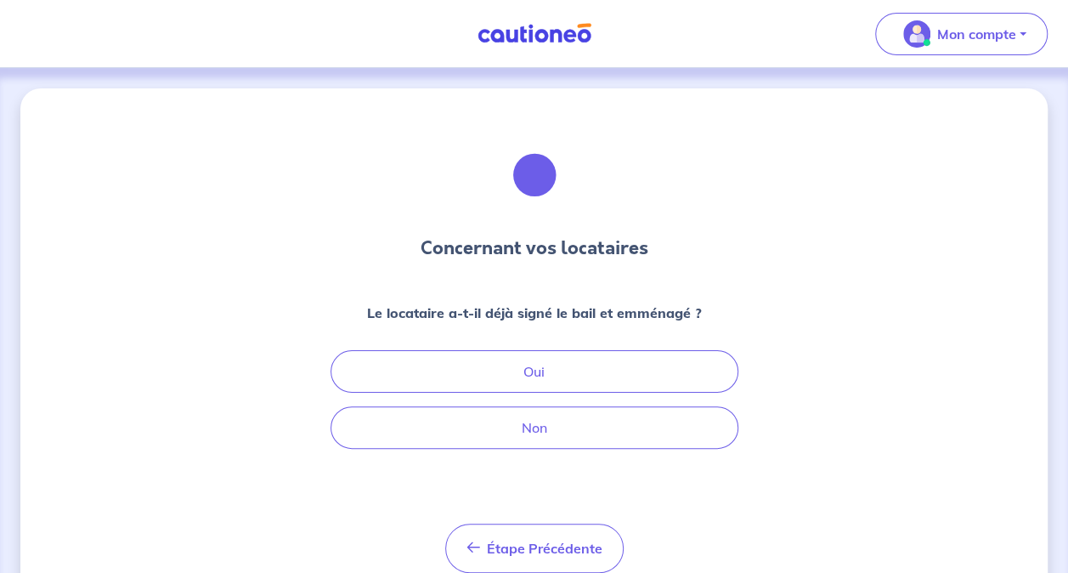
scroll to position [66, 0]
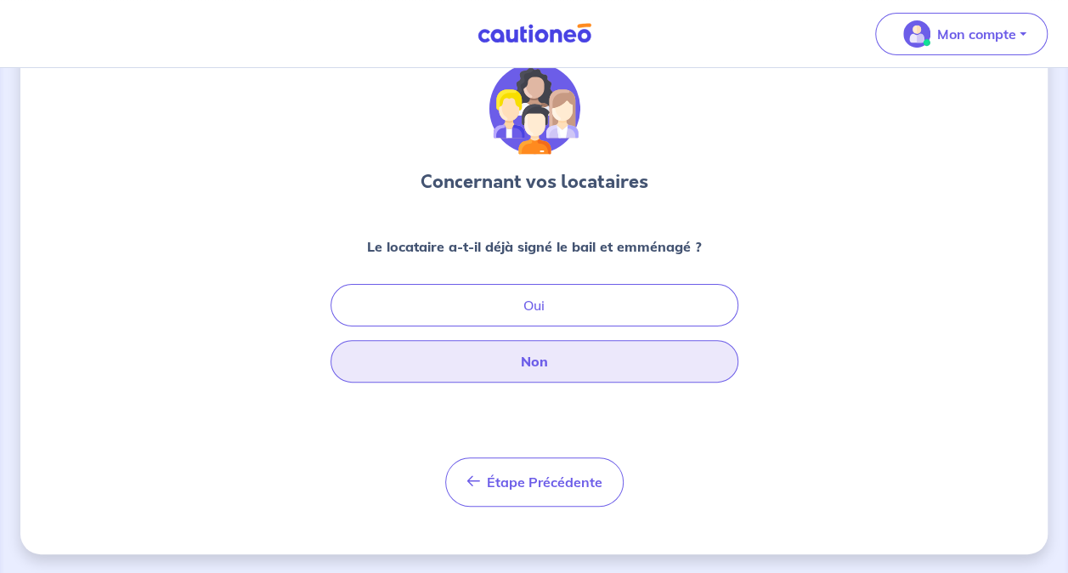
click at [605, 360] on button "Non" at bounding box center [535, 361] width 408 height 42
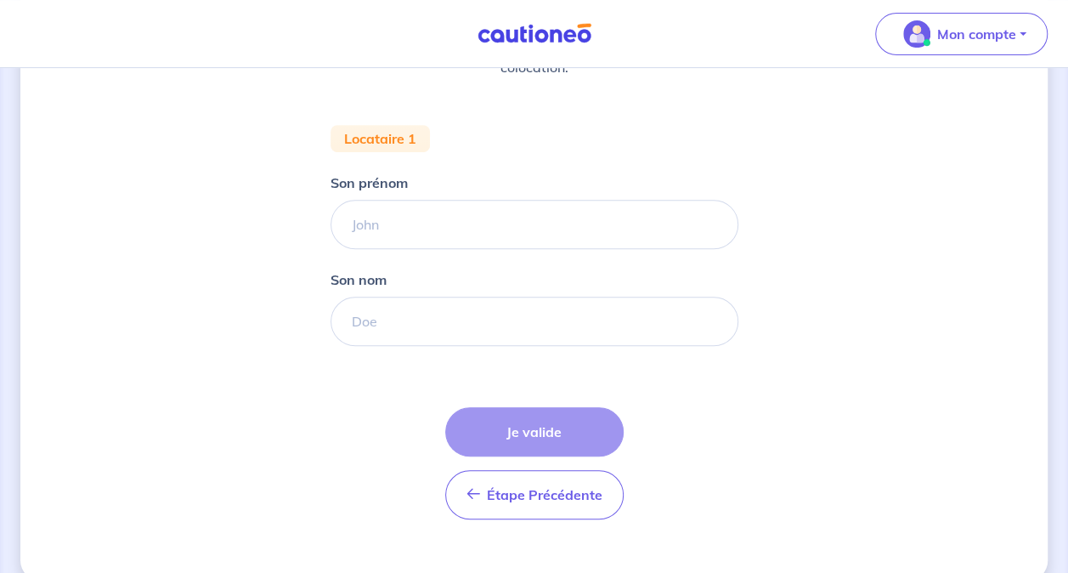
scroll to position [295, 0]
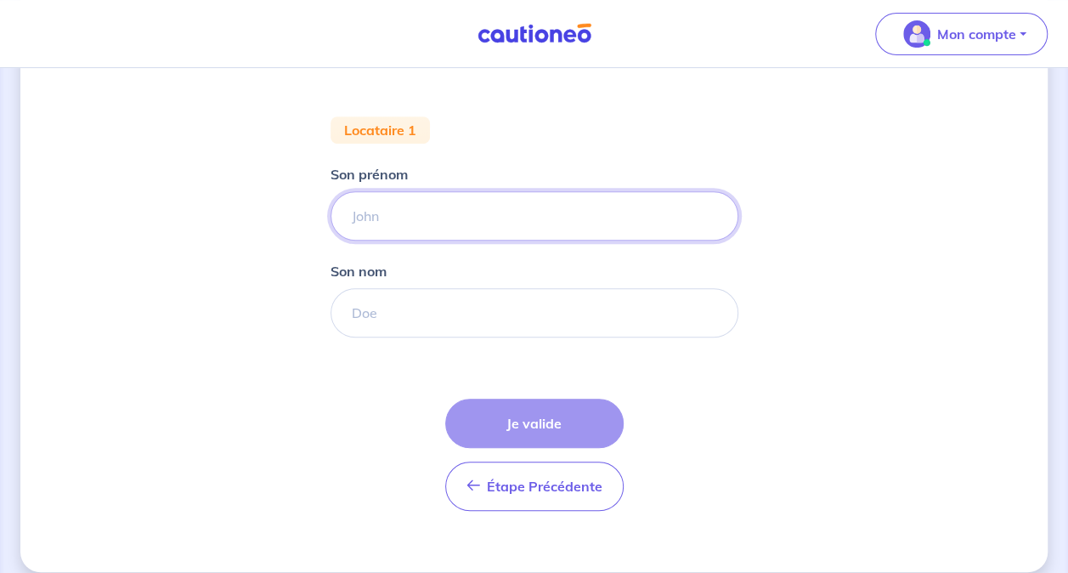
click at [467, 225] on input "Son prénom" at bounding box center [535, 215] width 408 height 49
type input "Y"
type input "[PERSON_NAME]"
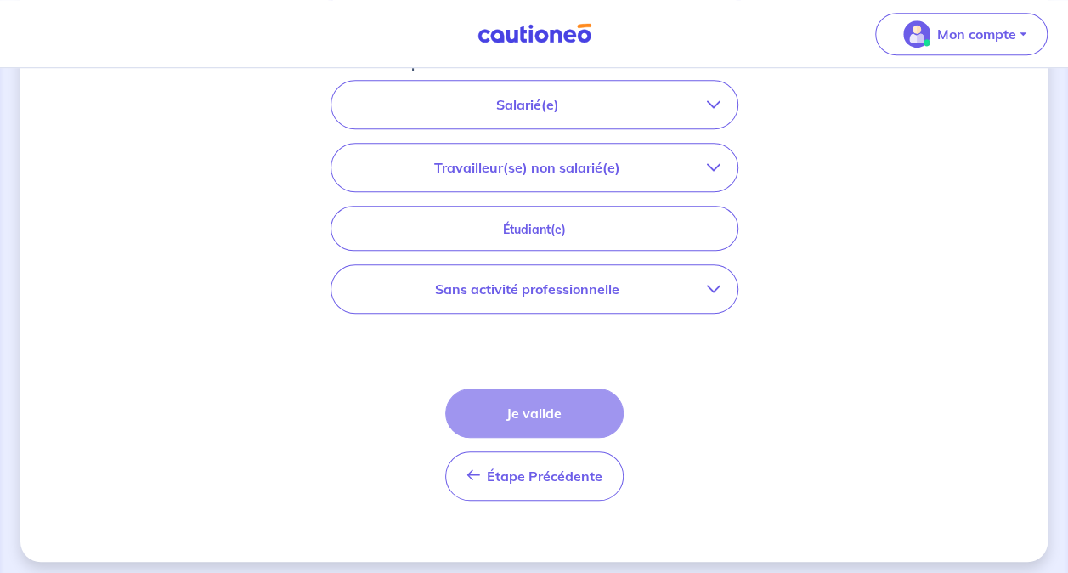
scroll to position [601, 0]
type input "Yousfi"
click at [556, 105] on p "Salarié(e)" at bounding box center [527, 103] width 359 height 20
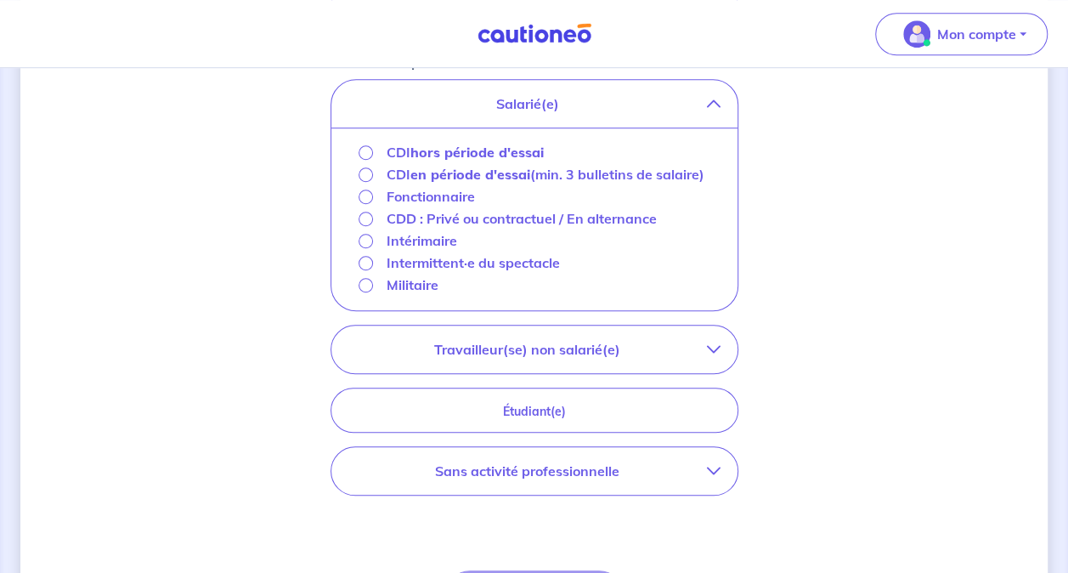
click at [474, 150] on strong "hors période d'essai" at bounding box center [476, 152] width 133 height 17
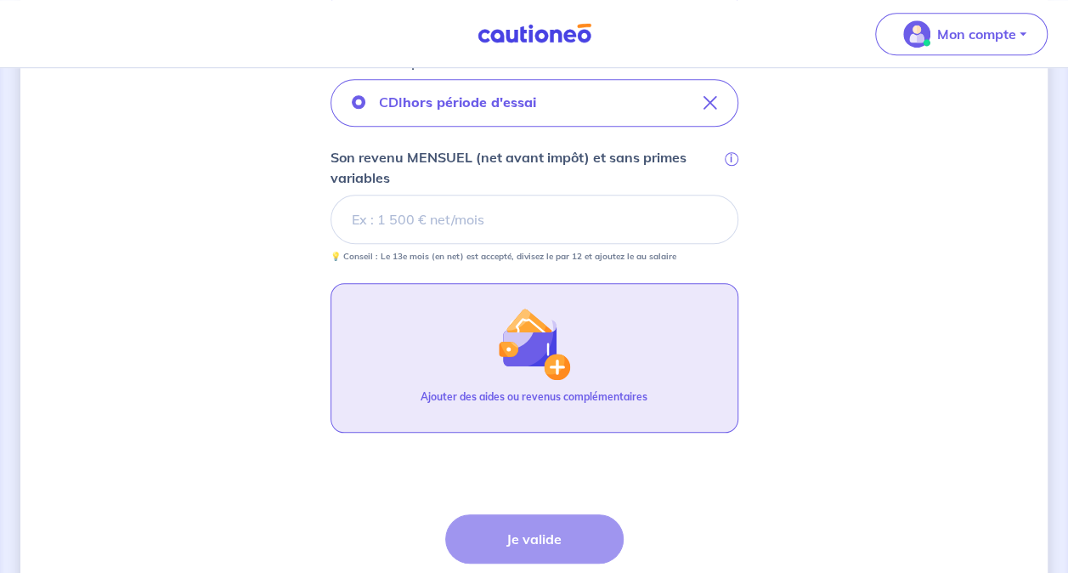
scroll to position [667, 0]
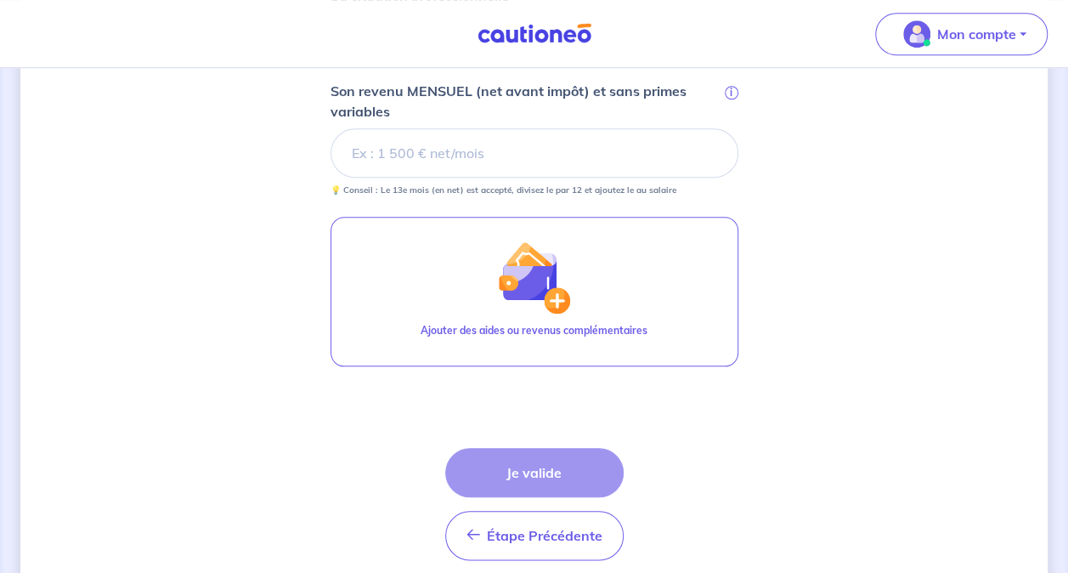
click at [438, 158] on input "Son revenu MENSUEL (net avant impôt) et sans primes variables i" at bounding box center [535, 152] width 408 height 49
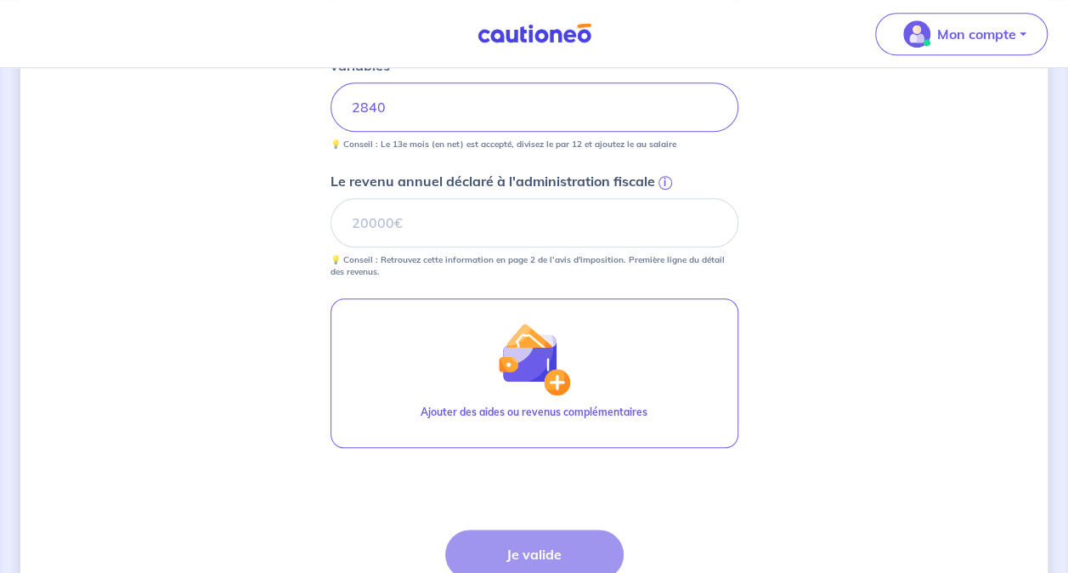
scroll to position [738, 0]
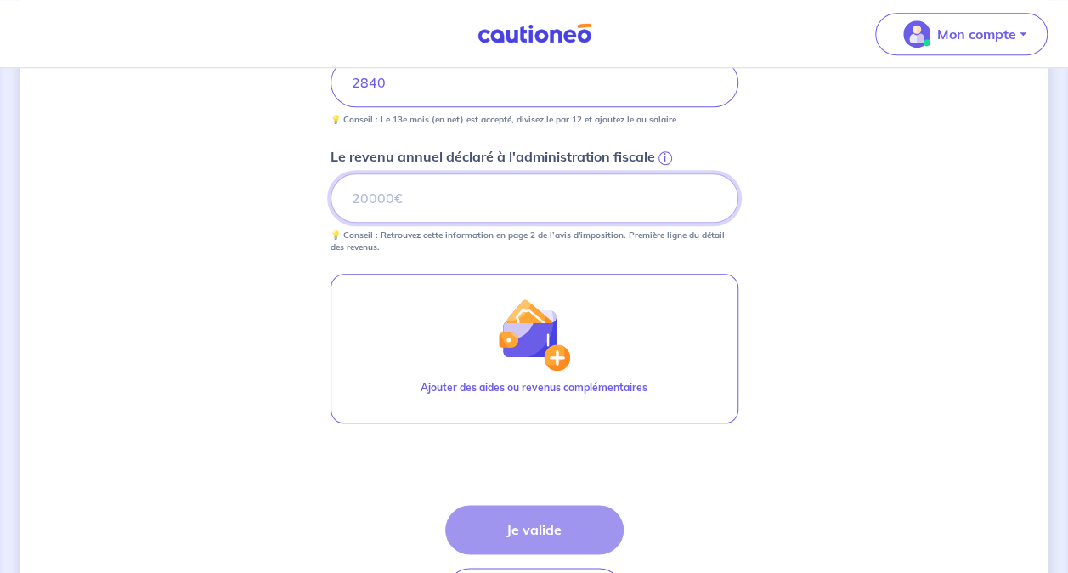
click at [441, 212] on input "Le revenu annuel déclaré à l'administration fiscale i" at bounding box center [535, 197] width 408 height 49
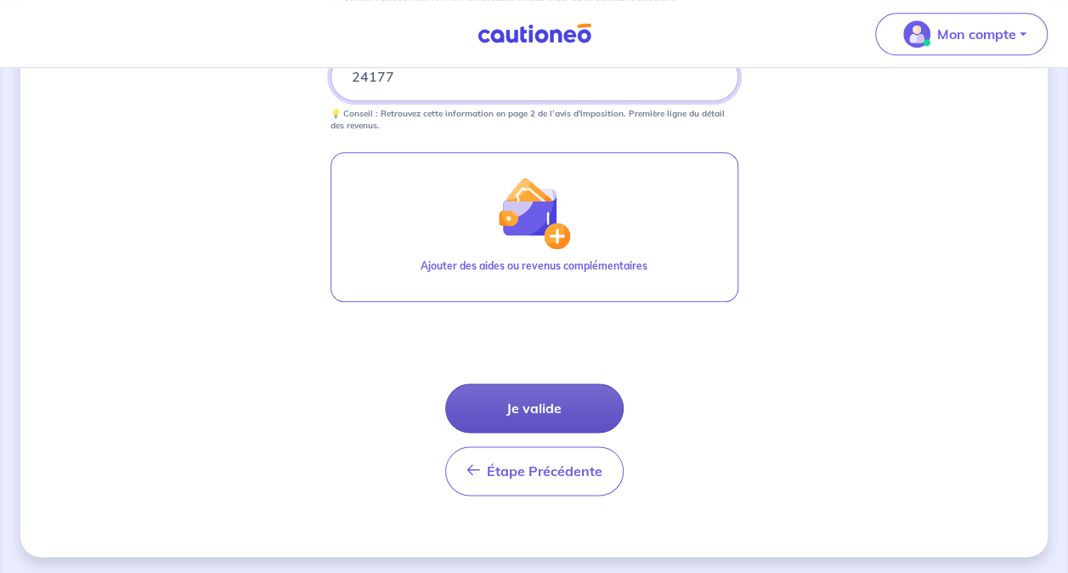
type input "24177"
click at [529, 416] on button "Je valide" at bounding box center [534, 407] width 178 height 49
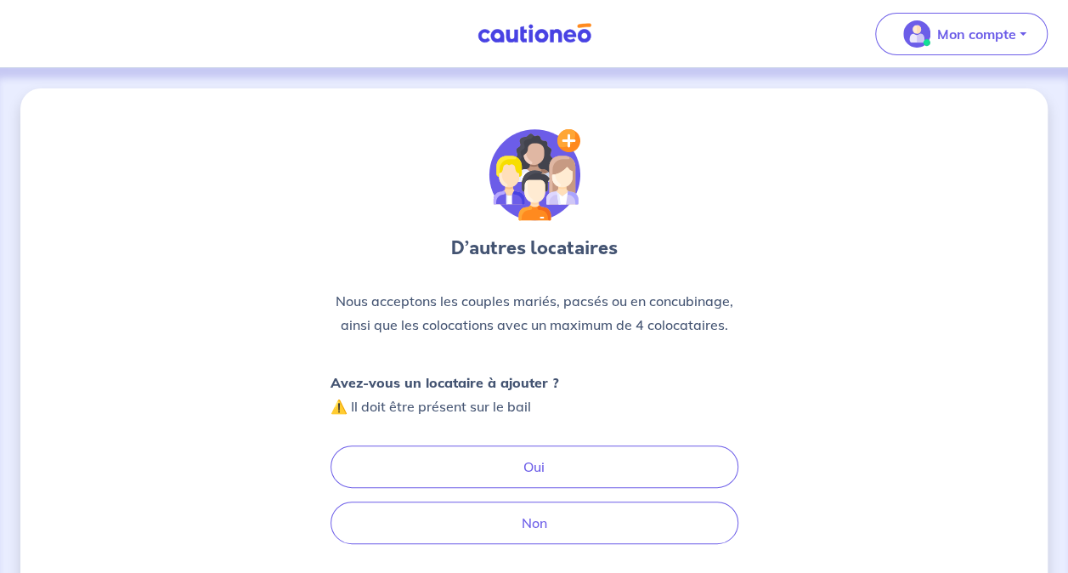
scroll to position [148, 0]
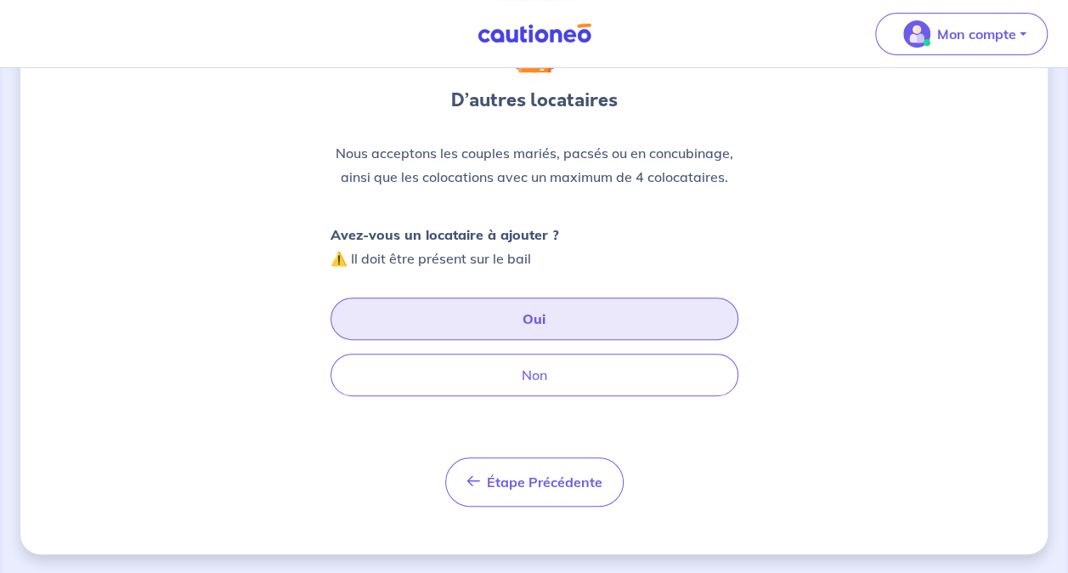
click at [521, 325] on button "Oui" at bounding box center [535, 318] width 408 height 42
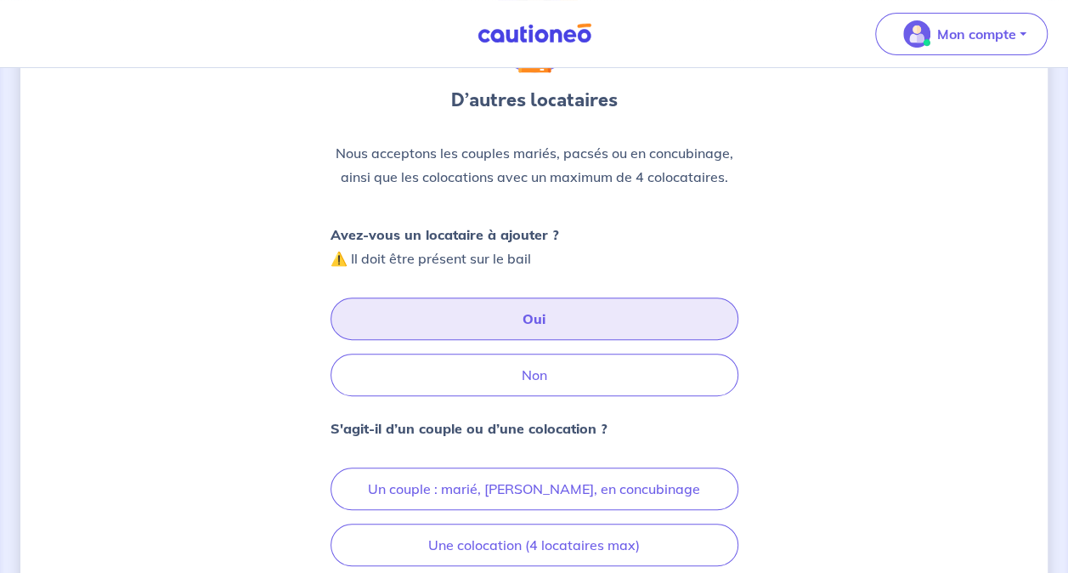
scroll to position [316, 0]
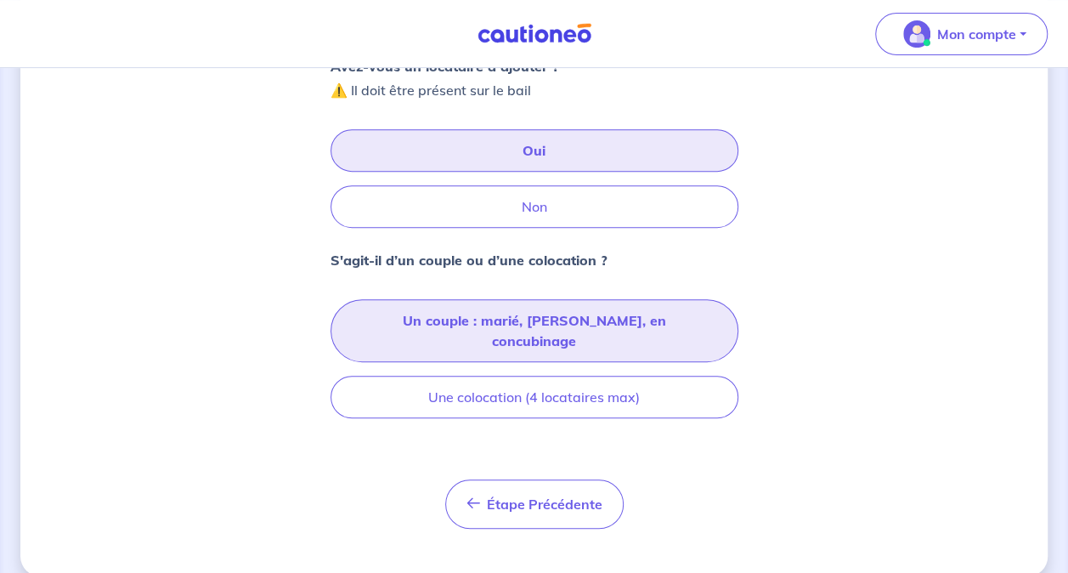
click at [514, 308] on button "Un couple : marié, [PERSON_NAME], en concubinage" at bounding box center [535, 330] width 408 height 63
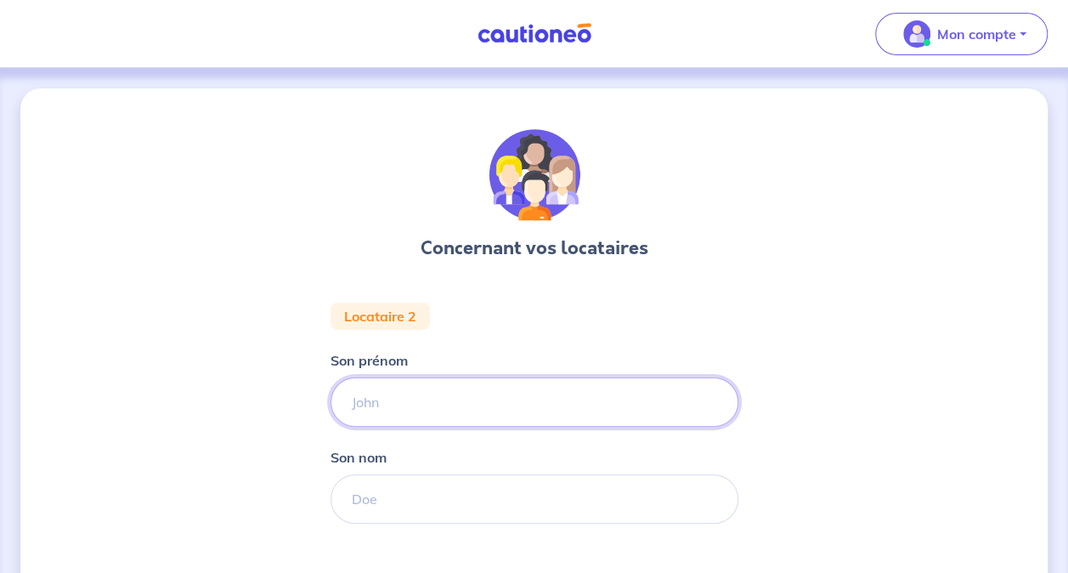
click at [466, 415] on input "Son prénom" at bounding box center [535, 401] width 408 height 49
type input "Chaymae"
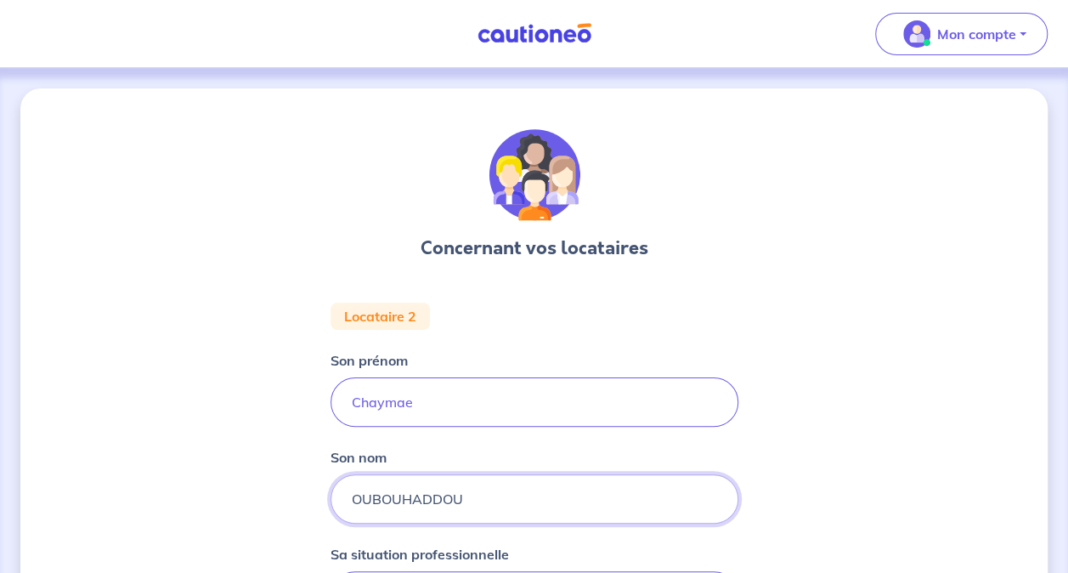
type input "OUBOUHADDOU"
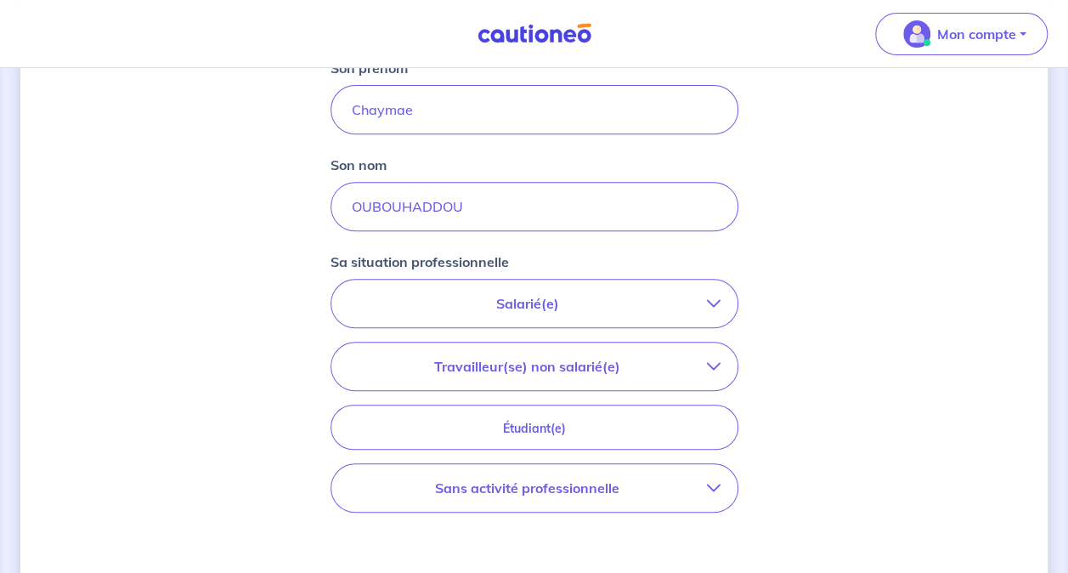
scroll to position [496, 0]
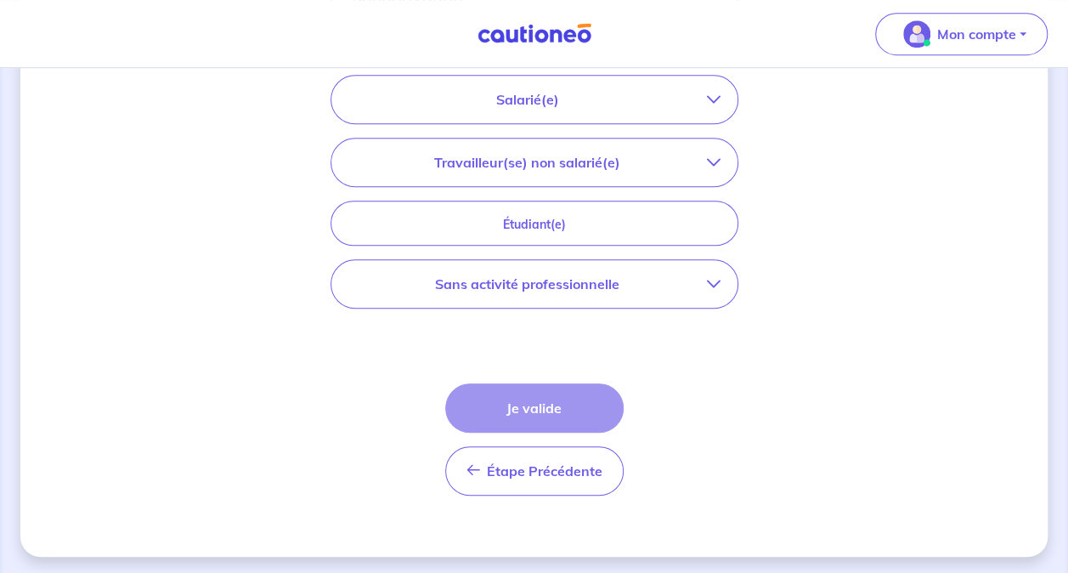
click at [555, 289] on p "Sans activité professionnelle" at bounding box center [527, 284] width 359 height 20
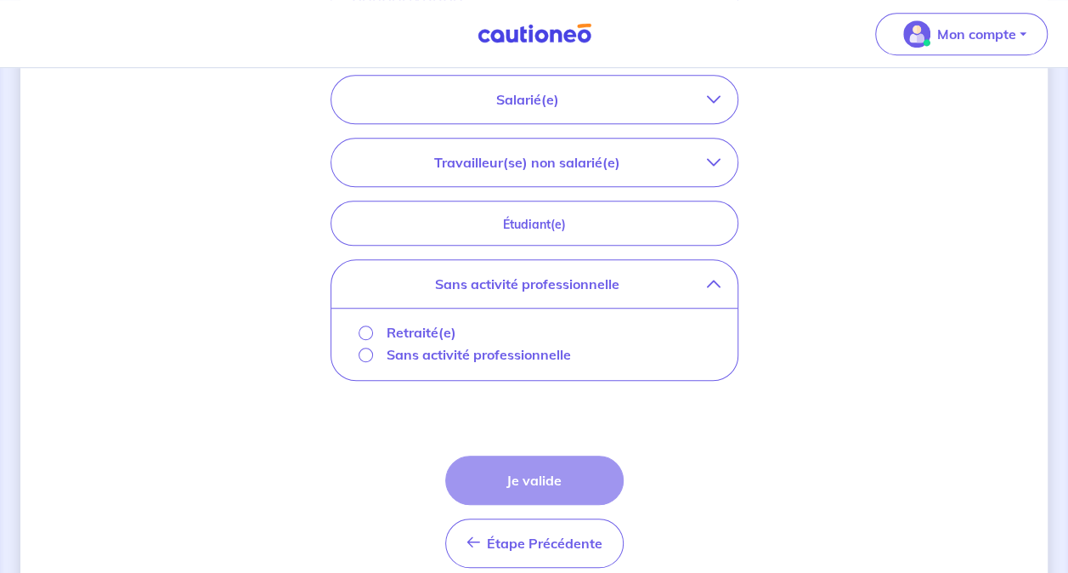
click at [458, 353] on p "Sans activité professionnelle" at bounding box center [479, 354] width 184 height 20
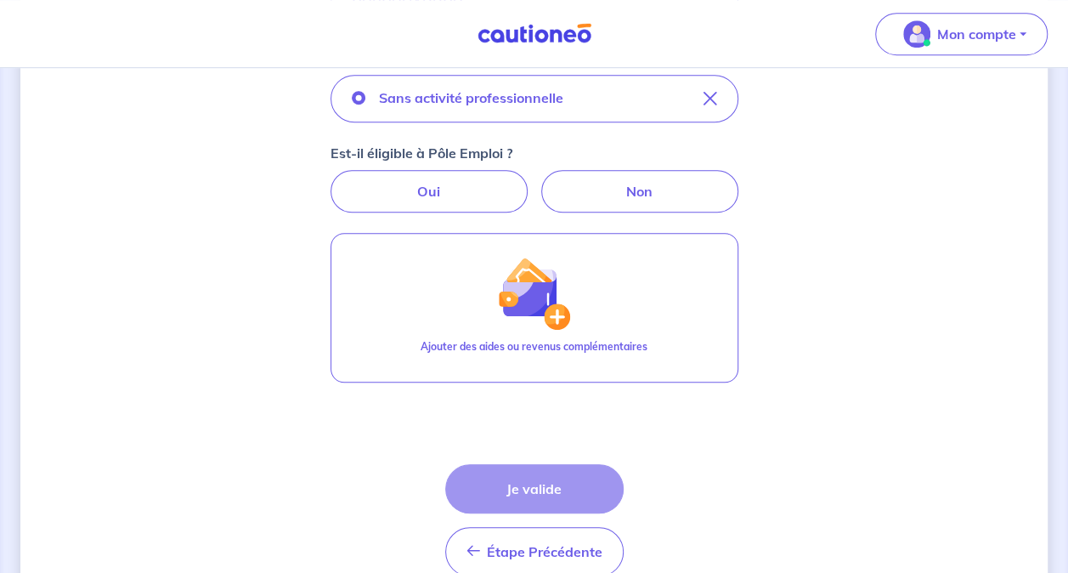
scroll to position [578, 0]
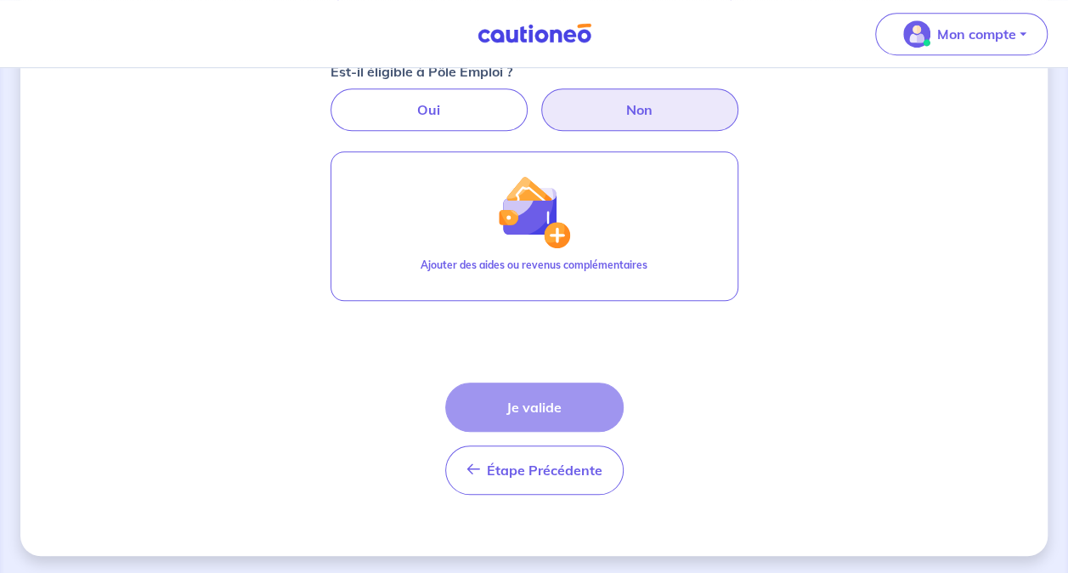
click at [626, 102] on label "Non" at bounding box center [639, 109] width 197 height 42
click at [540, 99] on input "Non" at bounding box center [534, 93] width 11 height 11
radio input "true"
click at [460, 86] on div "Est-il éligible à Pôle Emploi ? Oui Non" at bounding box center [535, 96] width 408 height 70
click at [477, 110] on label "Oui" at bounding box center [429, 109] width 197 height 42
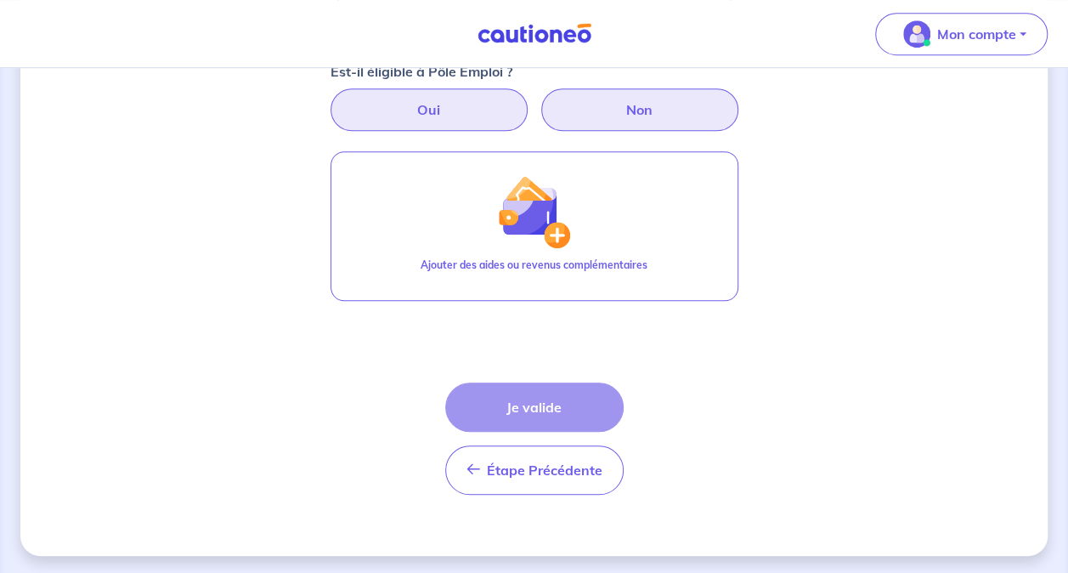
click at [529, 99] on input "Oui" at bounding box center [534, 93] width 11 height 11
radio input "true"
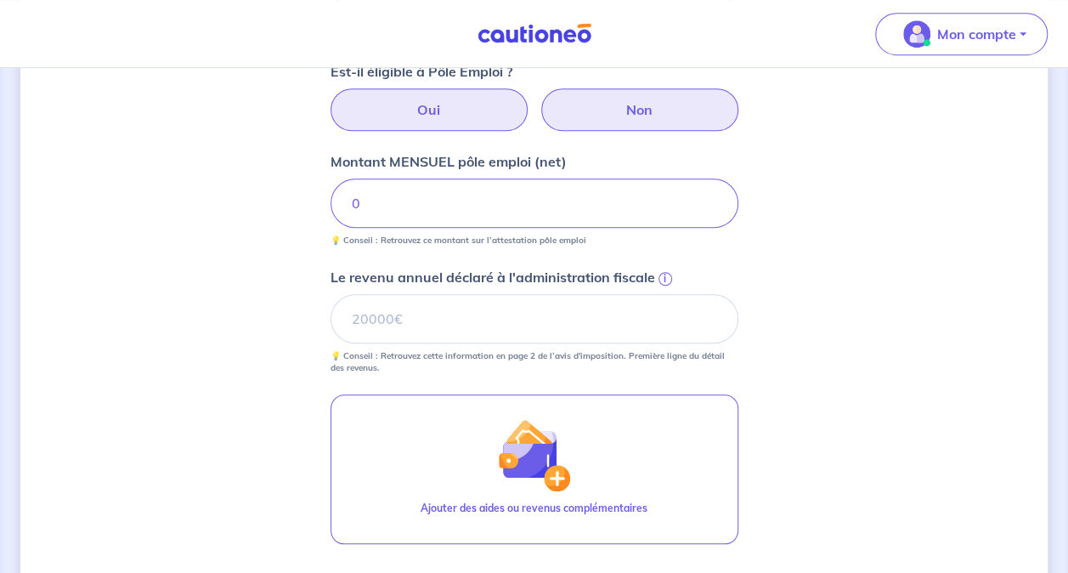
click at [566, 114] on label "Non" at bounding box center [639, 109] width 197 height 42
click at [540, 99] on input "Non" at bounding box center [534, 93] width 11 height 11
radio input "true"
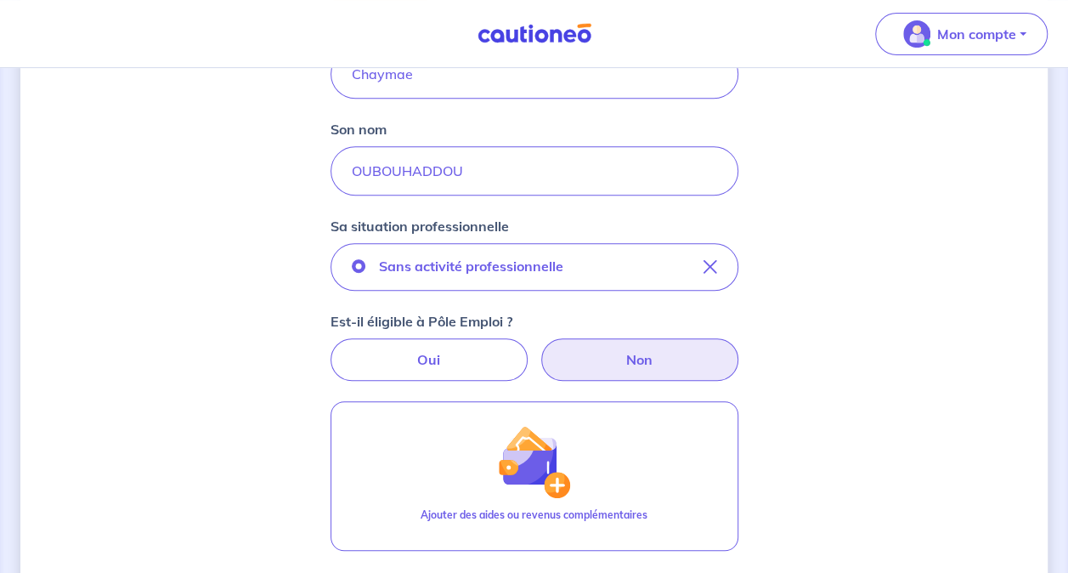
scroll to position [370, 0]
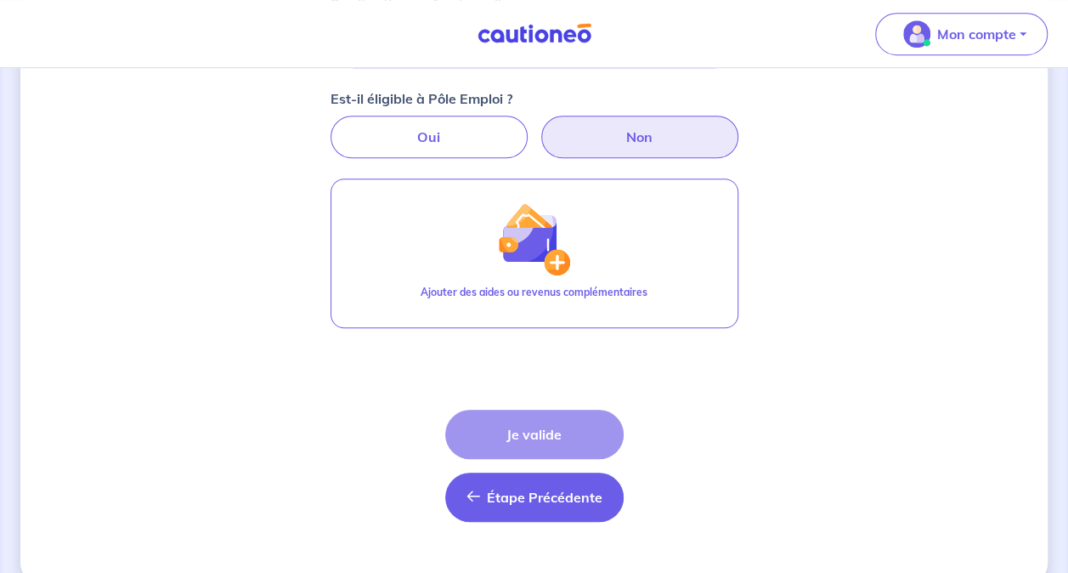
click at [482, 493] on button "Étape Précédente Précédent" at bounding box center [534, 496] width 178 height 49
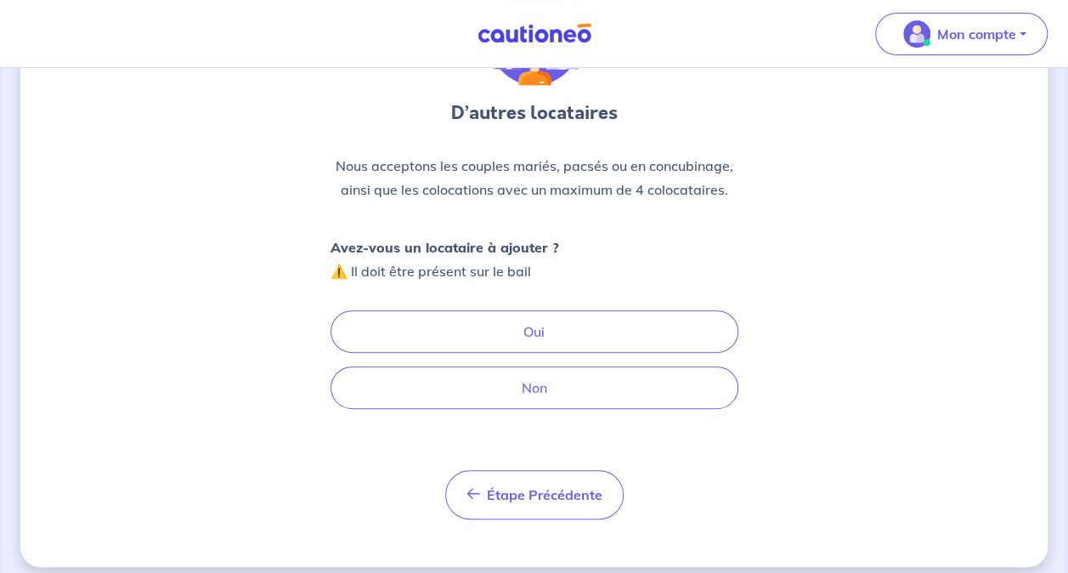
scroll to position [148, 0]
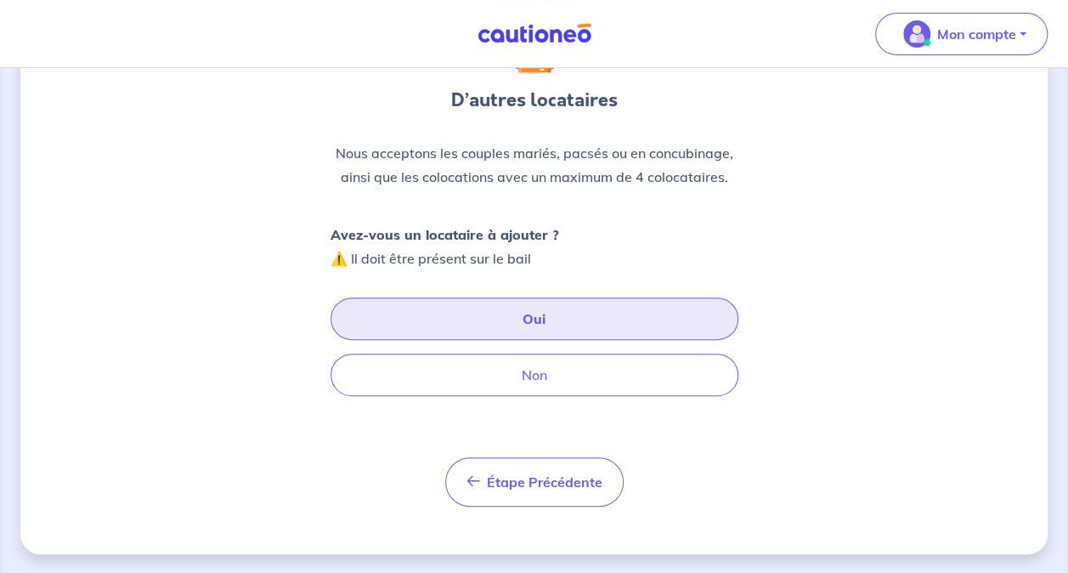
click at [562, 309] on button "Oui" at bounding box center [535, 318] width 408 height 42
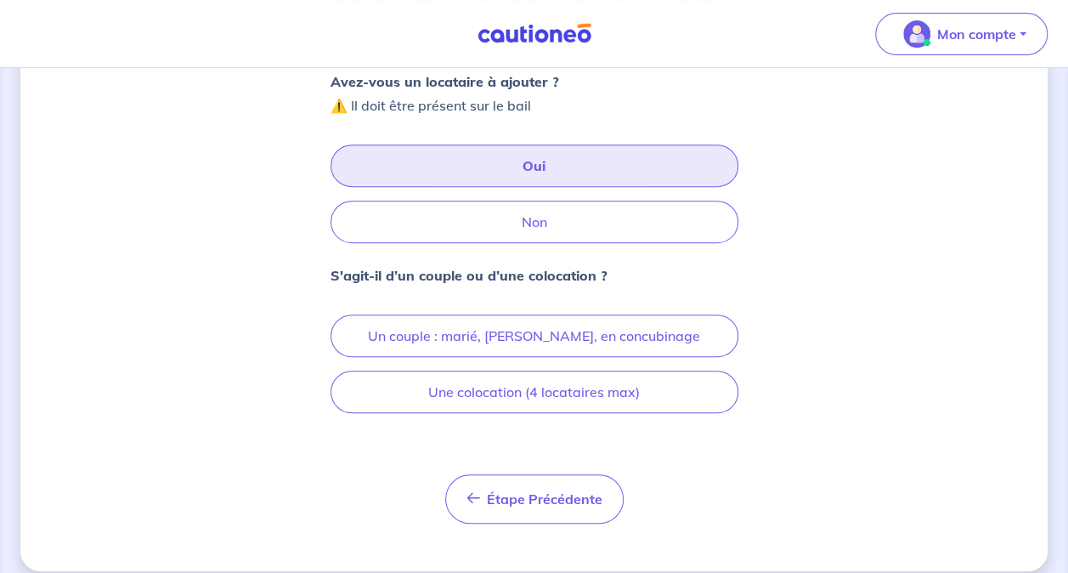
scroll to position [316, 0]
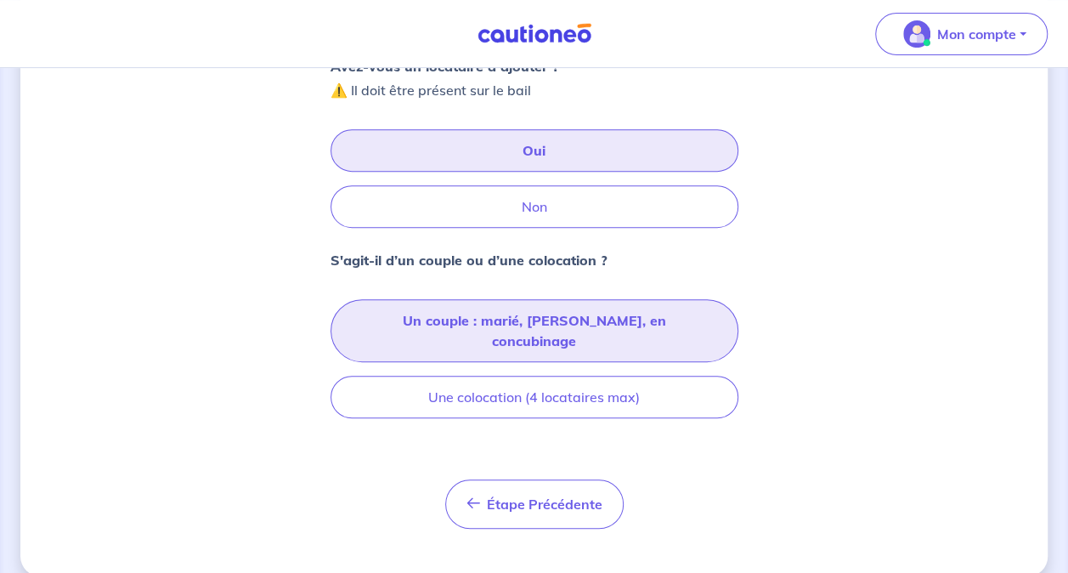
click at [569, 326] on button "Un couple : marié, [PERSON_NAME], en concubinage" at bounding box center [535, 330] width 408 height 63
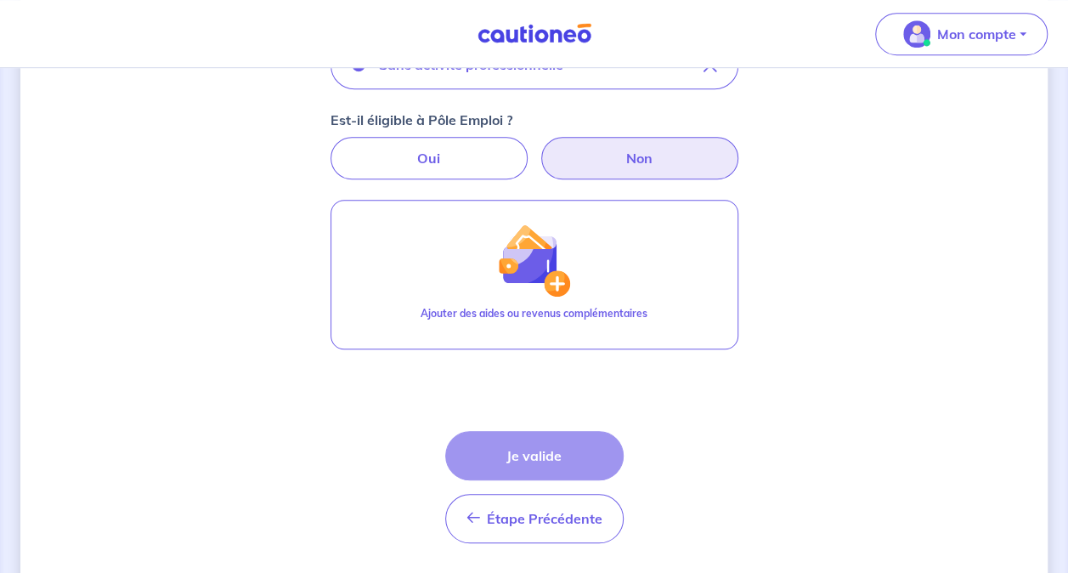
scroll to position [532, 0]
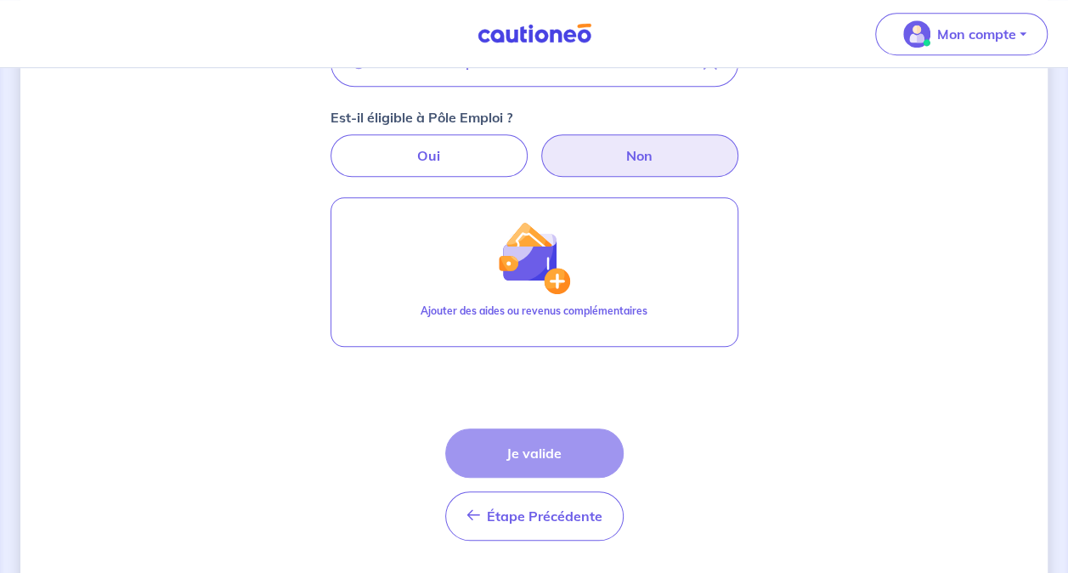
click at [628, 169] on label "Non" at bounding box center [639, 155] width 197 height 42
click at [540, 145] on input "Non" at bounding box center [534, 139] width 11 height 11
click at [628, 169] on label "Non" at bounding box center [639, 155] width 197 height 42
click at [540, 145] on input "Non" at bounding box center [534, 139] width 11 height 11
click at [628, 169] on label "Non" at bounding box center [639, 155] width 197 height 42
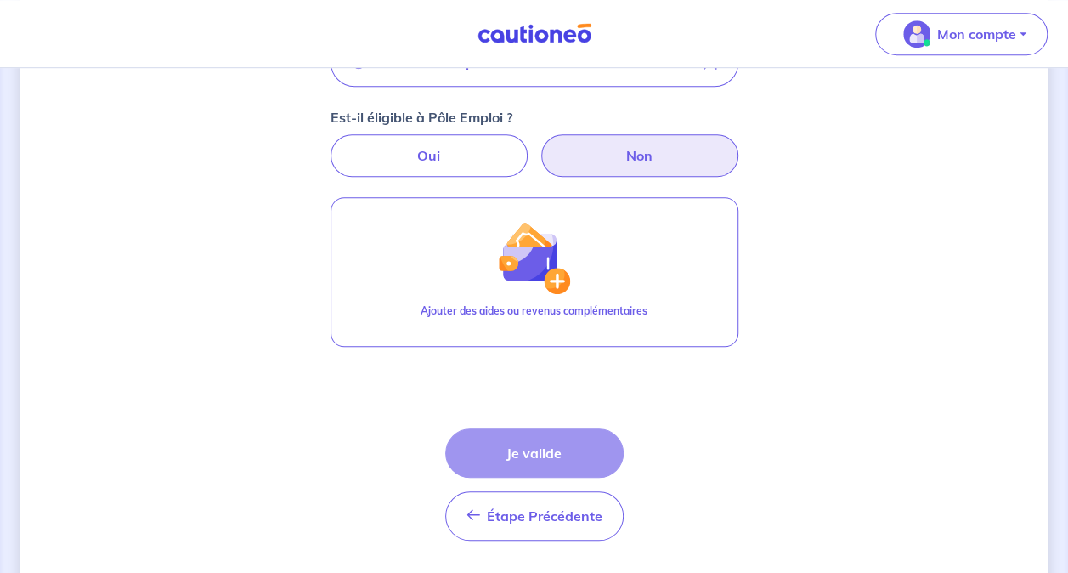
click at [540, 145] on input "Non" at bounding box center [534, 139] width 11 height 11
click at [551, 444] on div "Étape Précédente Précédent Je valide Je valide" at bounding box center [534, 484] width 178 height 112
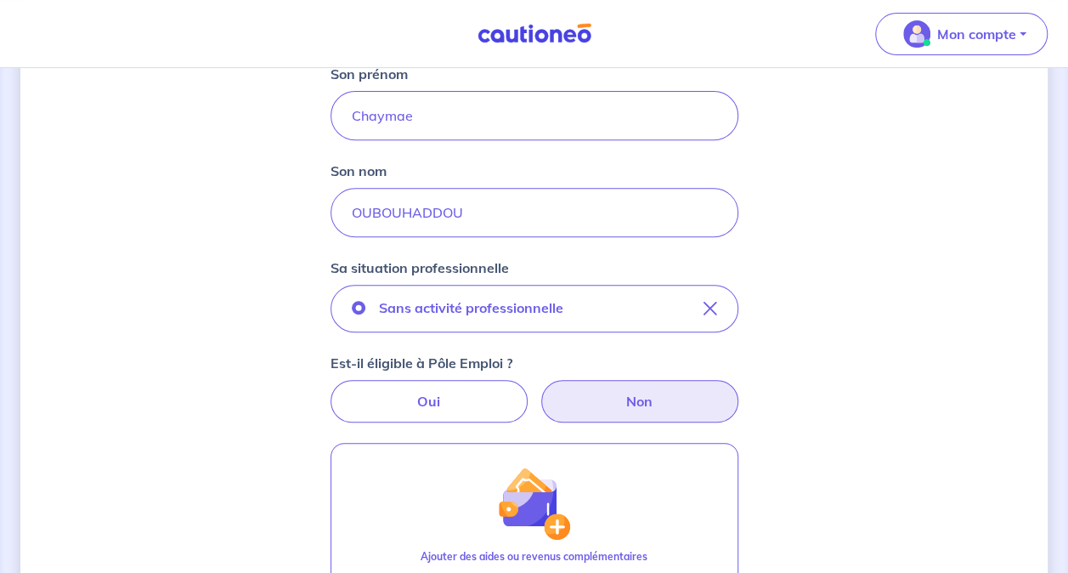
scroll to position [287, 0]
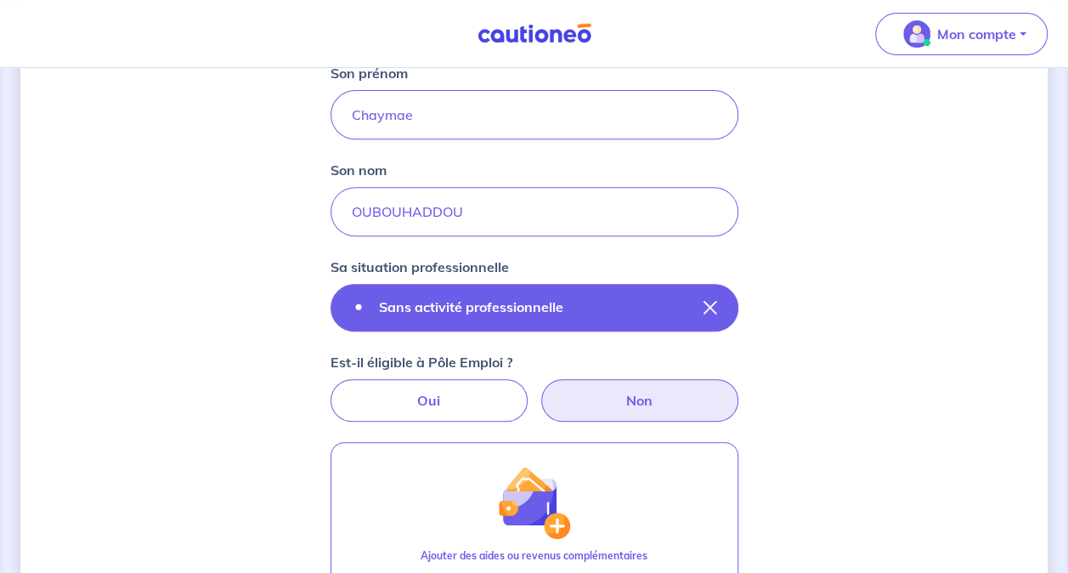
click at [523, 311] on p "Sans activité professionnelle" at bounding box center [471, 307] width 184 height 20
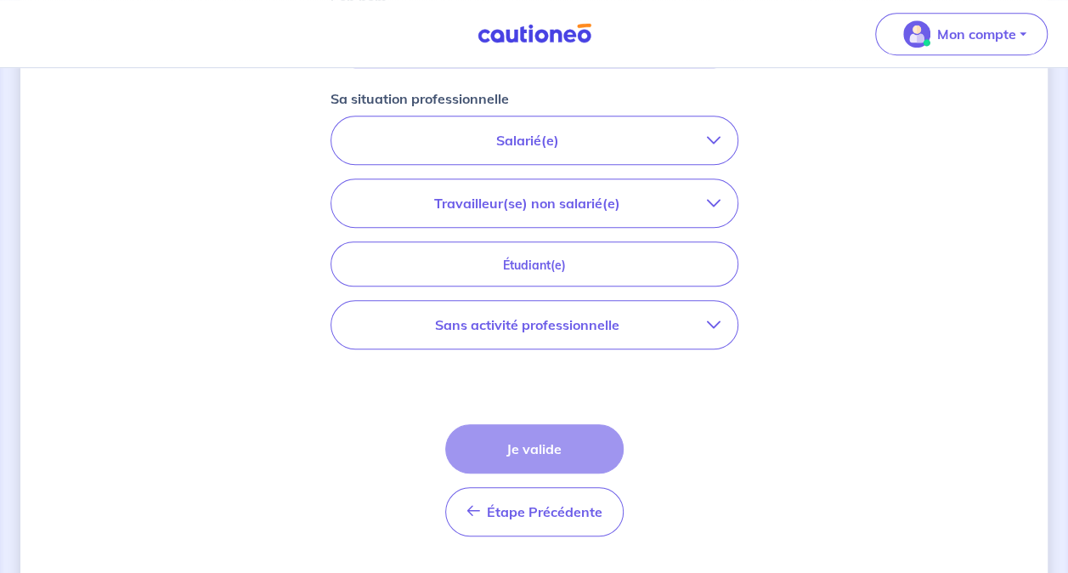
scroll to position [459, 0]
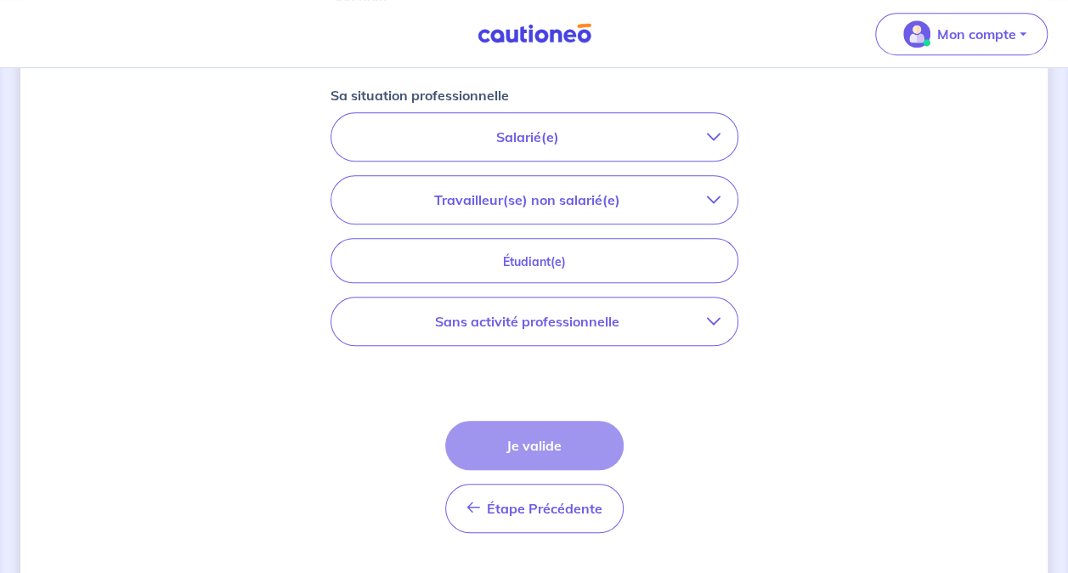
click at [667, 200] on p "Travailleur(se) non salarié(e)" at bounding box center [527, 199] width 359 height 20
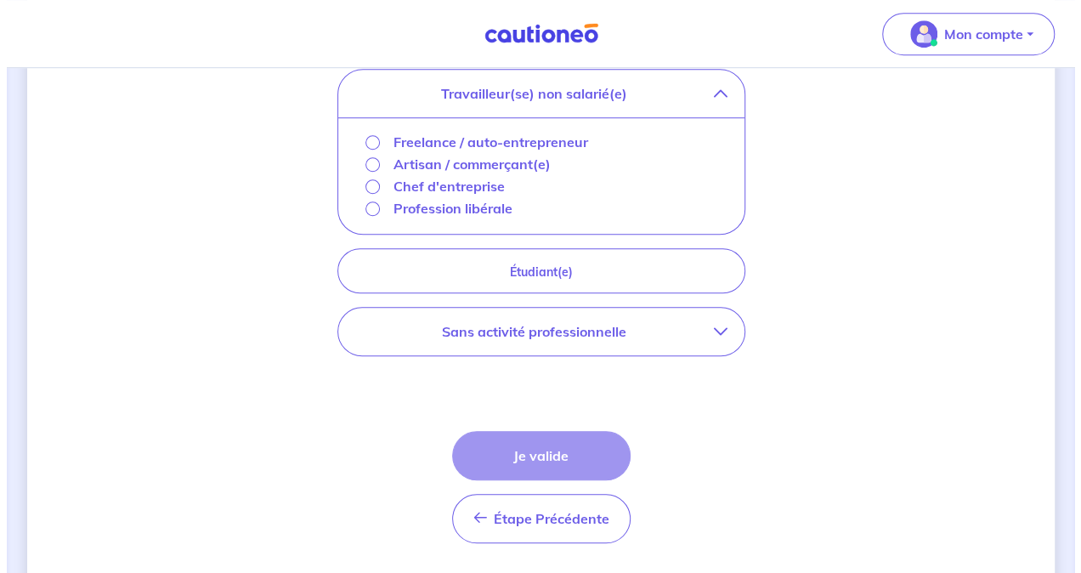
scroll to position [567, 0]
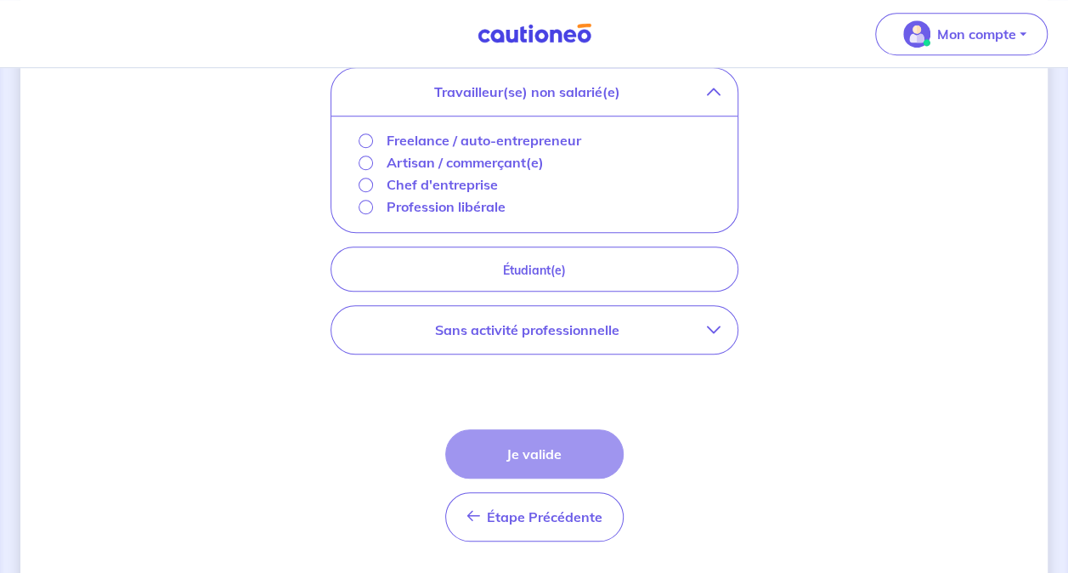
click at [494, 320] on p "Sans activité professionnelle" at bounding box center [527, 330] width 359 height 20
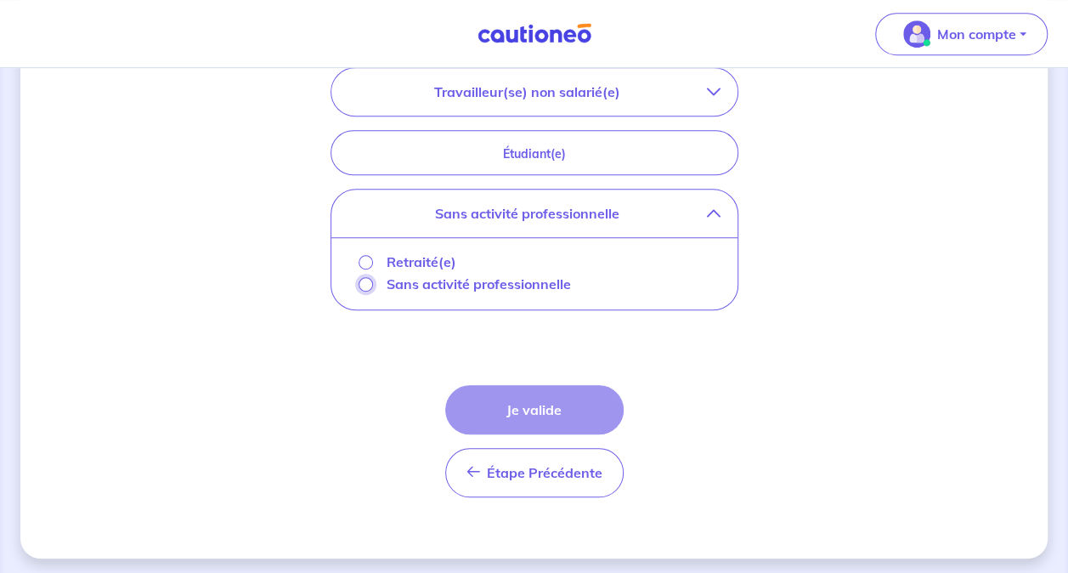
click at [364, 283] on input "Sans activité professionnelle" at bounding box center [366, 284] width 14 height 14
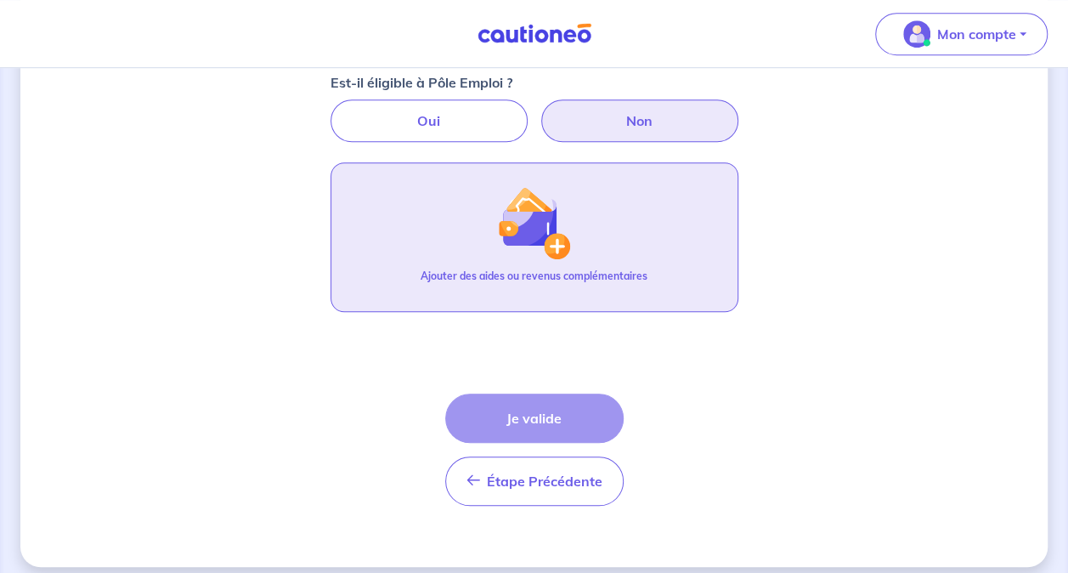
click at [575, 265] on button "Ajouter des aides ou revenus complémentaires" at bounding box center [535, 237] width 408 height 150
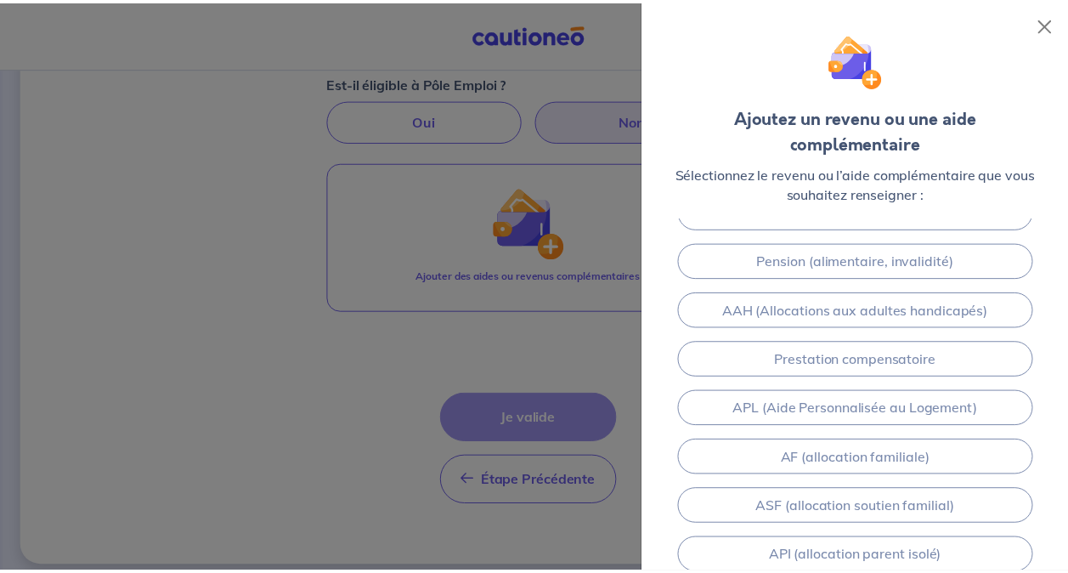
scroll to position [0, 0]
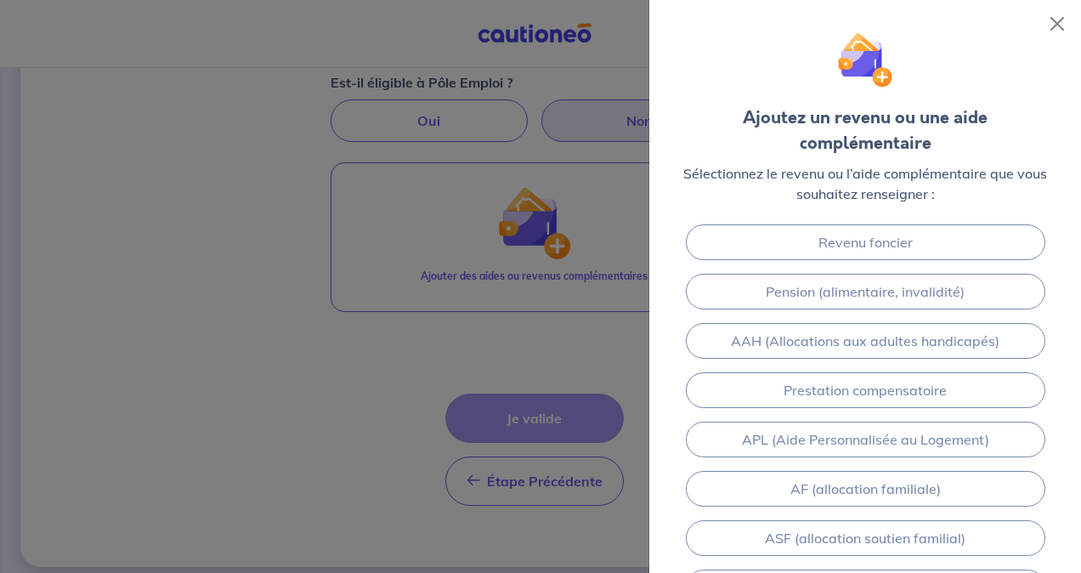
click at [1043, 24] on div "Ajoutez un revenu ou une aide complémentaire Sélectionnez le revenu ou l’aide c…" at bounding box center [865, 109] width 404 height 190
click at [1054, 32] on button "Close" at bounding box center [1056, 23] width 27 height 27
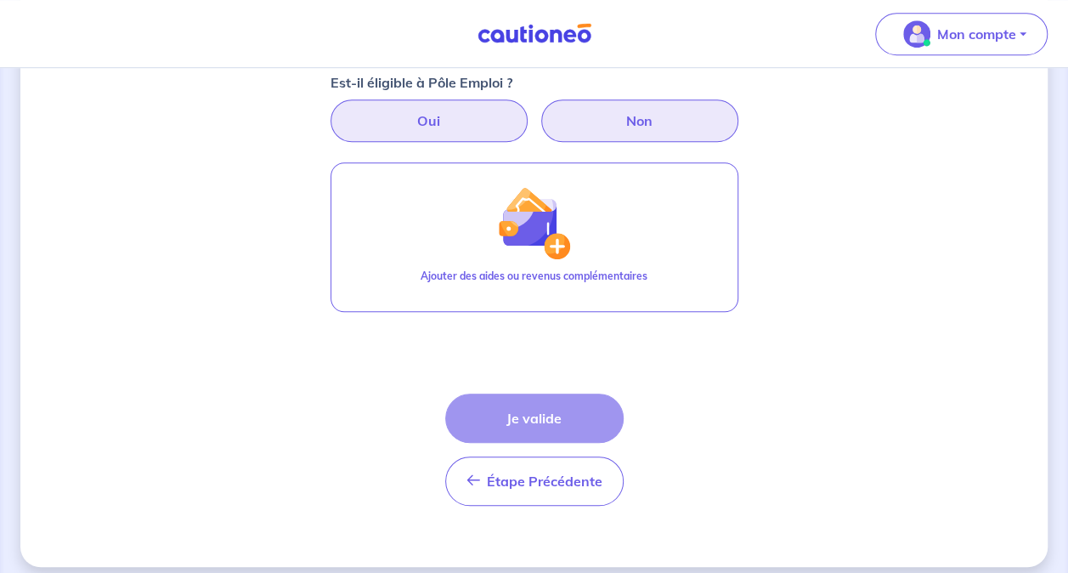
click at [387, 105] on label "Oui" at bounding box center [429, 120] width 197 height 42
click at [529, 105] on input "Oui" at bounding box center [534, 104] width 11 height 11
radio input "true"
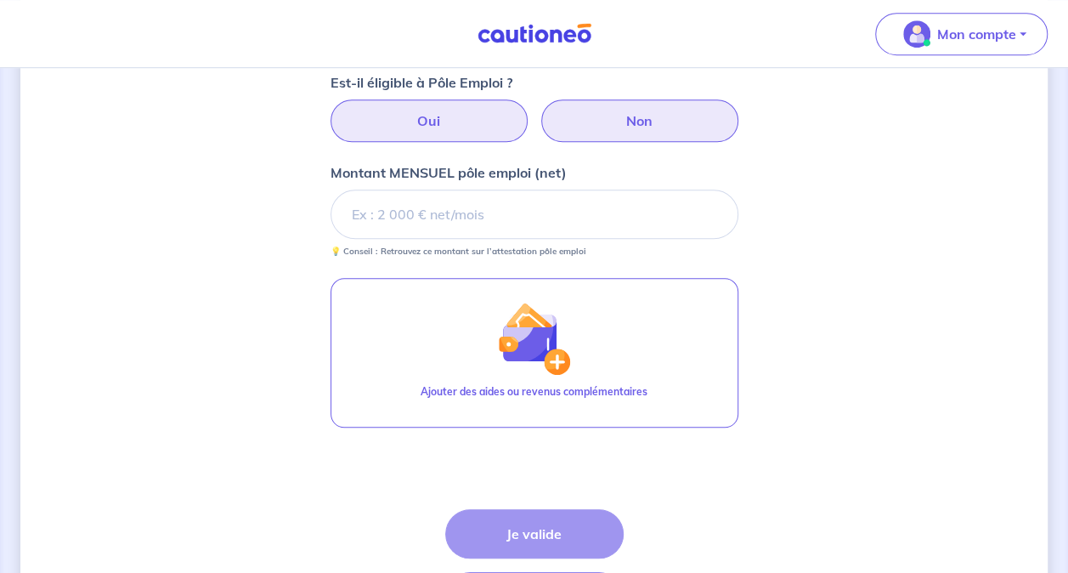
click at [631, 126] on label "Non" at bounding box center [639, 120] width 197 height 42
click at [540, 110] on input "Non" at bounding box center [534, 104] width 11 height 11
radio input "true"
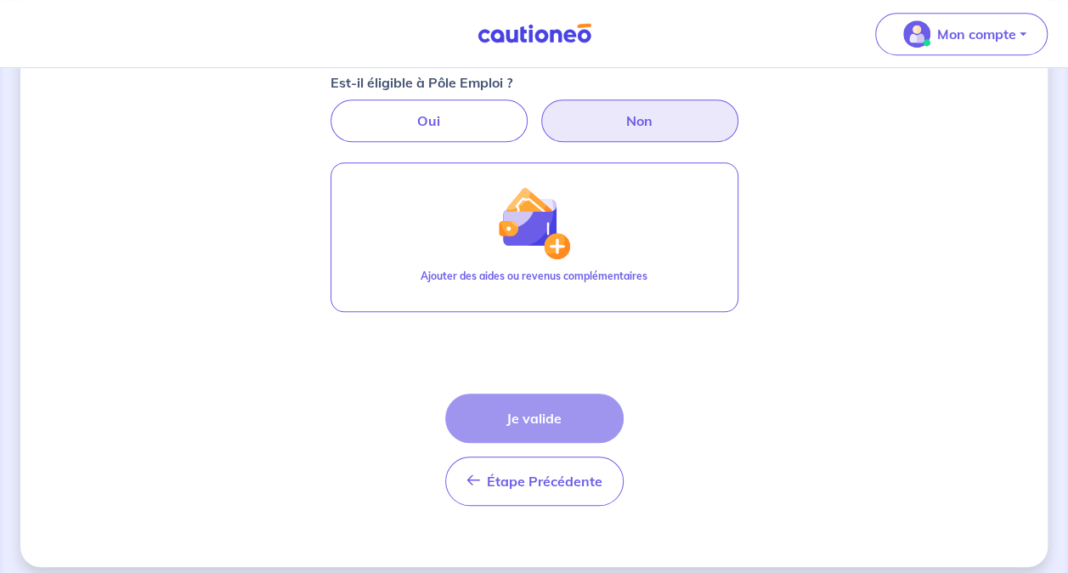
click at [540, 407] on div "Étape Précédente Précédent Je valide Je valide" at bounding box center [534, 449] width 178 height 112
drag, startPoint x: 540, startPoint y: 407, endPoint x: 410, endPoint y: 410, distance: 130.0
click at [410, 410] on form "Locataire 2 Son prénom [PERSON_NAME] Son nom OUBOUHADDOU Sa situation professio…" at bounding box center [535, 127] width 408 height 783
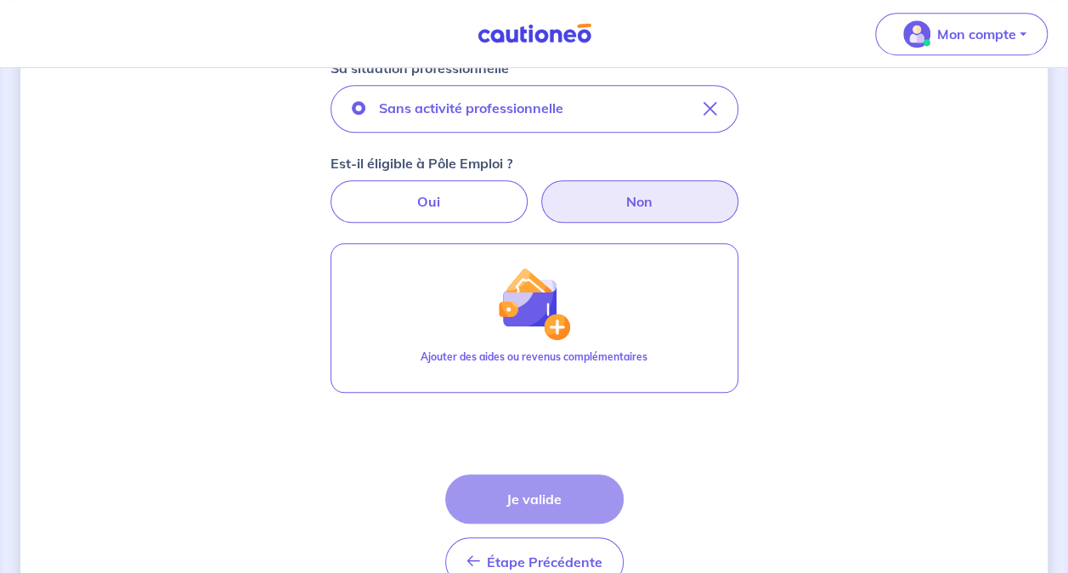
scroll to position [578, 0]
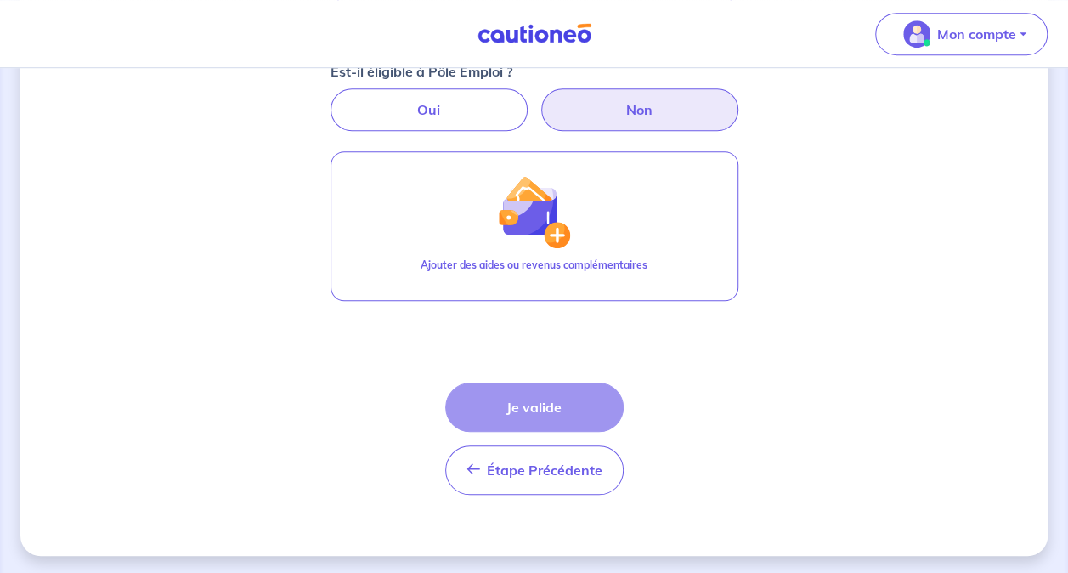
click at [563, 404] on div "Étape Précédente Précédent Je valide Je valide" at bounding box center [534, 438] width 178 height 112
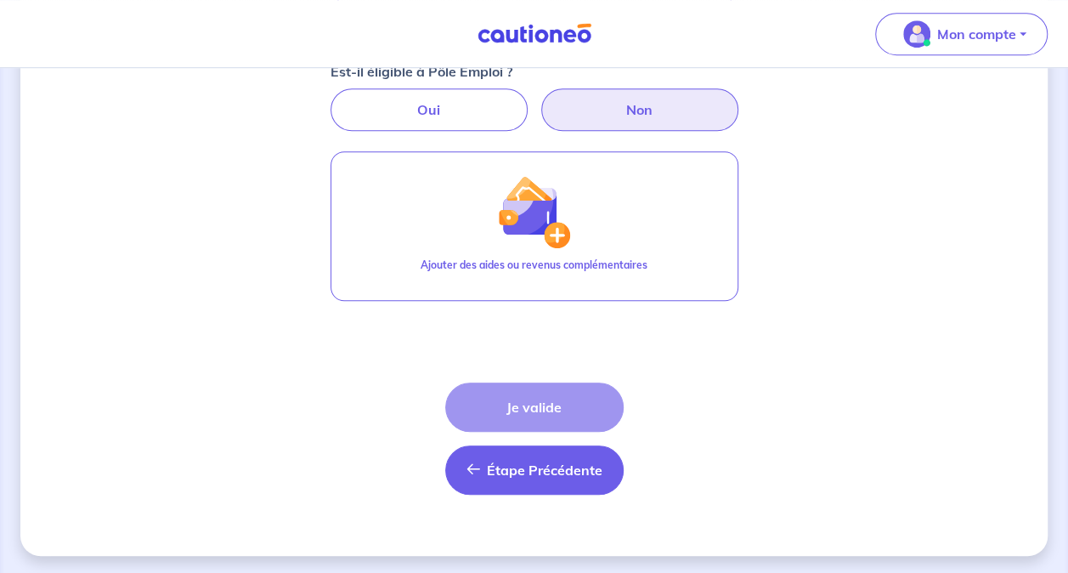
click at [568, 472] on span "Étape Précédente" at bounding box center [545, 469] width 116 height 17
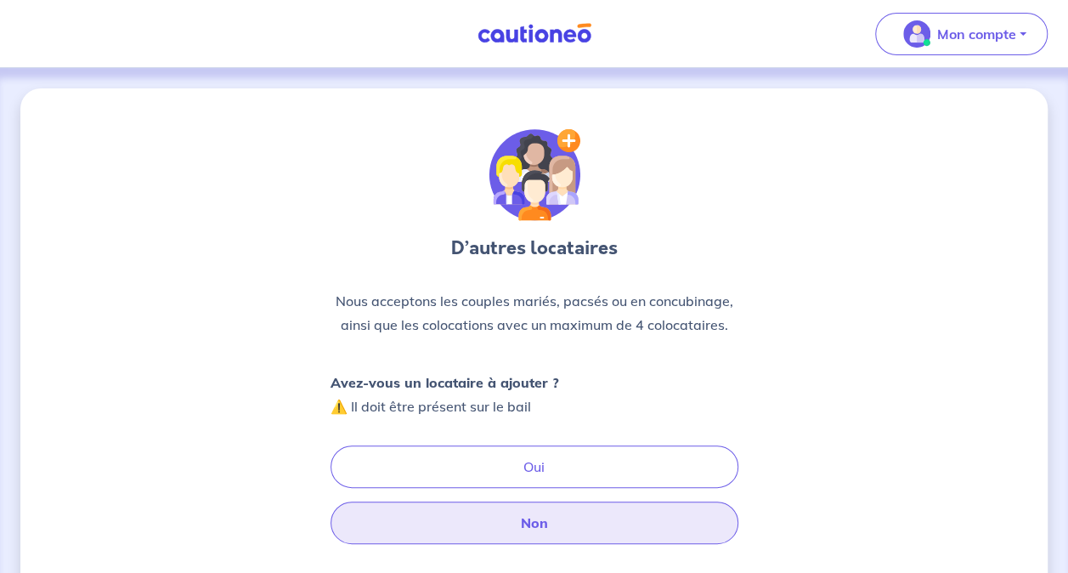
click at [552, 508] on button "Non" at bounding box center [535, 522] width 408 height 42
